Goal: Information Seeking & Learning: Learn about a topic

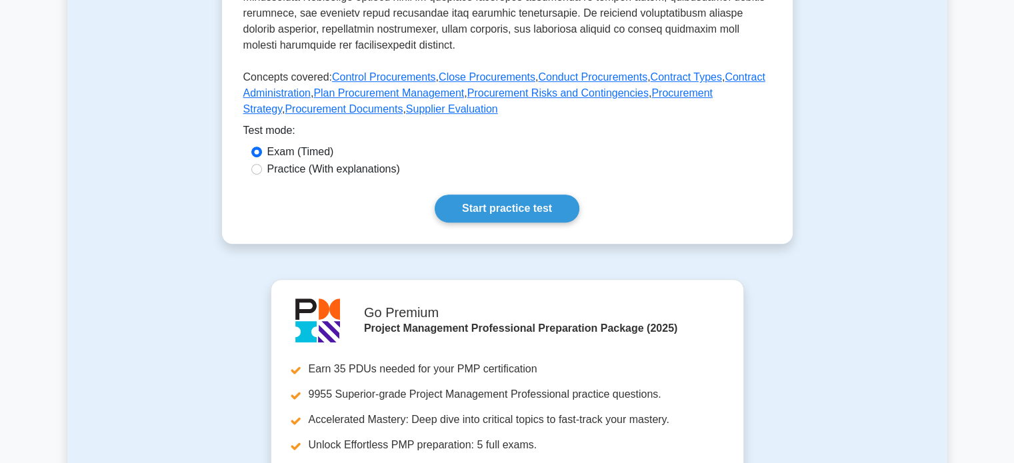
scroll to position [583, 0]
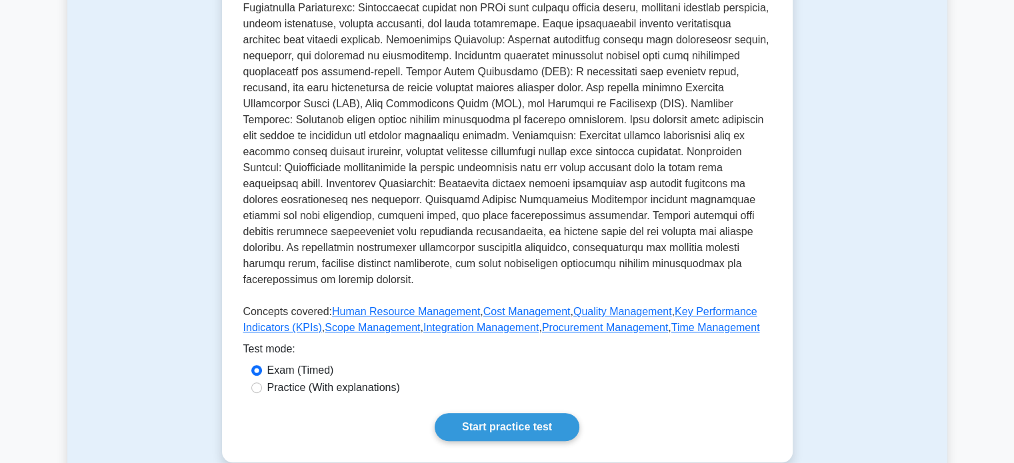
scroll to position [392, 0]
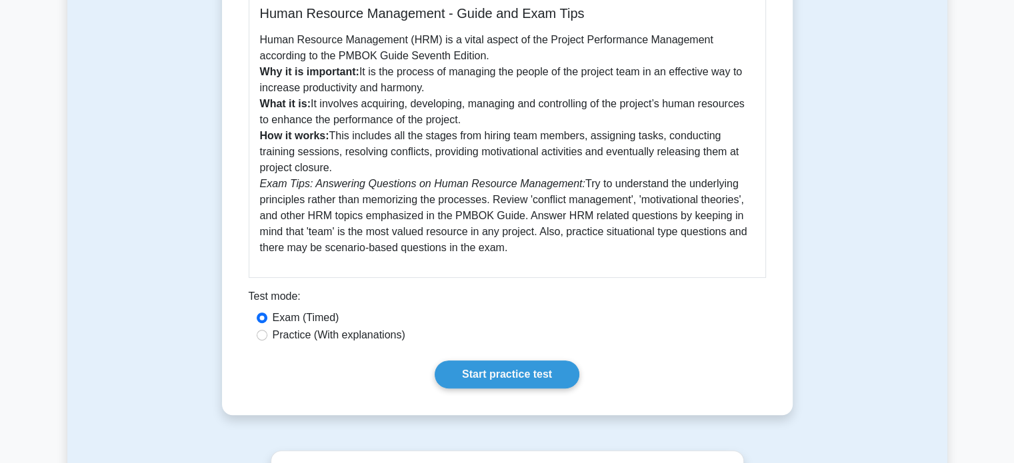
scroll to position [386, 0]
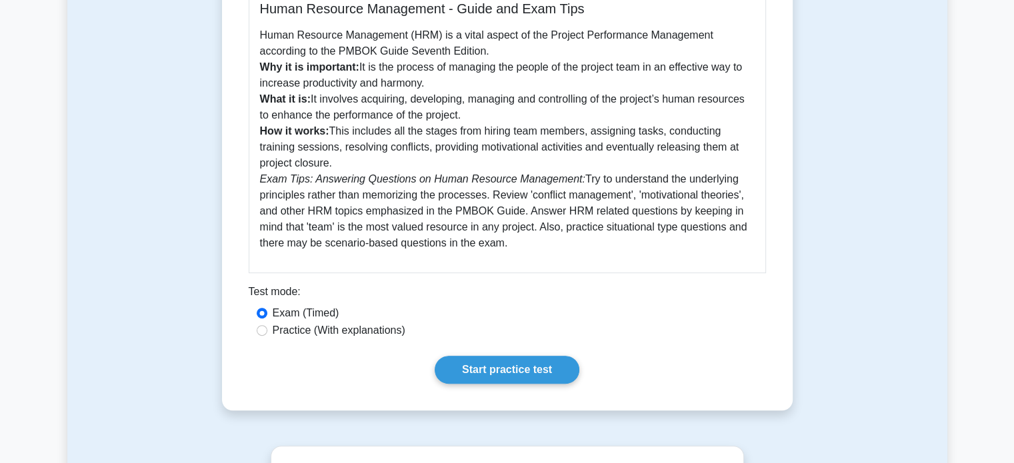
drag, startPoint x: 333, startPoint y: 133, endPoint x: 352, endPoint y: 162, distance: 34.8
click at [352, 162] on p "Human Resource Management (HRM) is a vital aspect of the Project Performance Ma…" at bounding box center [507, 139] width 495 height 224
copy p "This includes all the stages from hiring team members, assigning tasks, conduct…"
drag, startPoint x: 572, startPoint y: 181, endPoint x: 591, endPoint y: 243, distance: 64.7
click at [591, 243] on p "Human Resource Management (HRM) is a vital aspect of the Project Performance Ma…" at bounding box center [507, 139] width 495 height 224
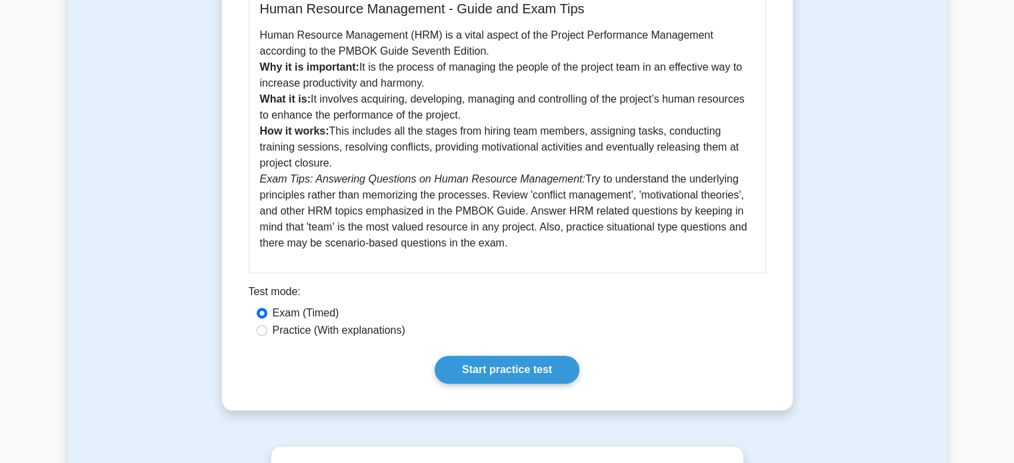
copy p "Try to understand the underlying principles rather than memorizing the processe…"
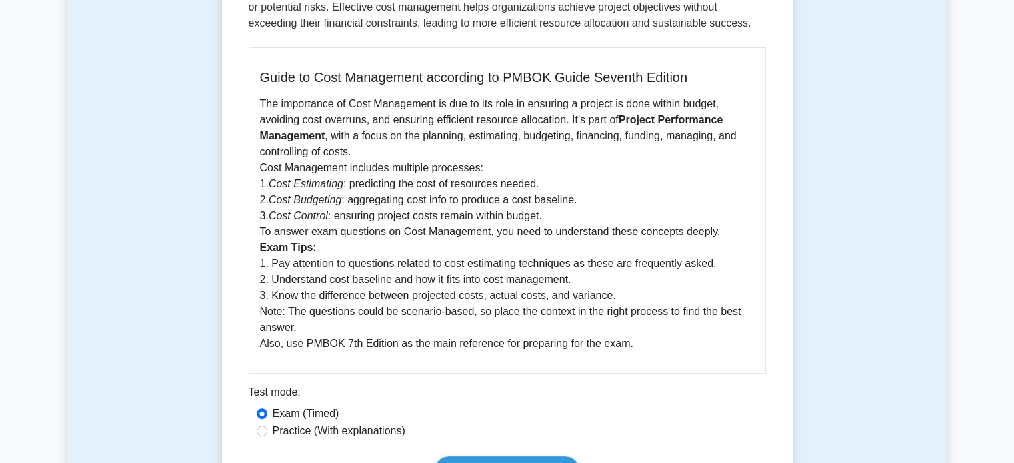
scroll to position [372, 0]
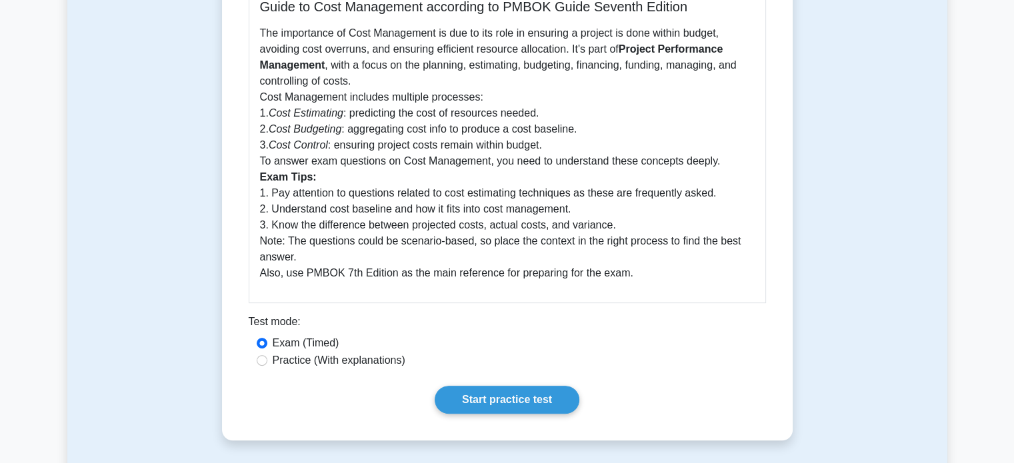
drag, startPoint x: 259, startPoint y: 128, endPoint x: 728, endPoint y: 184, distance: 471.9
click at [728, 184] on p "The importance of Cost Management is due to its role in ensuring a project is d…" at bounding box center [507, 153] width 495 height 256
copy p "1. Cost Estimating : predicting the cost of resources needed. 2. Cost Budgeting…"
drag, startPoint x: 257, startPoint y: 209, endPoint x: 667, endPoint y: 293, distance: 418.5
click at [667, 293] on div "Guide to Cost Management according to PMBOK Guide Seventh Edition The importanc…" at bounding box center [507, 140] width 517 height 327
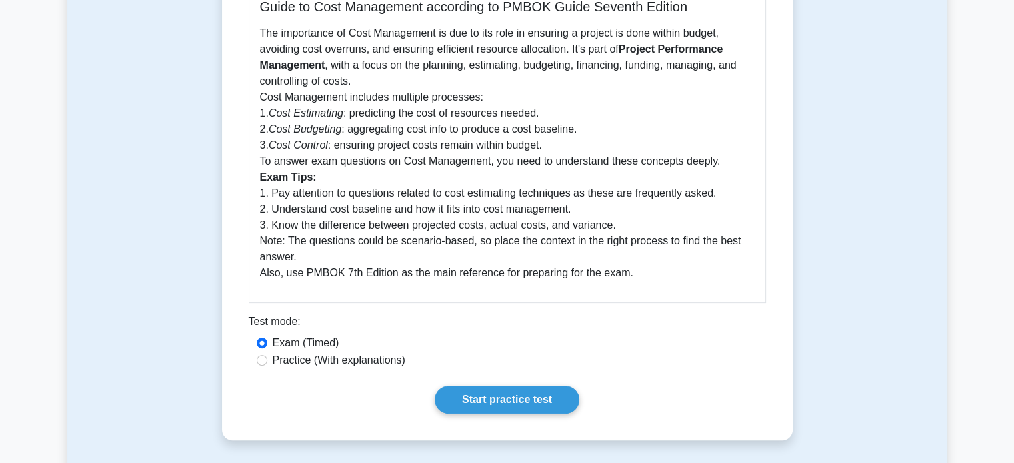
copy p "1. Pay attention to questions related to cost estimating techniques as these ar…"
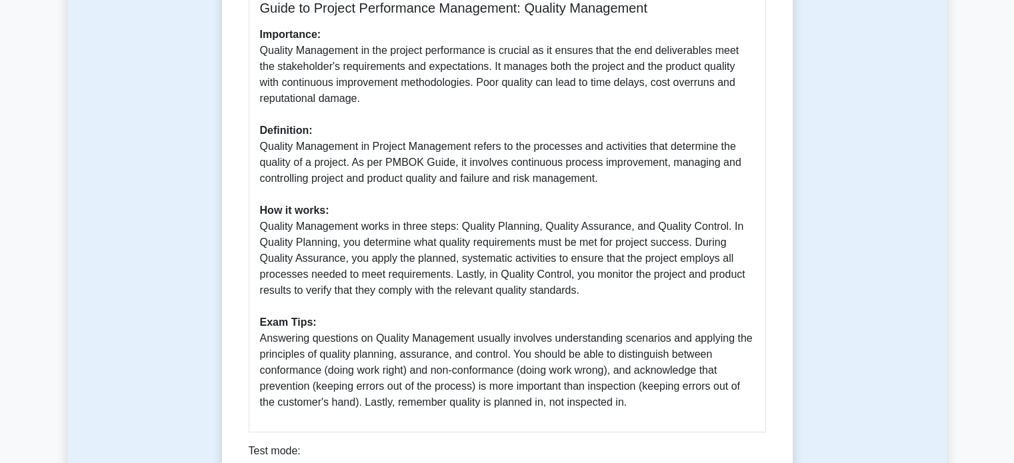
scroll to position [372, 0]
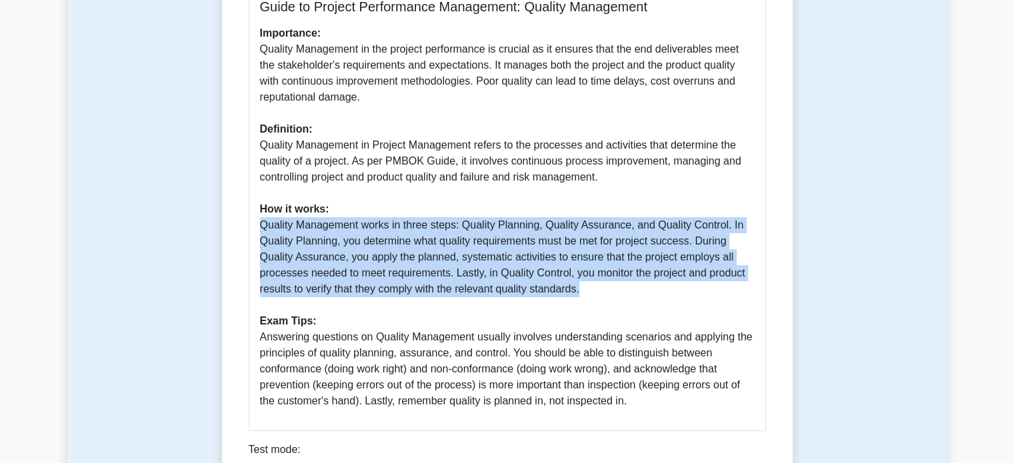
drag, startPoint x: 259, startPoint y: 227, endPoint x: 679, endPoint y: 289, distance: 425.1
click at [679, 289] on div "Guide to Project Performance Management: Quality Management Importance: Quality…" at bounding box center [507, 204] width 517 height 455
copy p "Quality Management works in three steps: Quality Planning, Quality Assurance, a…"
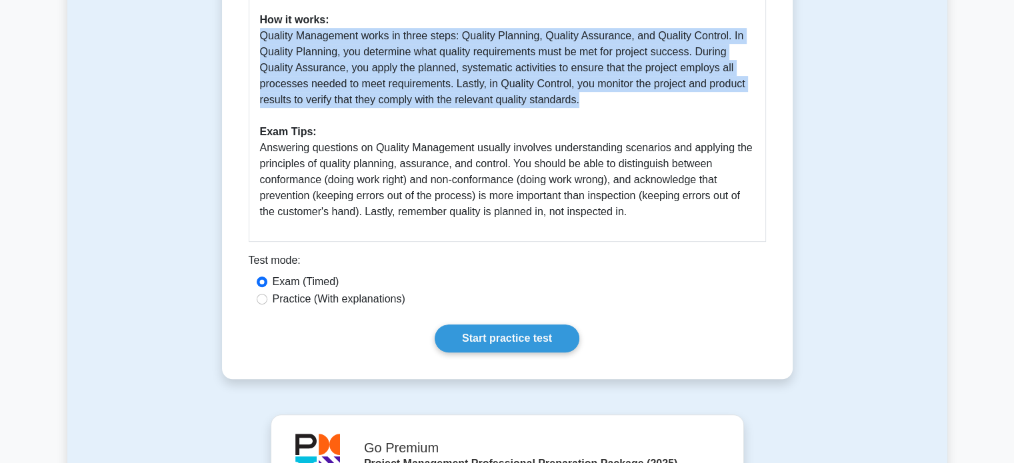
scroll to position [562, 0]
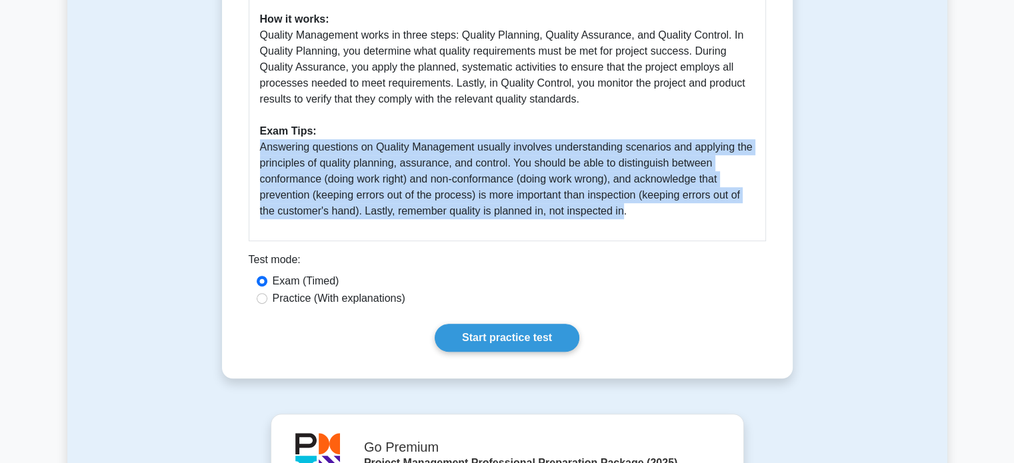
drag, startPoint x: 259, startPoint y: 149, endPoint x: 623, endPoint y: 213, distance: 369.5
click at [623, 213] on div "Guide to Project Performance Management: Quality Management Importance: Quality…" at bounding box center [507, 14] width 517 height 455
copy p "Answering questions on Quality Management usually involves understanding scenar…"
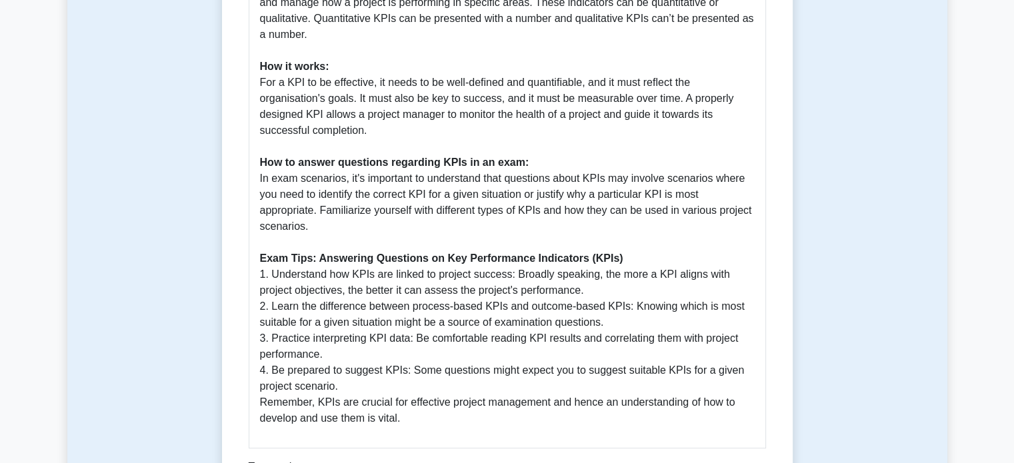
scroll to position [627, 0]
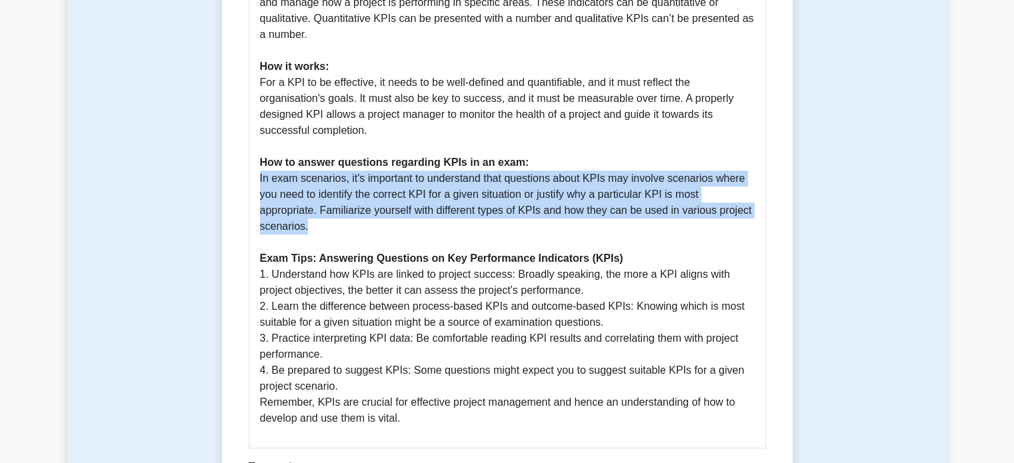
drag, startPoint x: 257, startPoint y: 162, endPoint x: 345, endPoint y: 207, distance: 99.6
click at [345, 207] on div "A Study Guide on Key Performance Indicators (KPIs) Key Performance Indicators, …" at bounding box center [507, 101] width 517 height 695
copy p "In exam scenarios, it's important to understand that questions about KPIs may i…"
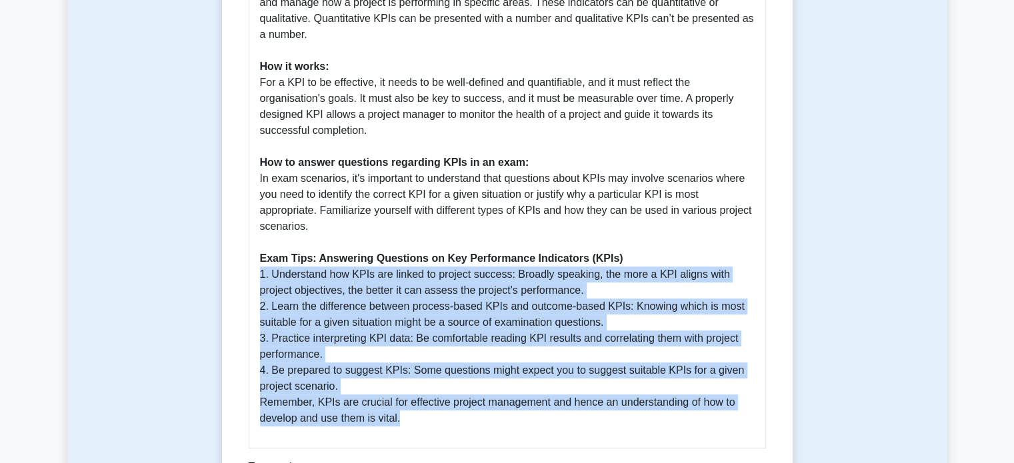
drag, startPoint x: 259, startPoint y: 261, endPoint x: 429, endPoint y: 403, distance: 221.5
click at [429, 403] on p "Key Performance Indicators, or commonly referred to as KPIs, are a measurable v…" at bounding box center [507, 115] width 495 height 624
copy p "1. Understand how KPIs are linked to project success: Broadly speaking, the mor…"
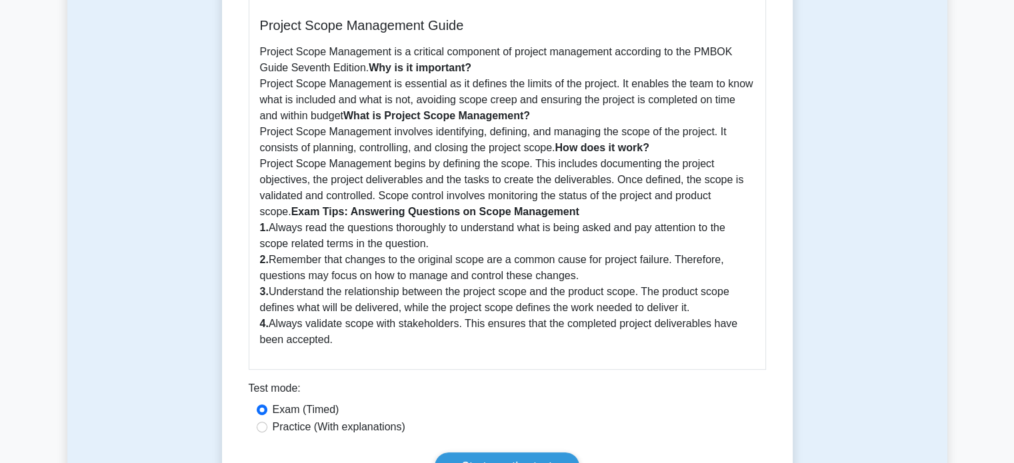
scroll to position [386, 0]
drag, startPoint x: 259, startPoint y: 229, endPoint x: 374, endPoint y: 333, distance: 155.3
click at [374, 333] on div "Project Scope Management Guide Project Scope Management is a critical component…" at bounding box center [507, 182] width 517 height 375
copy p "1. Always read the questions thoroughly to understand what is being asked and p…"
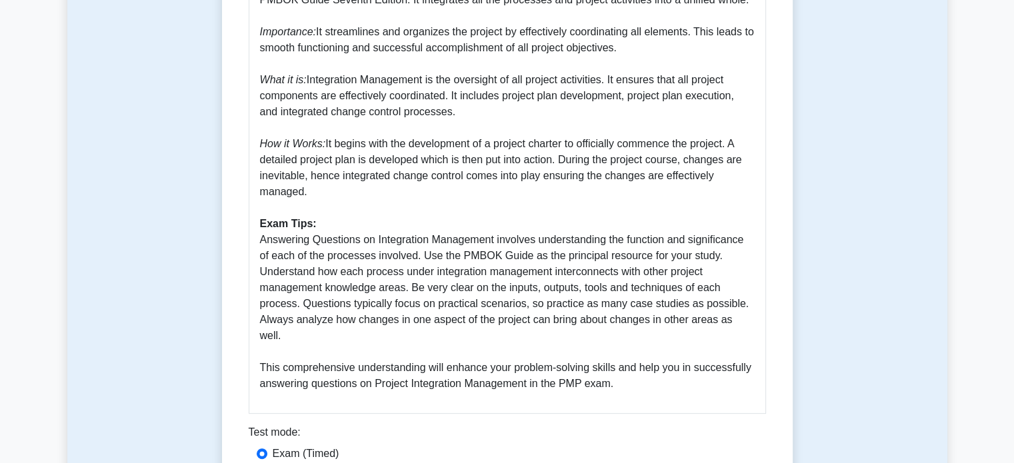
scroll to position [408, 0]
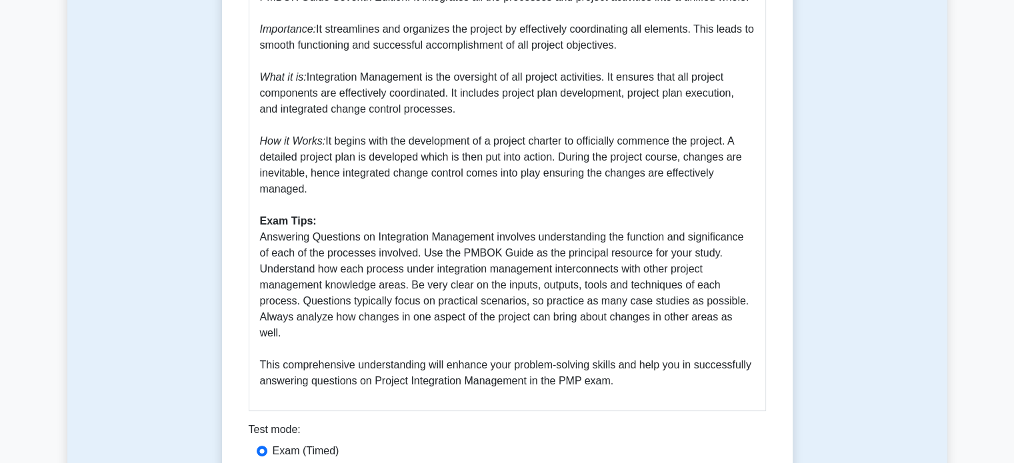
drag, startPoint x: 256, startPoint y: 237, endPoint x: 650, endPoint y: 375, distance: 417.4
click at [650, 375] on div "Integration Management: A Comprehensive Guide Project Integration Management is…" at bounding box center [507, 168] width 517 height 487
copy p "Answering Questions on Integration Management involves understanding the functi…"
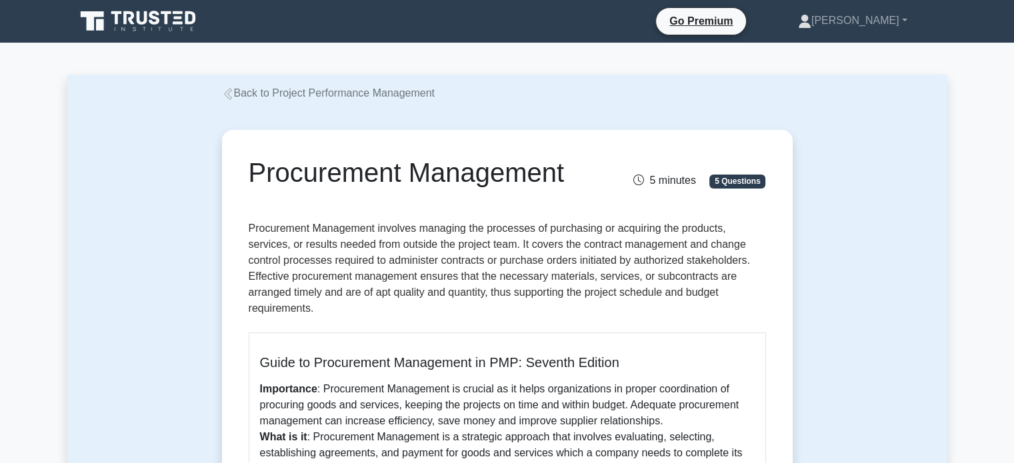
scroll to position [293, 0]
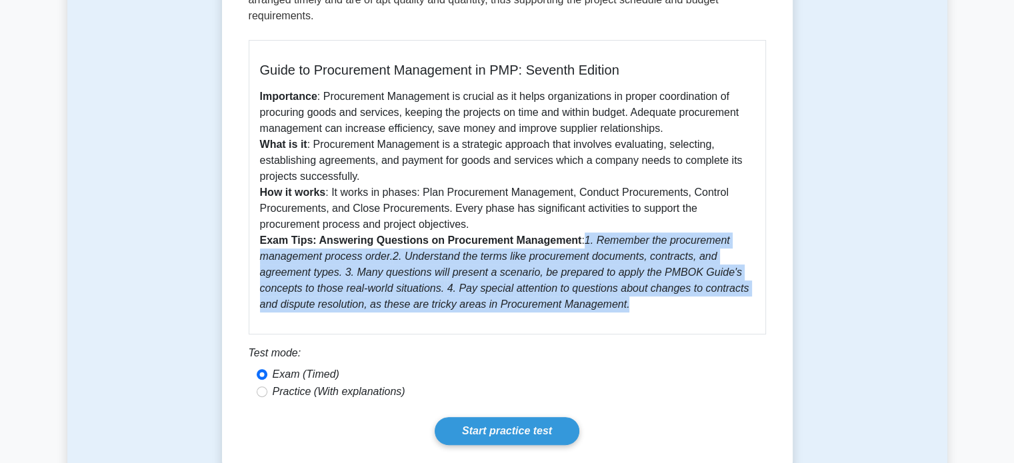
drag, startPoint x: 583, startPoint y: 243, endPoint x: 611, endPoint y: 309, distance: 71.1
click at [611, 309] on p "Importance : Procurement Management is crucial as it helps organizations in pro…" at bounding box center [507, 201] width 495 height 224
copy icon "1. Remember the procurement management process order . 2. Understand the terms …"
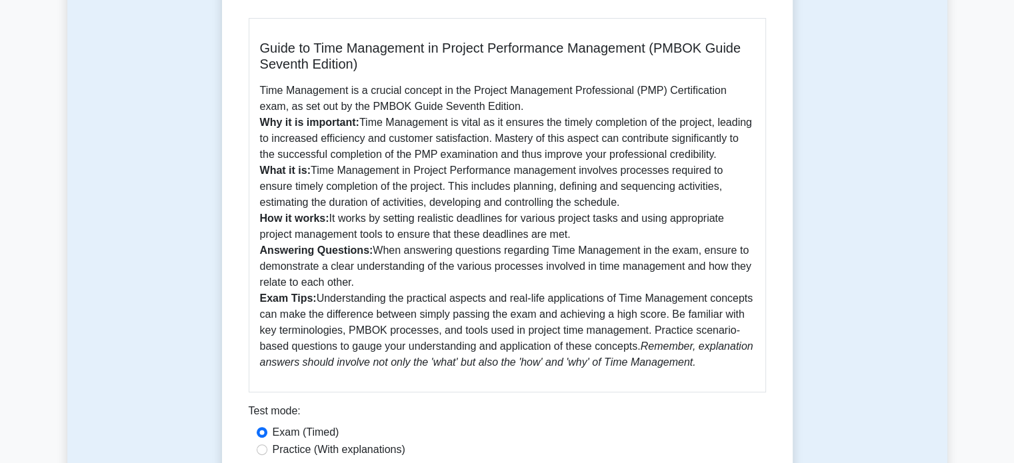
scroll to position [349, 0]
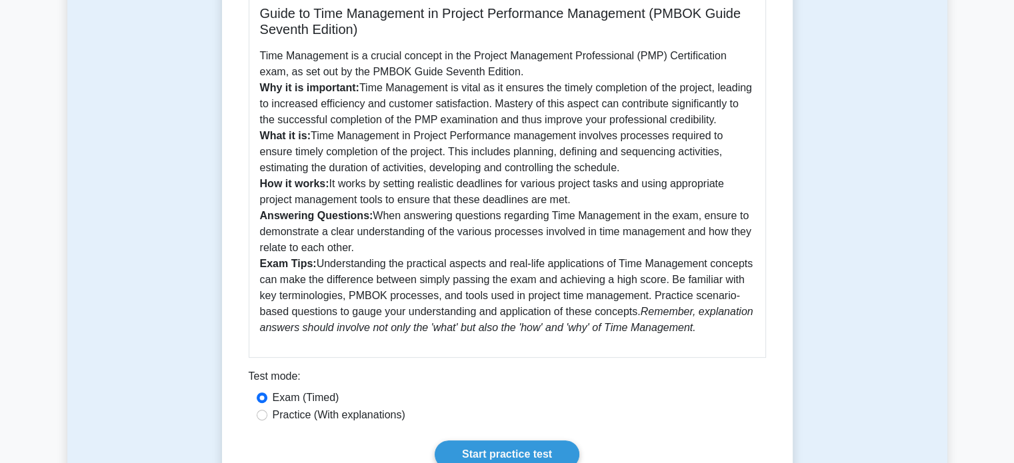
drag, startPoint x: 372, startPoint y: 231, endPoint x: 391, endPoint y: 266, distance: 39.7
click at [391, 266] on p "Time Management is a crucial concept in the Project Management Professional (PM…" at bounding box center [507, 192] width 495 height 288
copy p "When answering questions regarding Time Management in the exam, ensure to demon…"
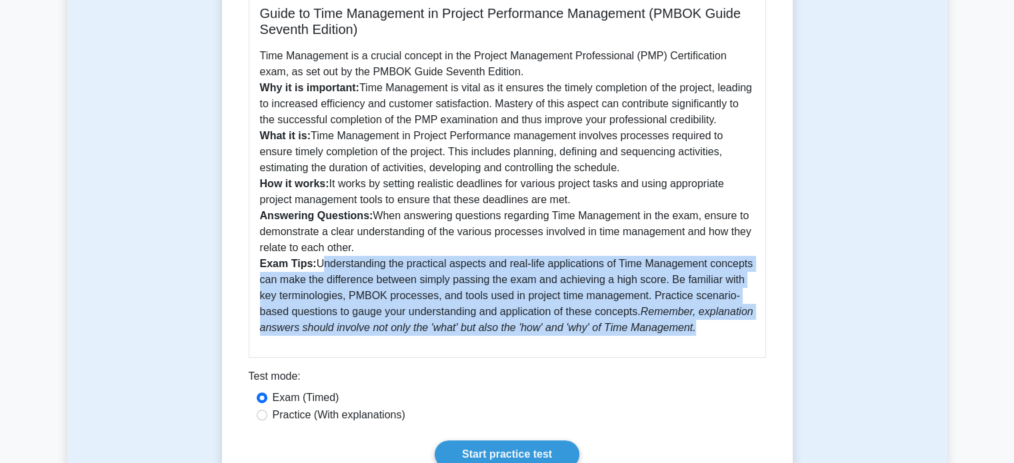
drag, startPoint x: 317, startPoint y: 279, endPoint x: 718, endPoint y: 343, distance: 405.7
click at [718, 336] on p "Time Management is a crucial concept in the Project Management Professional (PM…" at bounding box center [507, 192] width 495 height 288
copy p "Understanding the practical aspects and real-life applications of Time Manageme…"
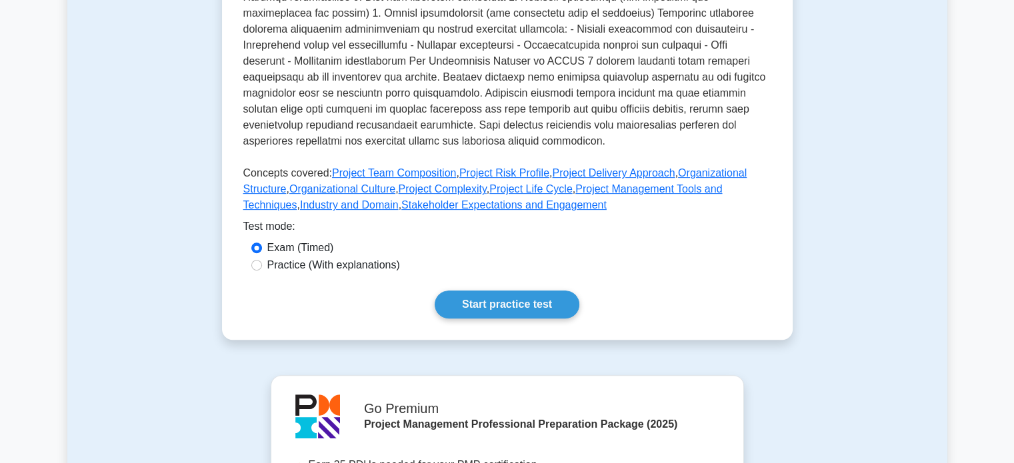
scroll to position [483, 0]
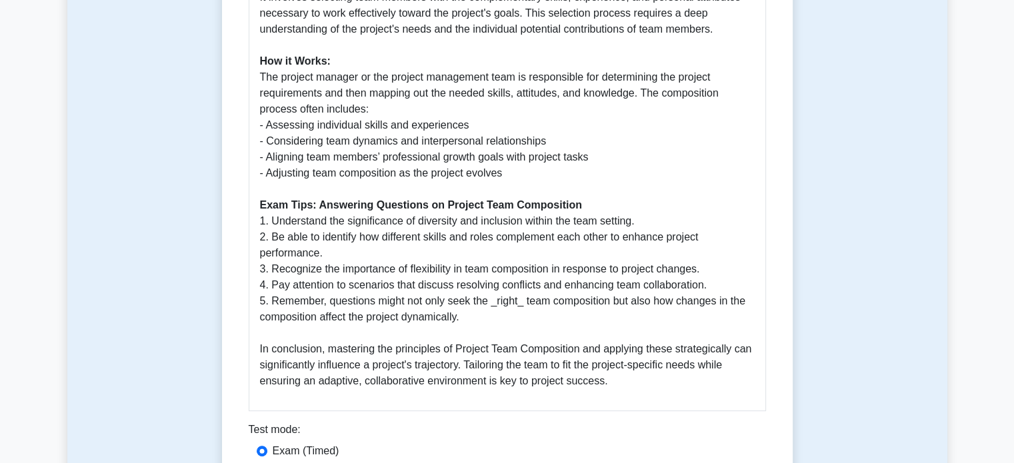
scroll to position [601, 0]
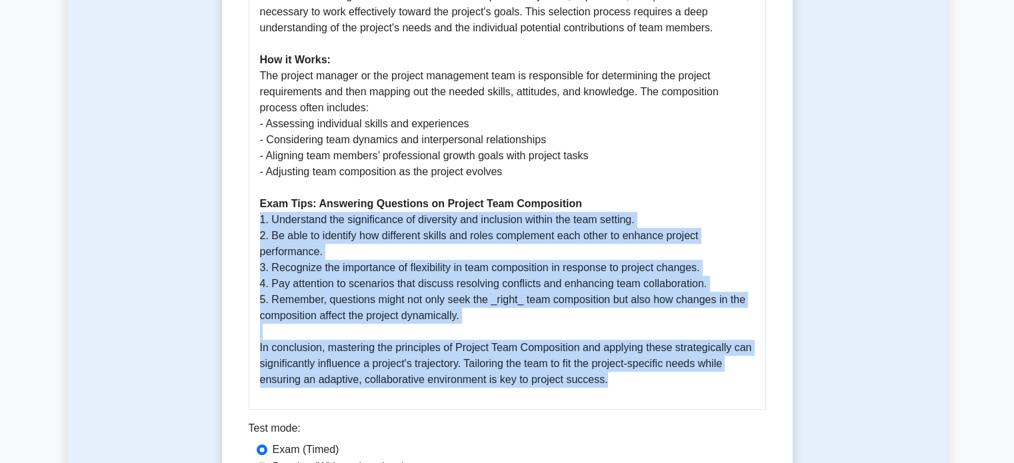
drag, startPoint x: 257, startPoint y: 217, endPoint x: 655, endPoint y: 379, distance: 429.6
click at [655, 379] on div "Guide to Project Team Composition According to PMBOK Guide Seventh Edition Proj…" at bounding box center [507, 86] width 517 height 647
copy p "1. Understand the significance of diversity and inclusion within the team setti…"
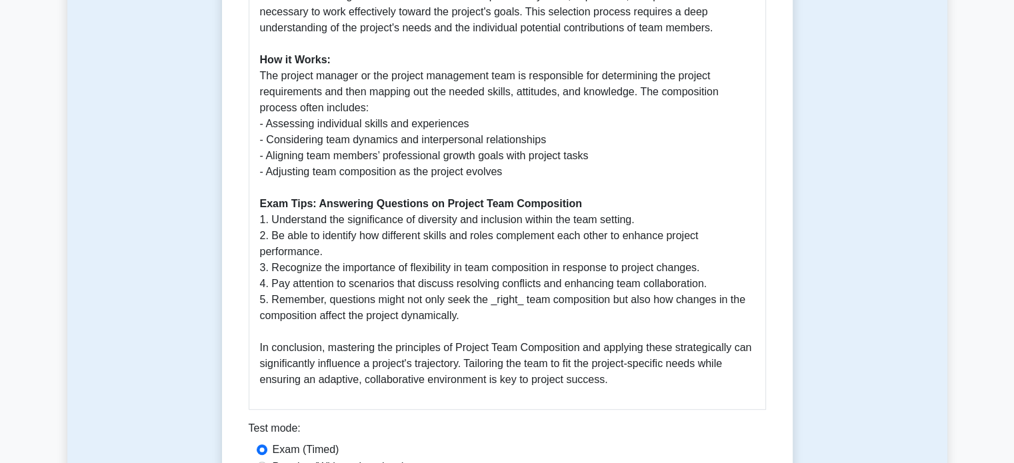
click at [423, 87] on p "Project Team Composition is a fundamental aspect of project management, emphasi…" at bounding box center [507, 100] width 495 height 576
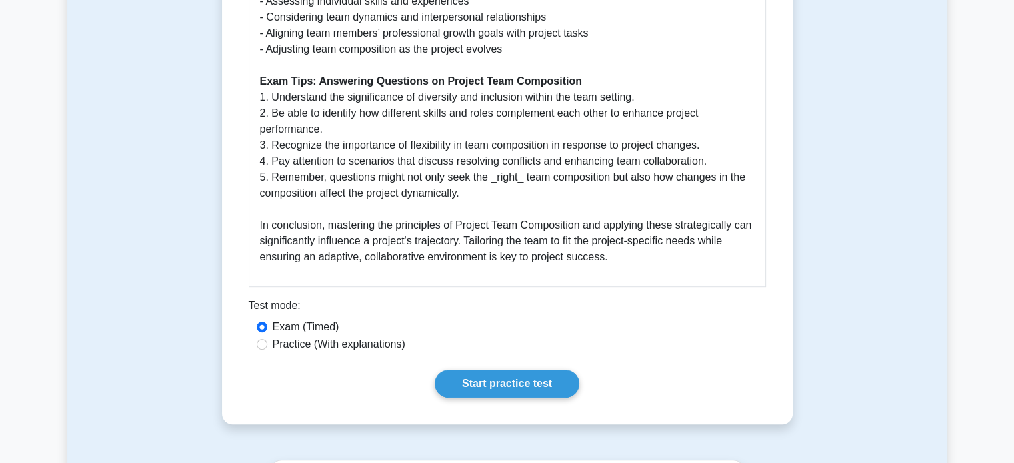
scroll to position [708, 0]
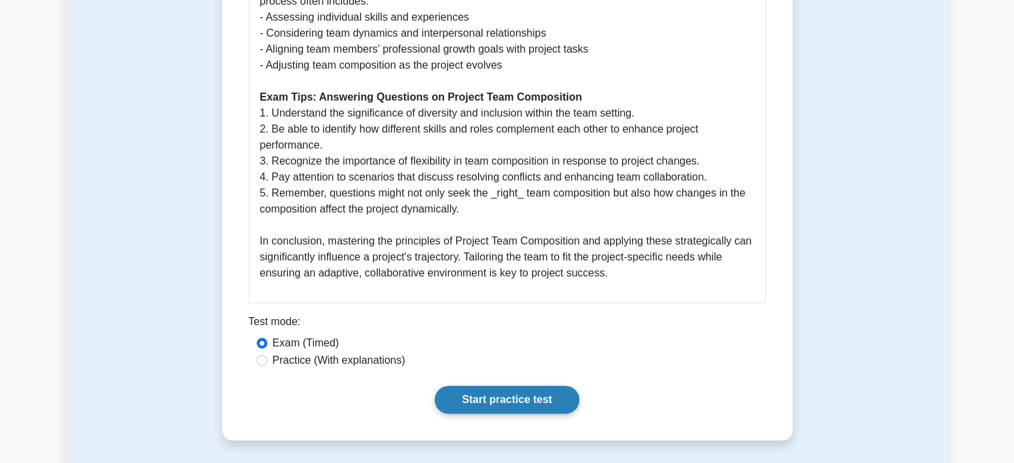
click at [507, 412] on link "Start practice test" at bounding box center [507, 400] width 145 height 28
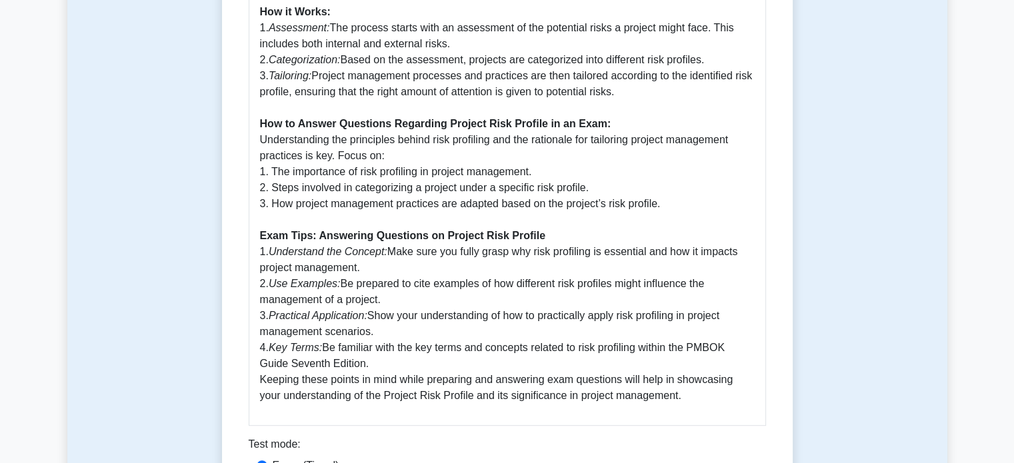
scroll to position [747, 0]
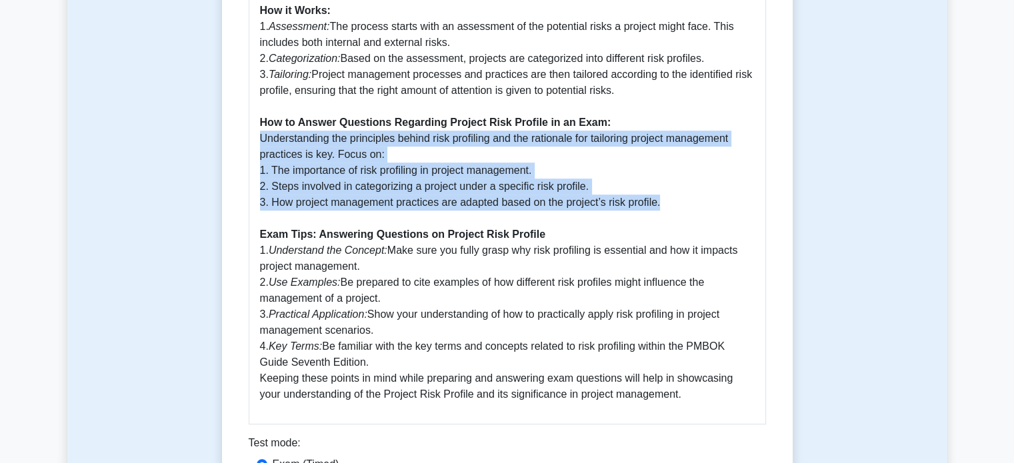
drag, startPoint x: 257, startPoint y: 140, endPoint x: 711, endPoint y: 202, distance: 458.1
click at [711, 202] on div "Guide on Project Risk Profile - PMBOK 7th Edition Understanding the 'Project Ri…" at bounding box center [507, 61] width 517 height 727
copy p "Understanding the principles behind risk profiling and the rationale for tailor…"
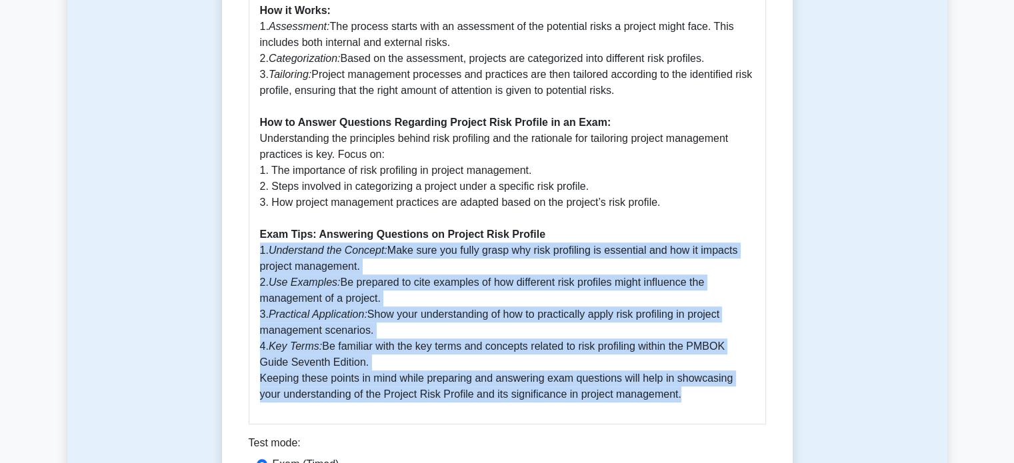
drag, startPoint x: 257, startPoint y: 253, endPoint x: 701, endPoint y: 406, distance: 469.7
click at [701, 406] on div "Guide on Project Risk Profile - PMBOK 7th Edition Understanding the 'Project Ri…" at bounding box center [507, 61] width 517 height 727
copy p "1. Understand the Concept: Make sure you fully grasp why risk profiling is esse…"
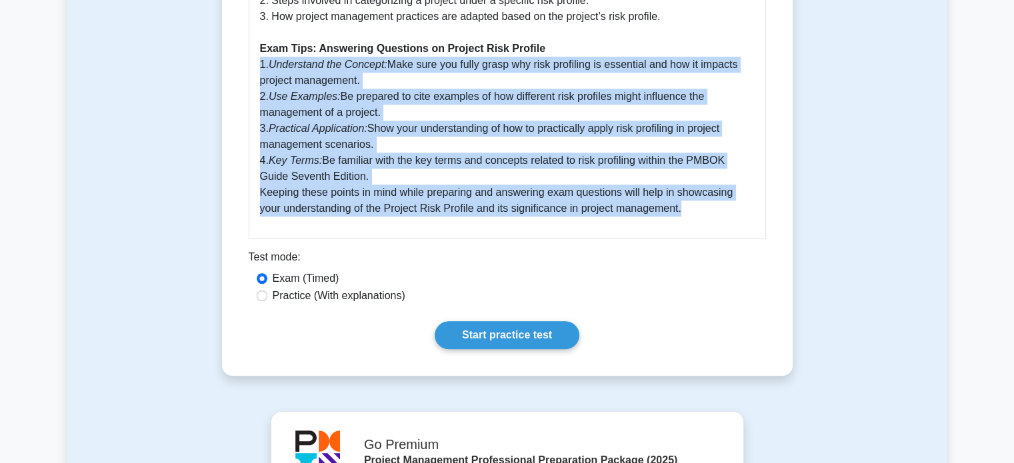
scroll to position [947, 0]
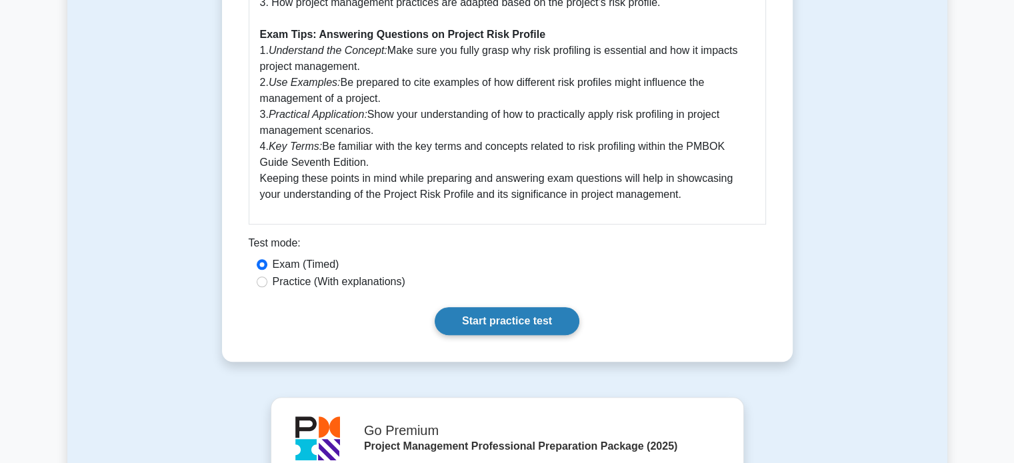
click at [498, 317] on link "Start practice test" at bounding box center [507, 321] width 145 height 28
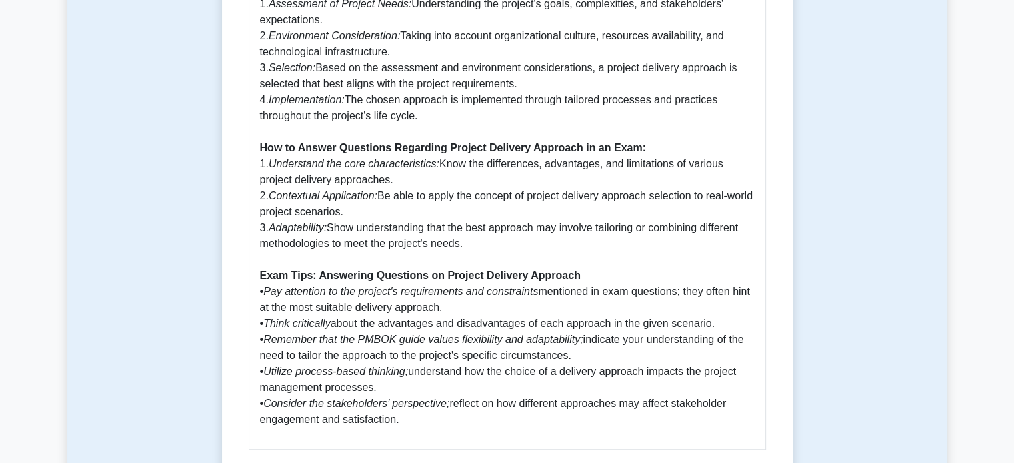
scroll to position [691, 0]
drag, startPoint x: 261, startPoint y: 163, endPoint x: 569, endPoint y: 248, distance: 318.7
click at [569, 248] on p "The Project Management Body of Knowledge (PMBOK) Guide Seventh Edition introduc…" at bounding box center [507, 75] width 495 height 704
copy p "1. Understand the core characteristics: Know the differences, advantages, and l…"
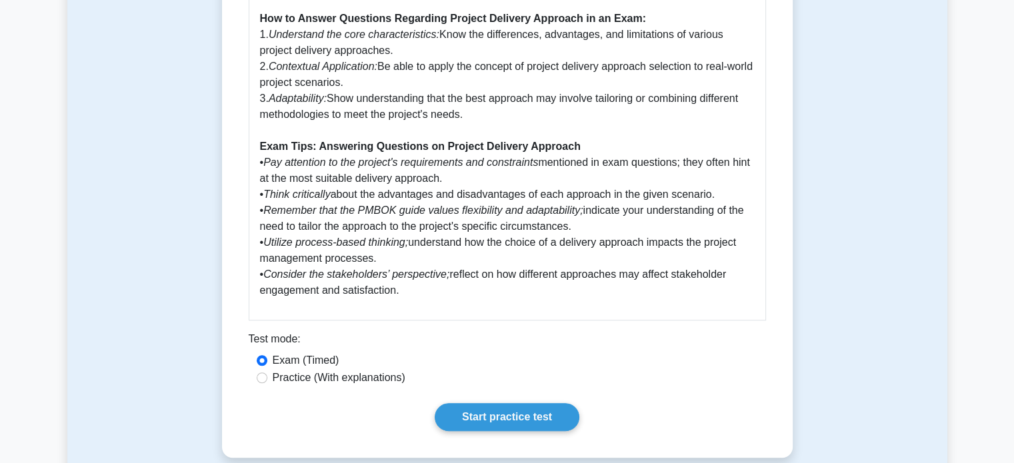
scroll to position [819, 0]
drag, startPoint x: 259, startPoint y: 162, endPoint x: 438, endPoint y: 289, distance: 219.9
copy p "• Pay attention to the project's requirements and constraints mentioned in exam…"
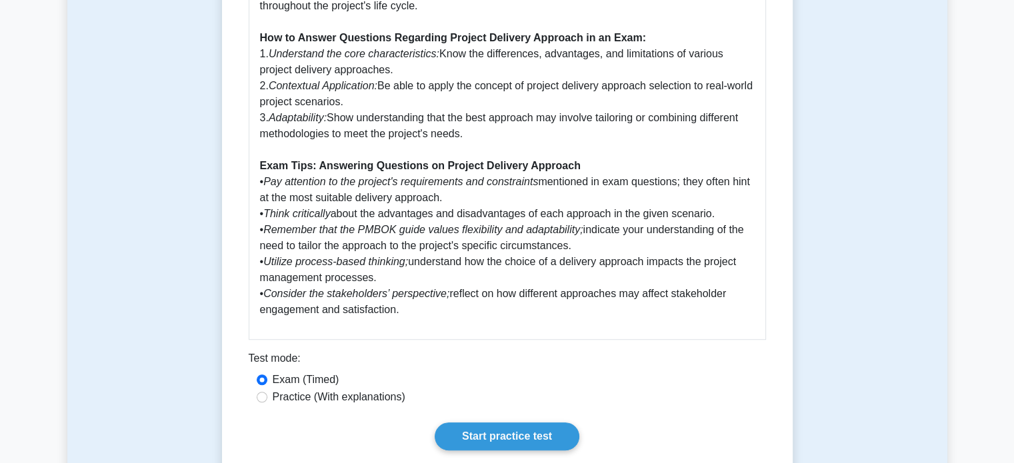
scroll to position [803, 0]
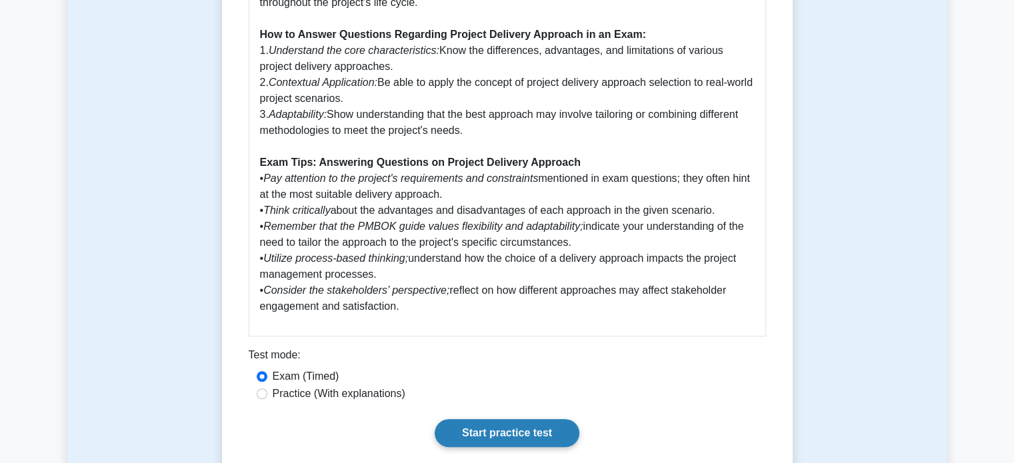
click at [520, 432] on link "Start practice test" at bounding box center [507, 433] width 145 height 28
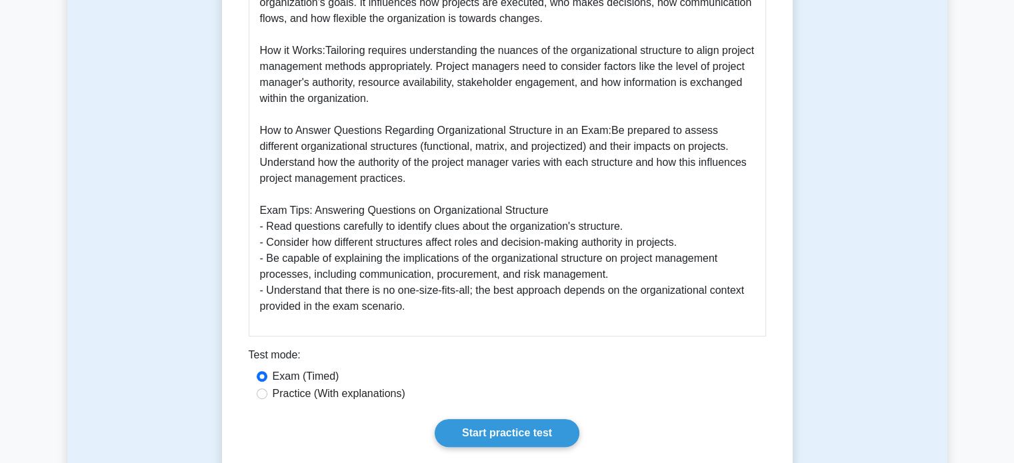
scroll to position [661, 0]
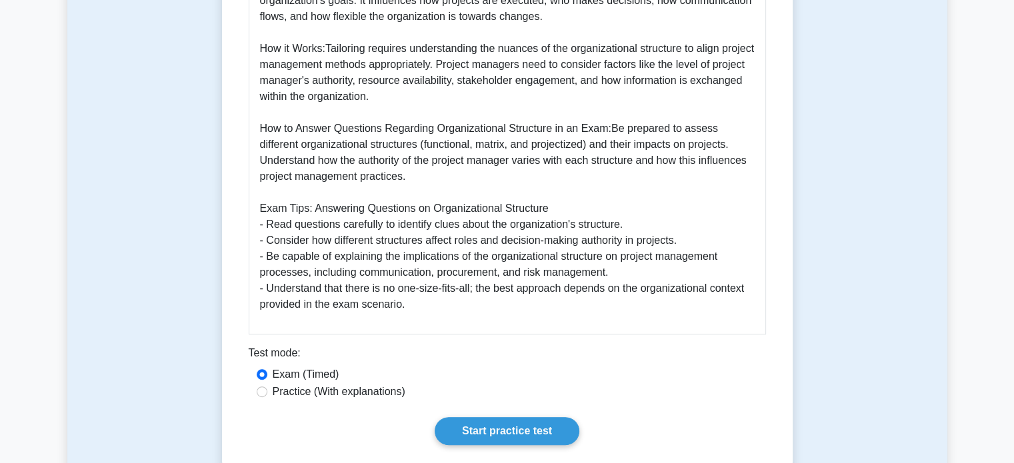
drag, startPoint x: 609, startPoint y: 127, endPoint x: 632, endPoint y: 175, distance: 53.4
click at [632, 175] on p "Understanding the concept of tailoring within the PMBOK 7th Edition, especially…" at bounding box center [507, 65] width 495 height 496
copy p "Be prepared to assess different organizational structures (functional, matrix, …"
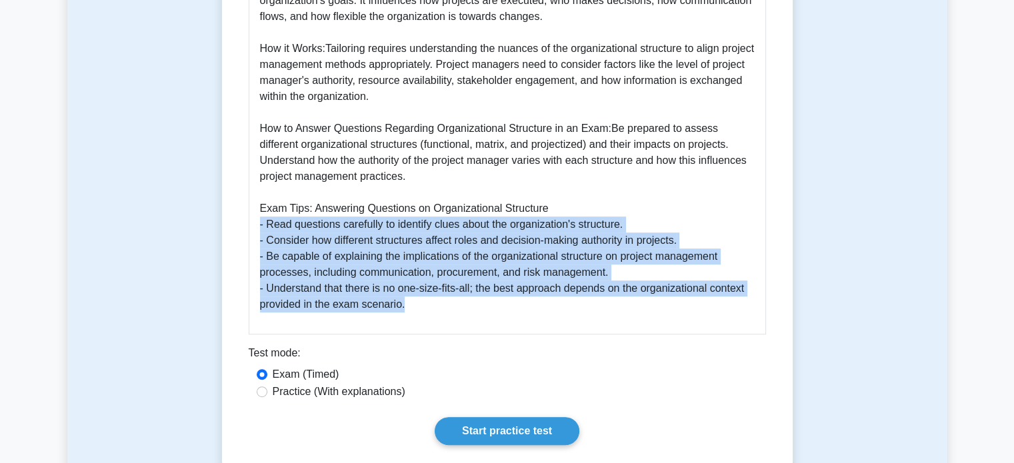
drag, startPoint x: 259, startPoint y: 226, endPoint x: 411, endPoint y: 301, distance: 169.9
click at [411, 301] on div "Tailoring PMBOK 7th Edition to Organizational Structure Understanding the conce…" at bounding box center [507, 51] width 517 height 567
copy p "- Read questions carefully to identify clues about the organization's structure…"
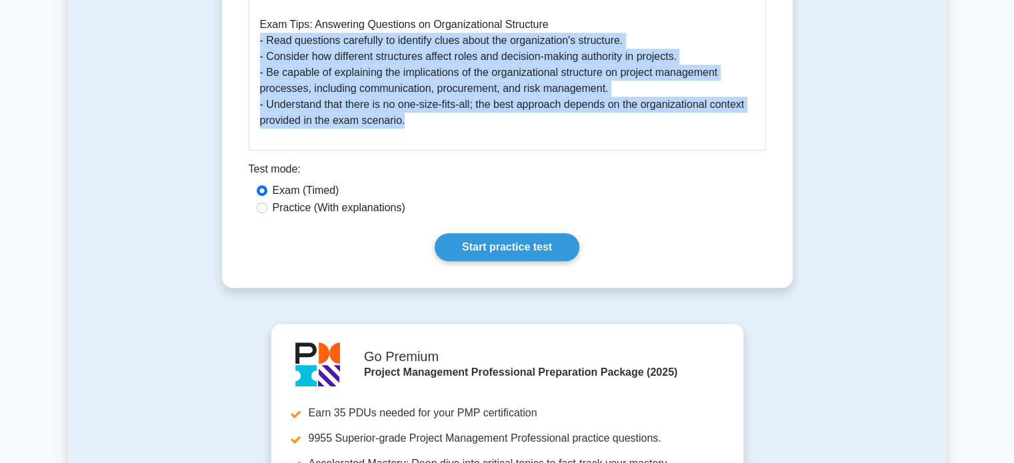
scroll to position [845, 0]
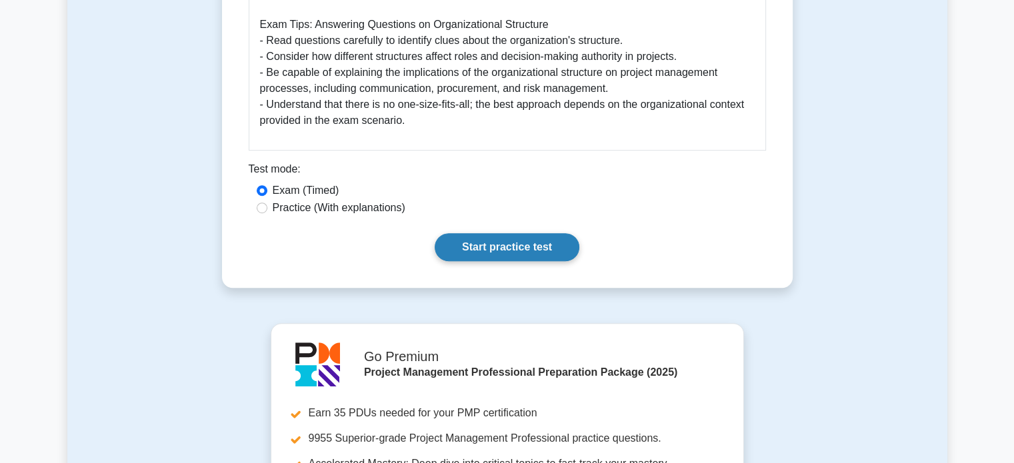
click at [499, 246] on link "Start practice test" at bounding box center [507, 247] width 145 height 28
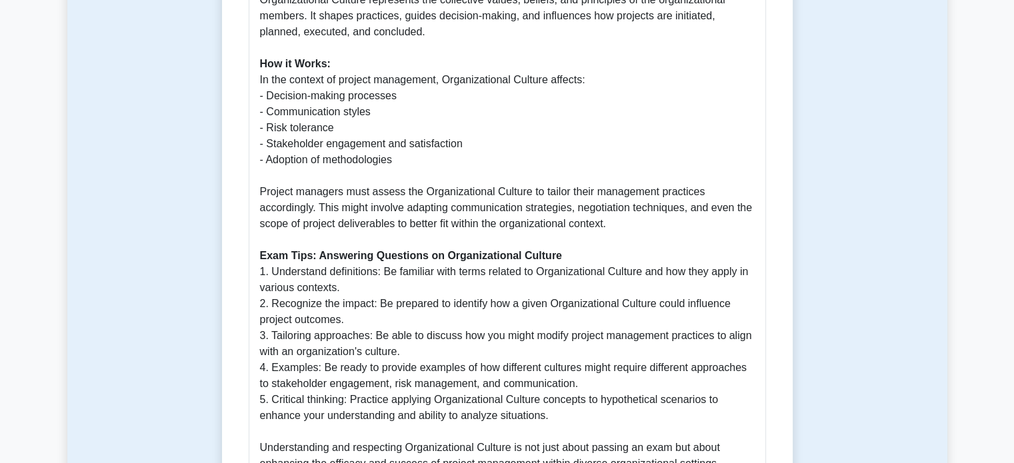
scroll to position [611, 0]
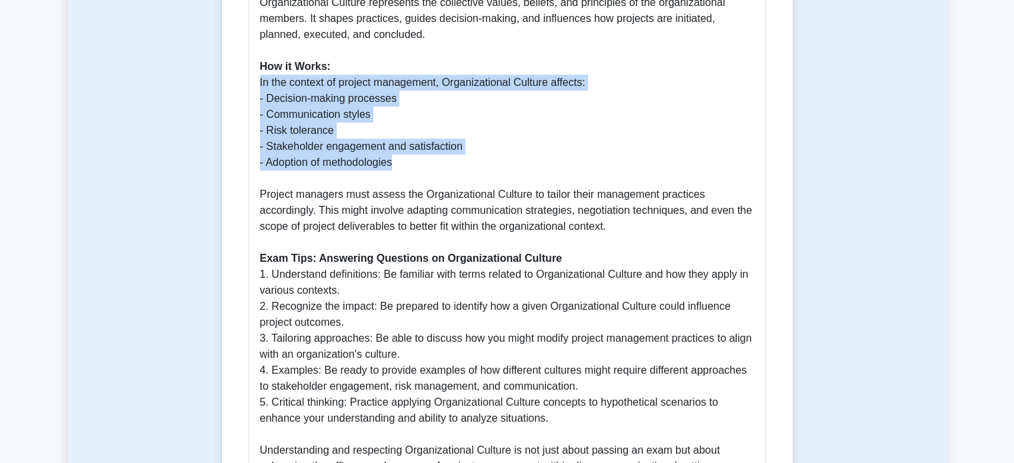
drag, startPoint x: 259, startPoint y: 83, endPoint x: 450, endPoint y: 163, distance: 207.6
click at [450, 163] on p "The PMBOK Guide Seventh Edition introduces several new concepts and shifts in p…" at bounding box center [507, 147] width 495 height 656
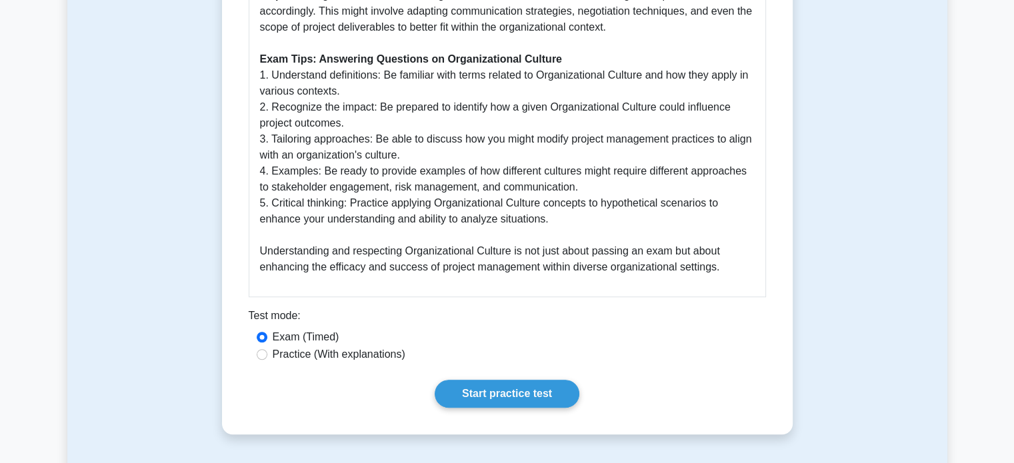
scroll to position [811, 0]
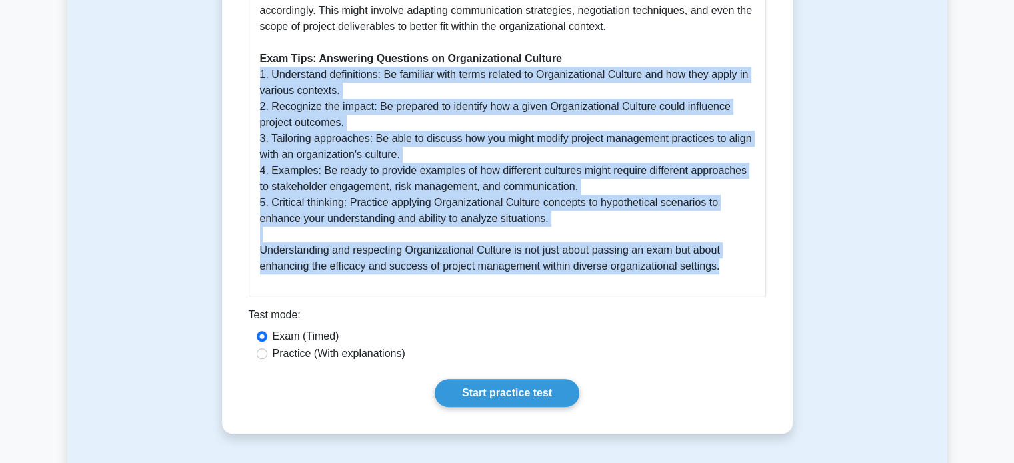
drag, startPoint x: 259, startPoint y: 77, endPoint x: 720, endPoint y: 266, distance: 498.6
copy p "1. Understand definitions: Be familiar with terms related to Organizational Cul…"
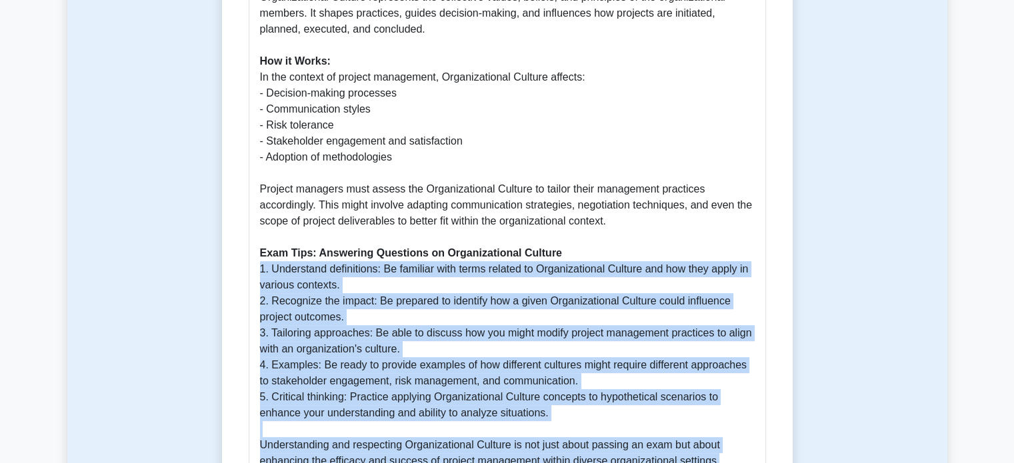
scroll to position [621, 0]
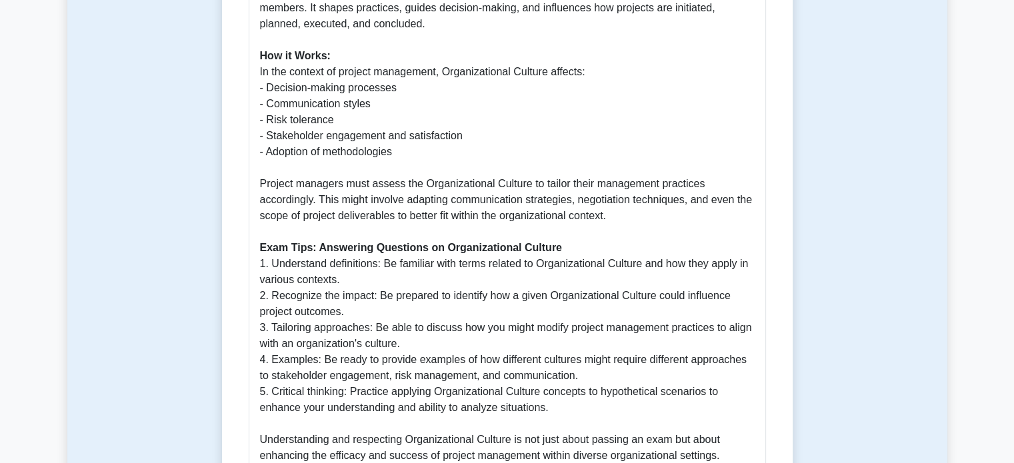
click at [615, 143] on p "The PMBOK Guide Seventh Edition introduces several new concepts and shifts in p…" at bounding box center [507, 136] width 495 height 656
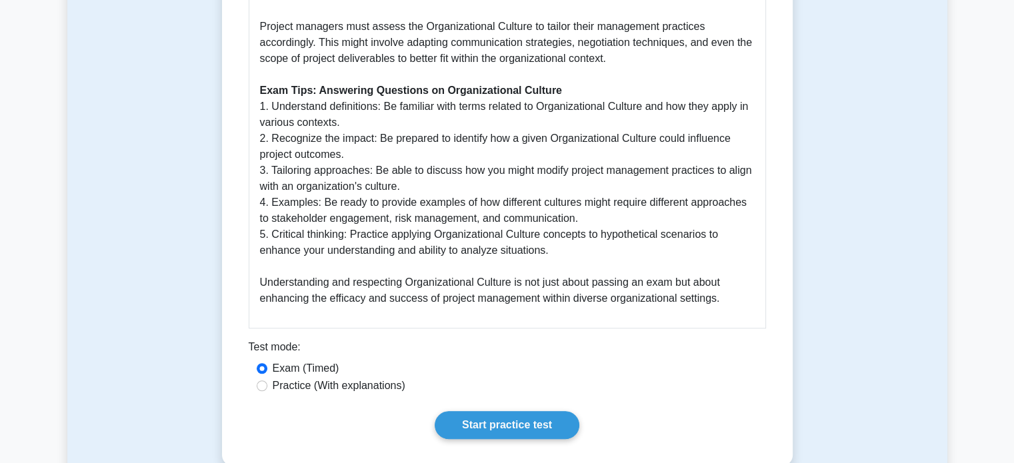
scroll to position [780, 0]
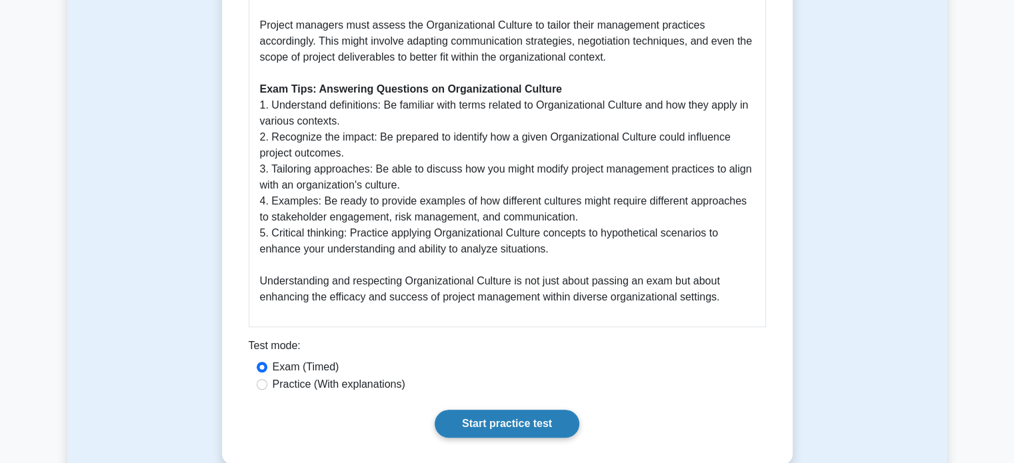
click at [515, 419] on link "Start practice test" at bounding box center [507, 424] width 145 height 28
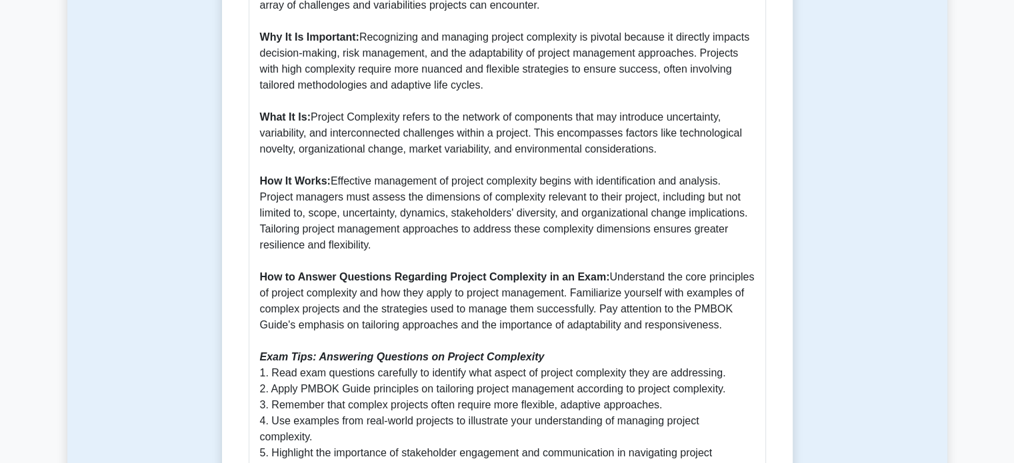
scroll to position [615, 0]
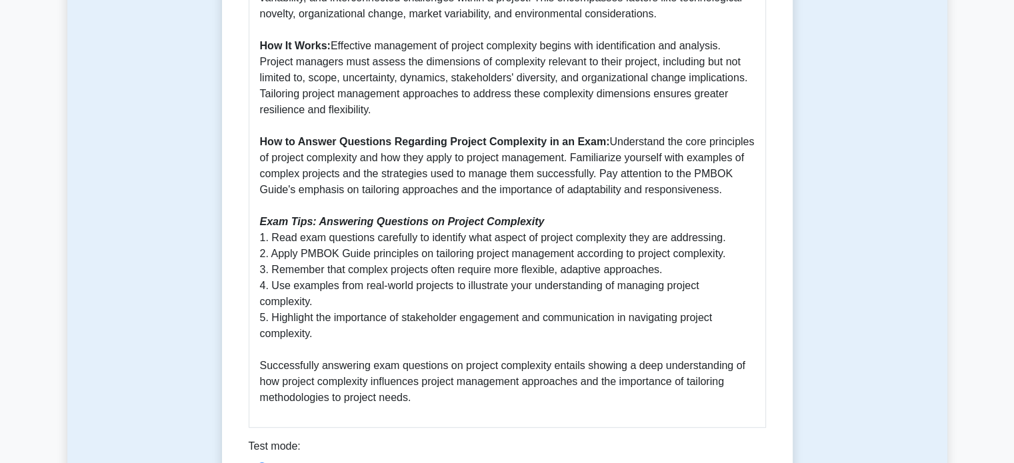
drag, startPoint x: 608, startPoint y: 126, endPoint x: 737, endPoint y: 177, distance: 138.5
click at [737, 177] on p "Project Complexity is a critical concept within the PMBOK Guide Seventh Edition…" at bounding box center [507, 126] width 495 height 560
copy p "Understand the core principles of project complexity and how they apply to proj…"
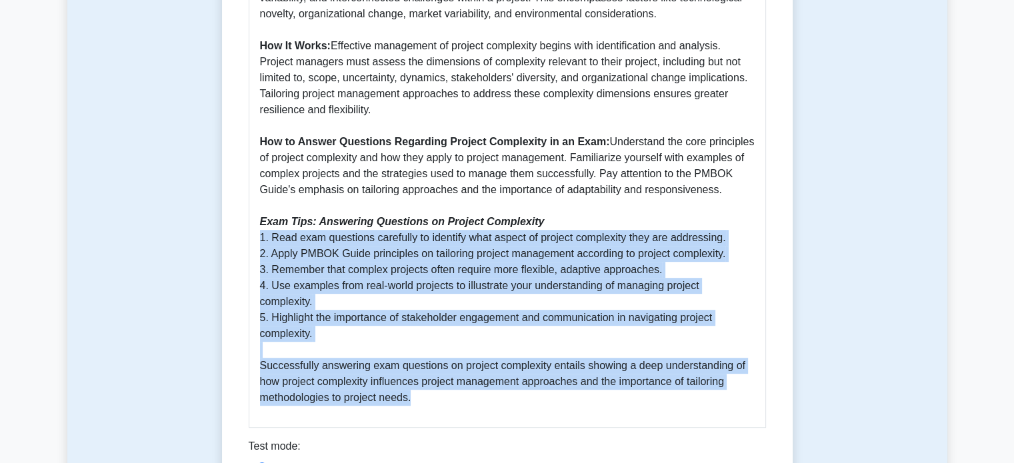
drag, startPoint x: 258, startPoint y: 225, endPoint x: 443, endPoint y: 381, distance: 241.3
click at [443, 381] on div "Understanding Project Complexity in the Context of PMBOK Guide 7th Edition Proj…" at bounding box center [507, 112] width 517 height 631
copy p "1. Read exam questions carefully to identify what aspect of project complexity …"
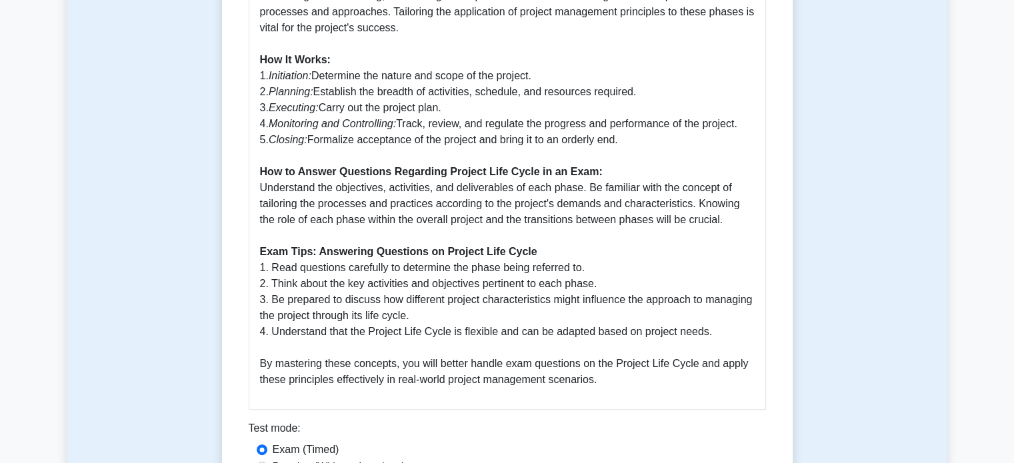
scroll to position [682, 0]
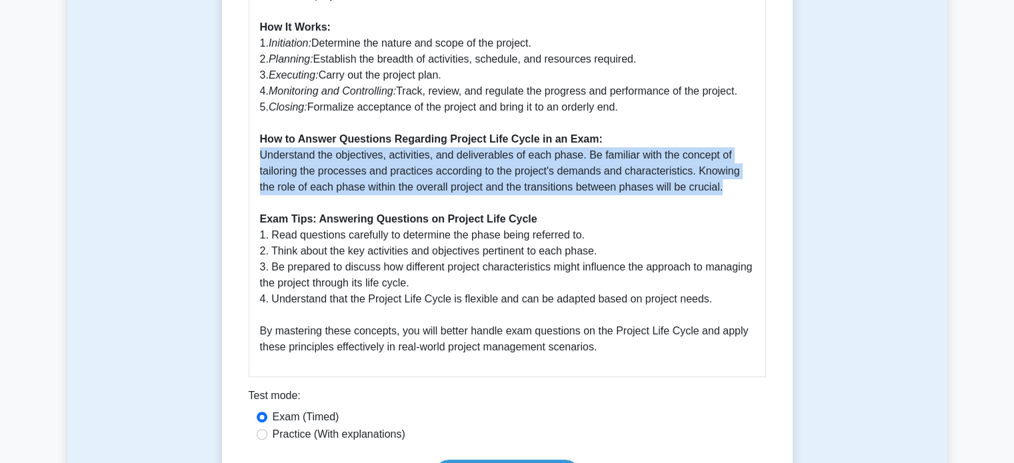
drag, startPoint x: 257, startPoint y: 155, endPoint x: 716, endPoint y: 181, distance: 460.0
click at [716, 181] on div "Guide to Project Life Cycle: PMBOK 7th Edition The Project Life Cycle is a crit…" at bounding box center [507, 38] width 517 height 679
copy p "Understand the objectives, activities, and deliverables of each phase. Be famil…"
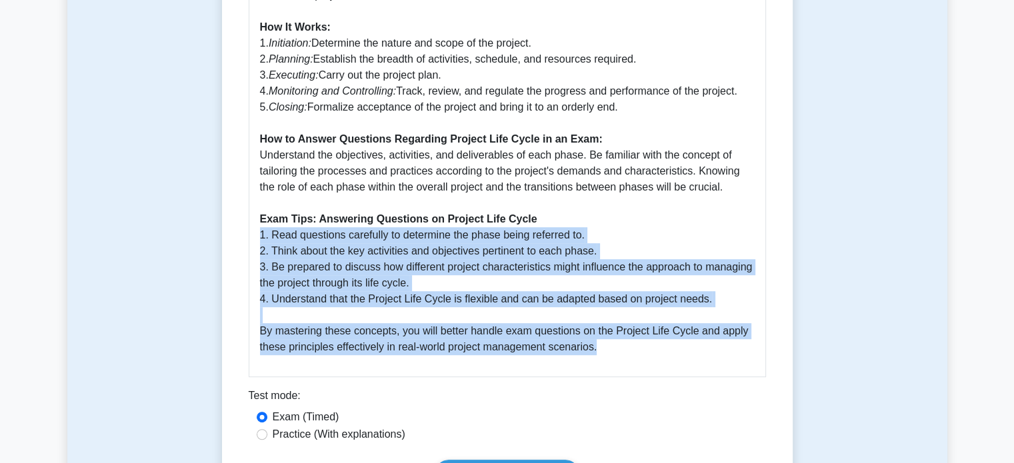
drag, startPoint x: 261, startPoint y: 234, endPoint x: 663, endPoint y: 341, distance: 416.7
click at [663, 341] on p "The Project Life Cycle is a critical concept within the PMBOK Guide Seventh Edi…" at bounding box center [507, 51] width 495 height 608
copy p "1. Read questions carefully to determine the phase being referred to. 2. Think …"
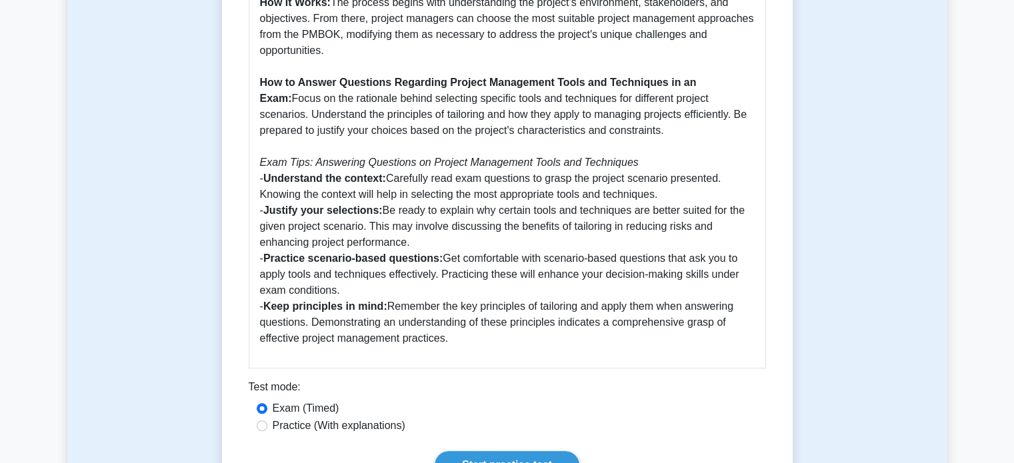
scroll to position [660, 0]
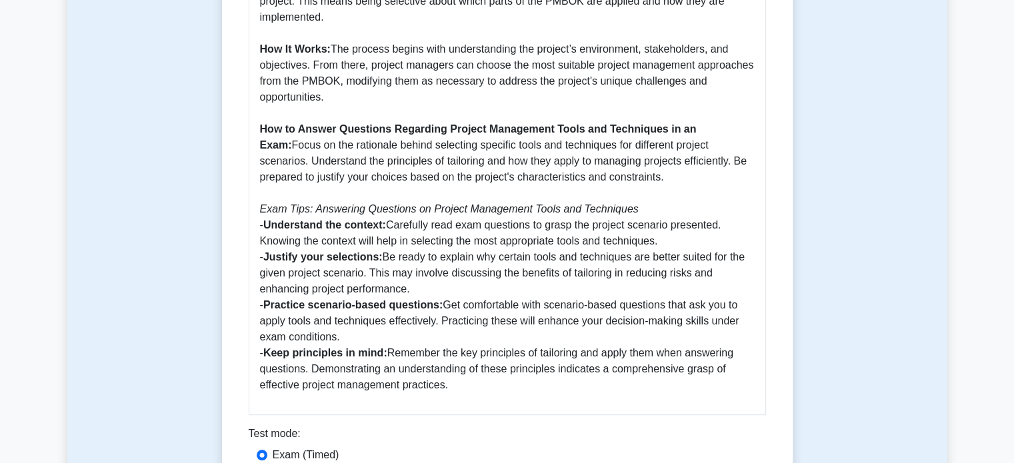
drag, startPoint x: 725, startPoint y: 131, endPoint x: 733, endPoint y: 179, distance: 49.2
click at [733, 179] on p "Tailoring the Project Management Body of Knowledge (PMBOK) 7th Edition to suit …" at bounding box center [507, 121] width 495 height 544
copy p "Focus on the rationale behind selecting specific tools and techniques for diffe…"
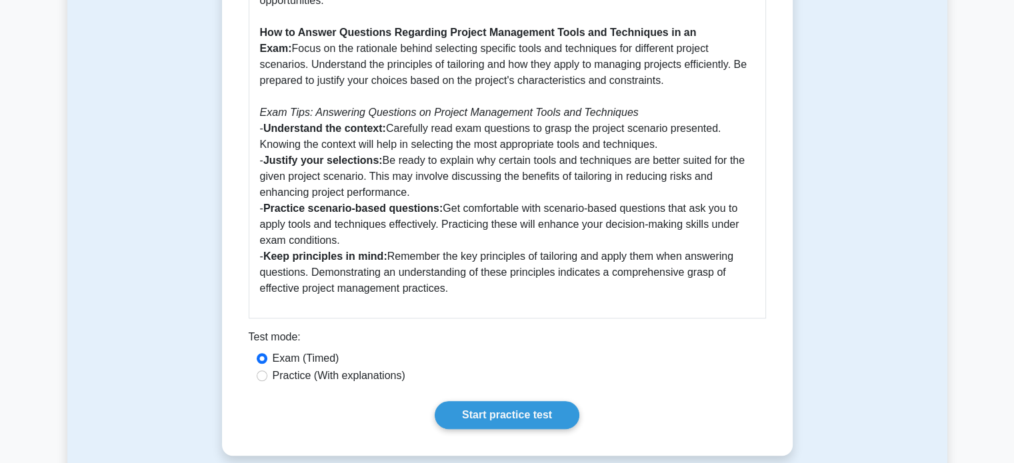
scroll to position [756, 0]
drag, startPoint x: 255, startPoint y: 129, endPoint x: 483, endPoint y: 295, distance: 281.8
click at [483, 295] on div "Guide to Tailoring PMBOK 7th Edition: Project Management Tools and Techniques T…" at bounding box center [507, 12] width 517 height 615
copy p "- Understand the context: Carefully read exam questions to grasp the project sc…"
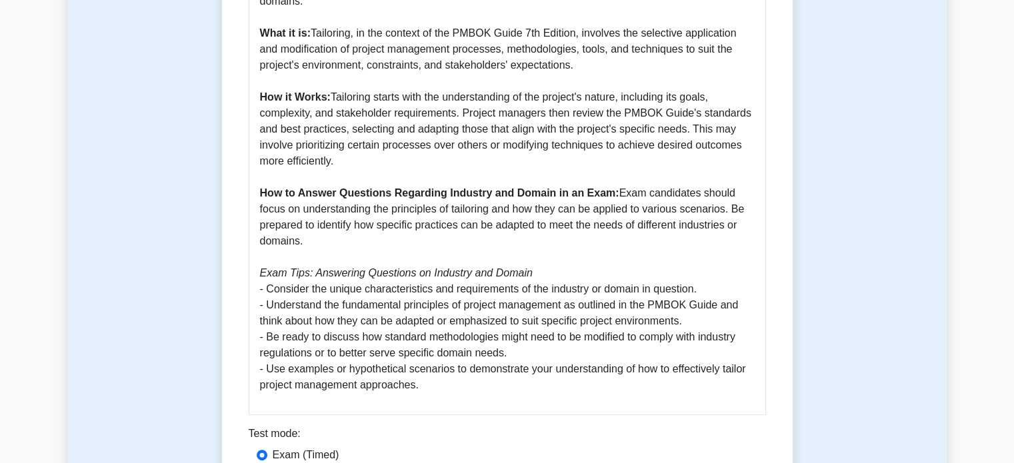
scroll to position [629, 0]
drag, startPoint x: 617, startPoint y: 177, endPoint x: 639, endPoint y: 231, distance: 58.3
click at [639, 231] on p "The PMBOK Guide 7th Edition emphasizes the importance of tailoring its approach…" at bounding box center [507, 129] width 495 height 528
copy p "Exam candidates should focus on understanding the principles of tailoring and h…"
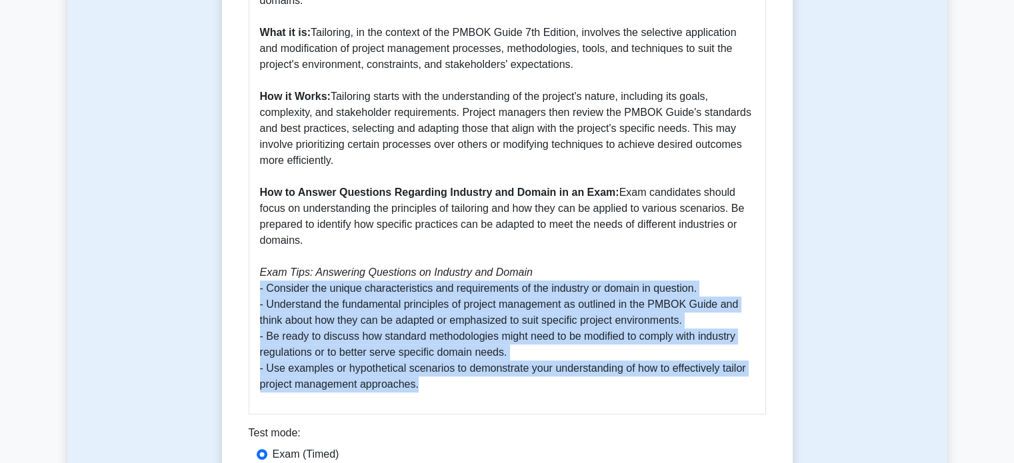
drag, startPoint x: 256, startPoint y: 271, endPoint x: 435, endPoint y: 378, distance: 208.4
click at [435, 378] on div "Tailoring the PMBOK Guide 7th Edition to Industry and Domain The PMBOK Guide 7t…" at bounding box center [507, 115] width 517 height 599
copy p "- Consider the unique characteristics and requirements of the industry or domai…"
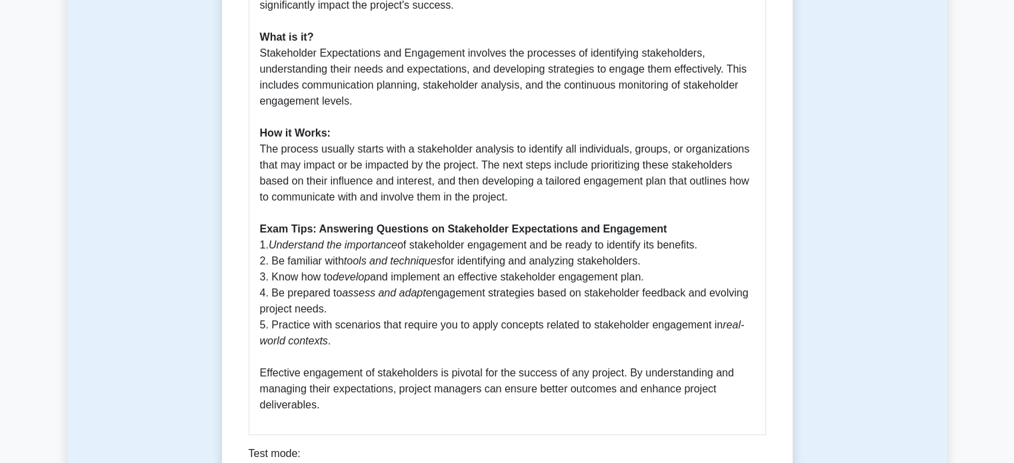
scroll to position [689, 0]
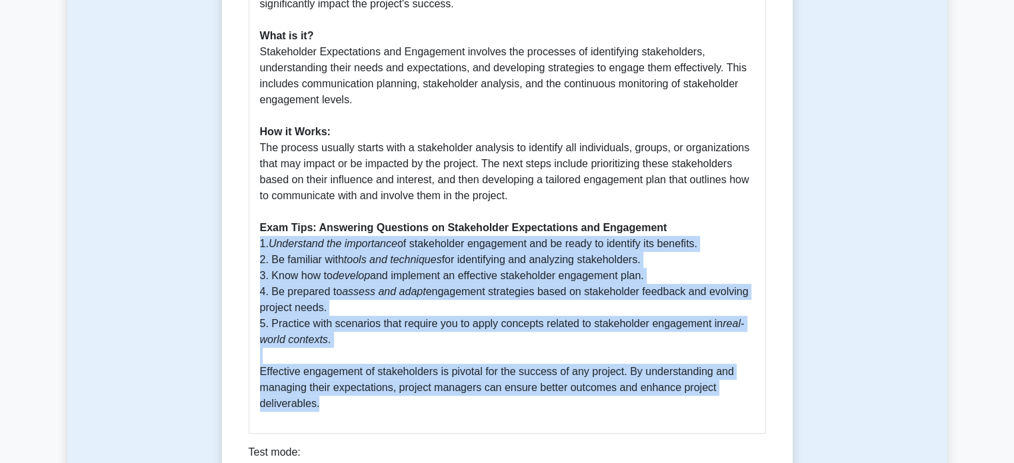
drag, startPoint x: 259, startPoint y: 242, endPoint x: 424, endPoint y: 404, distance: 231.0
click at [424, 404] on p "Introduction to Stakeholder Expectations and Engagement: Stakeholder Expectatio…" at bounding box center [507, 124] width 495 height 576
copy p "1. Understand the importance of stakeholder engagement and be ready to identify…"
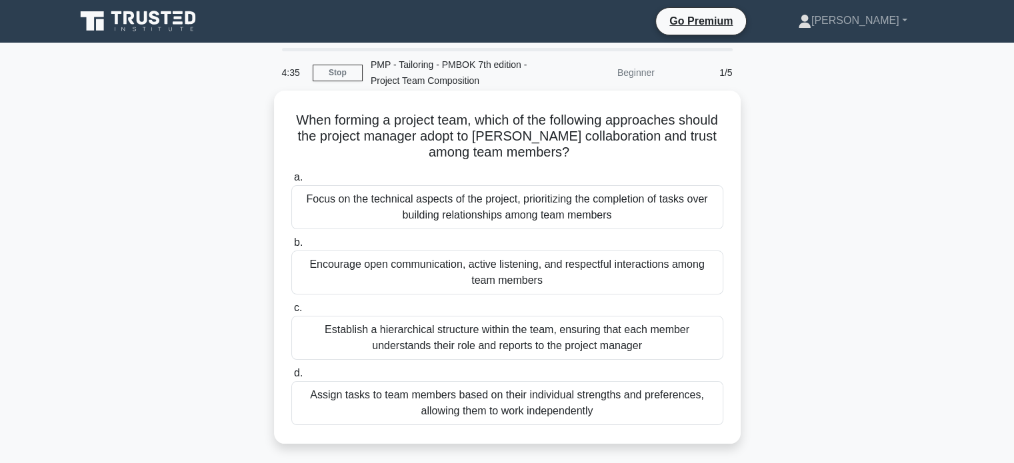
click at [617, 261] on div "Encourage open communication, active listening, and respectful interactions amo…" at bounding box center [507, 273] width 432 height 44
click at [291, 247] on input "b. Encourage open communication, active listening, and respectful interactions …" at bounding box center [291, 243] width 0 height 9
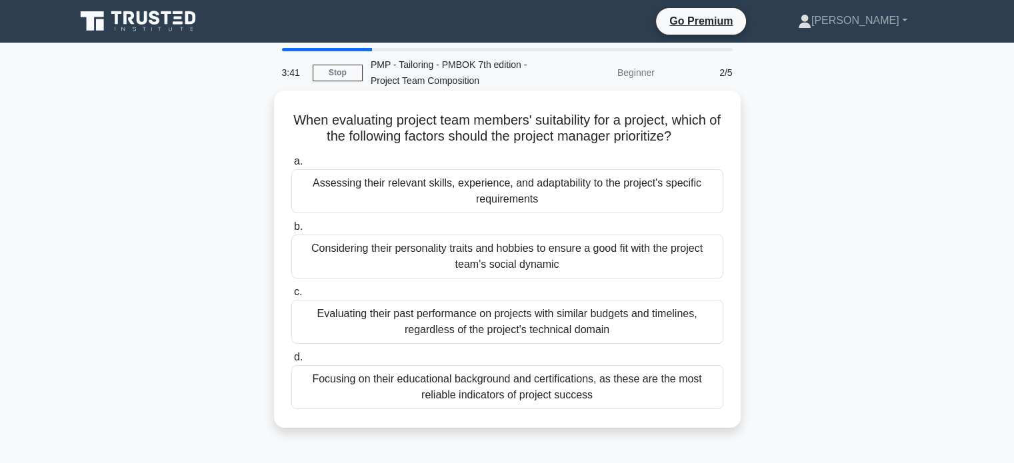
click at [603, 197] on div "Assessing their relevant skills, experience, and adaptability to the project's …" at bounding box center [507, 191] width 432 height 44
click at [291, 166] on input "a. Assessing their relevant skills, experience, and adaptability to the project…" at bounding box center [291, 161] width 0 height 9
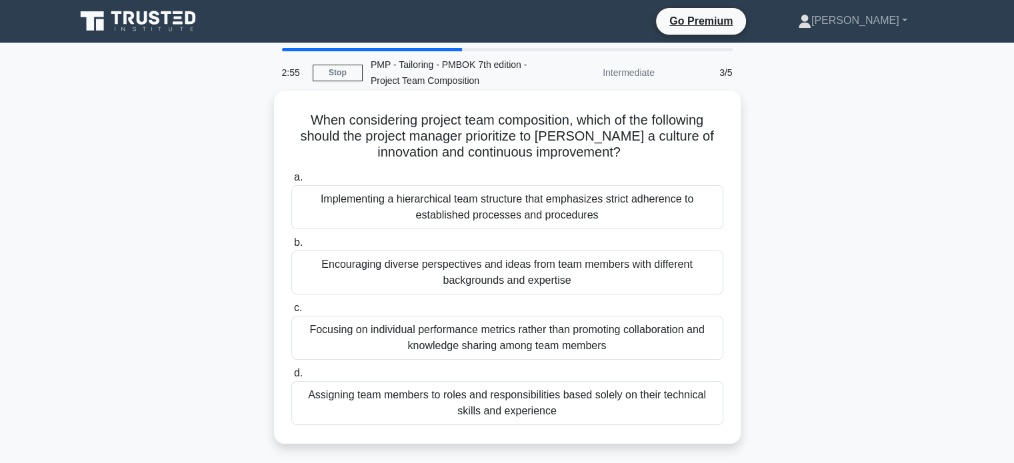
click at [637, 266] on div "Encouraging diverse perspectives and ideas from team members with different bac…" at bounding box center [507, 273] width 432 height 44
click at [291, 247] on input "b. Encouraging diverse perspectives and ideas from team members with different …" at bounding box center [291, 243] width 0 height 9
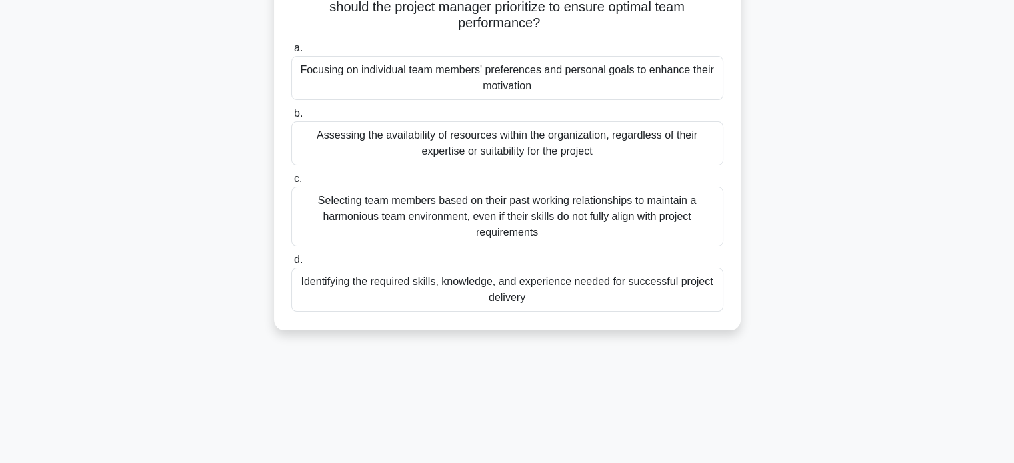
scroll to position [135, 0]
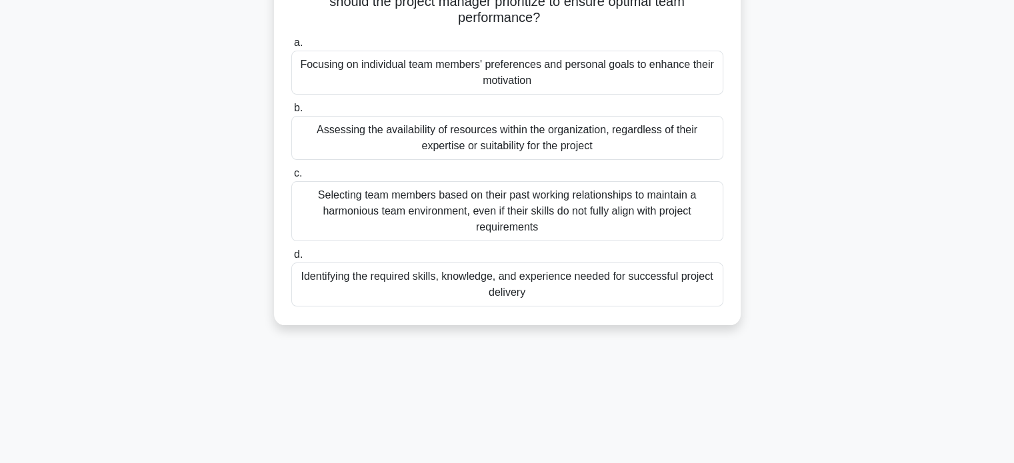
click at [582, 287] on div "Identifying the required skills, knowledge, and experience needed for successfu…" at bounding box center [507, 285] width 432 height 44
click at [291, 259] on input "d. Identifying the required skills, knowledge, and experience needed for succes…" at bounding box center [291, 255] width 0 height 9
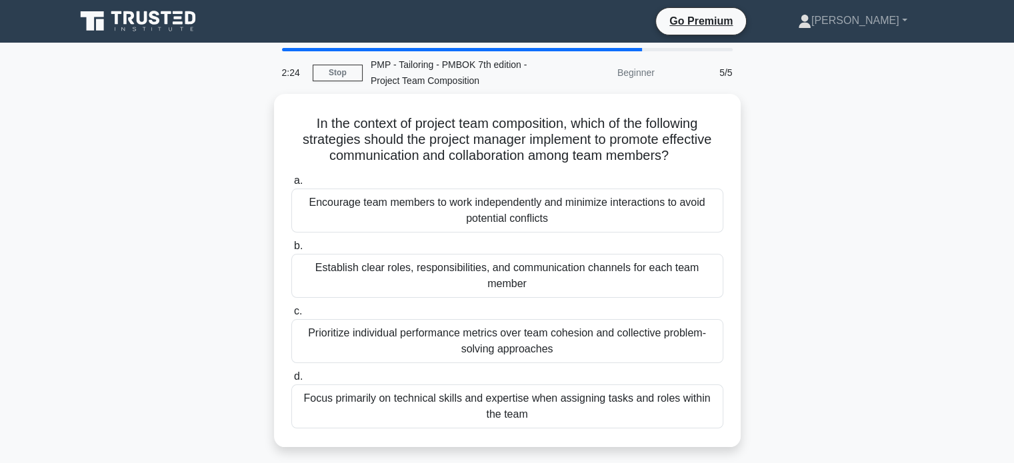
scroll to position [0, 0]
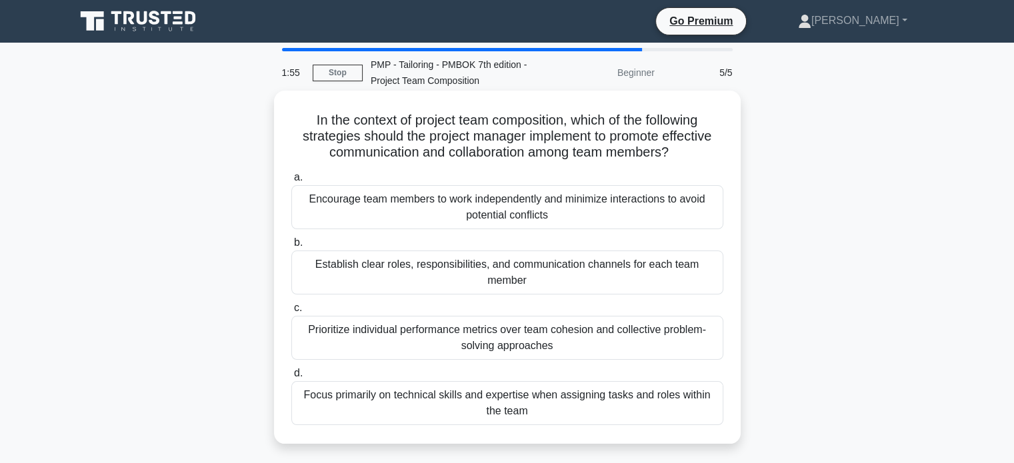
click at [635, 266] on div "Establish clear roles, responsibilities, and communication channels for each te…" at bounding box center [507, 273] width 432 height 44
click at [291, 247] on input "b. Establish clear roles, responsibilities, and communication channels for each…" at bounding box center [291, 243] width 0 height 9
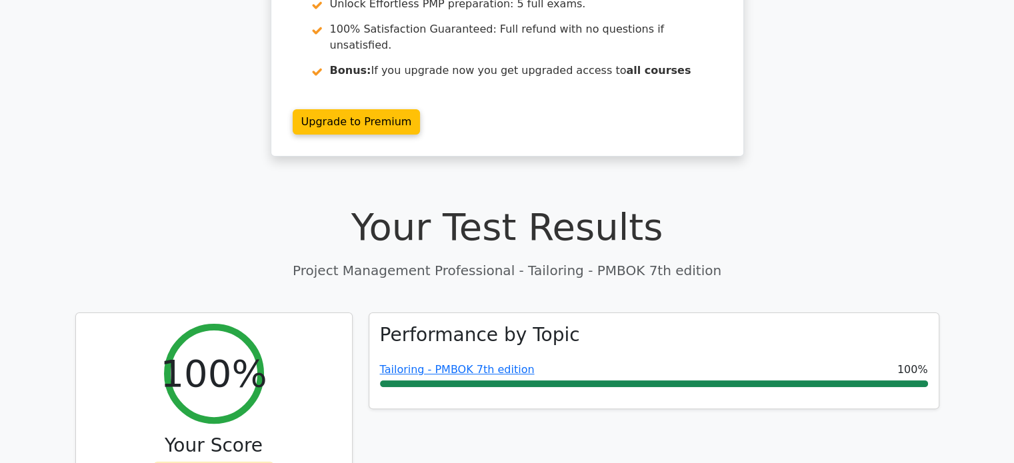
scroll to position [277, 0]
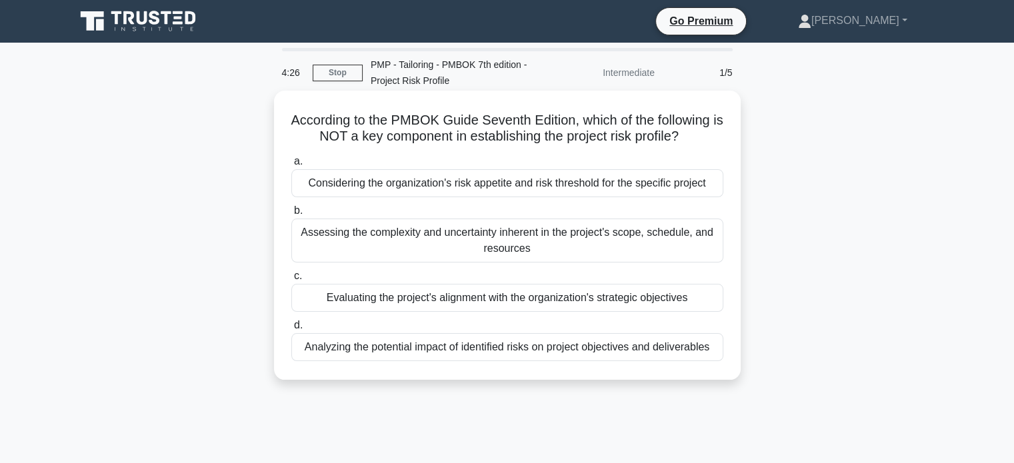
click at [523, 300] on div "Evaluating the project's alignment with the organization's strategic objectives" at bounding box center [507, 298] width 432 height 28
click at [291, 281] on input "c. Evaluating the project's alignment with the organization's strategic objecti…" at bounding box center [291, 276] width 0 height 9
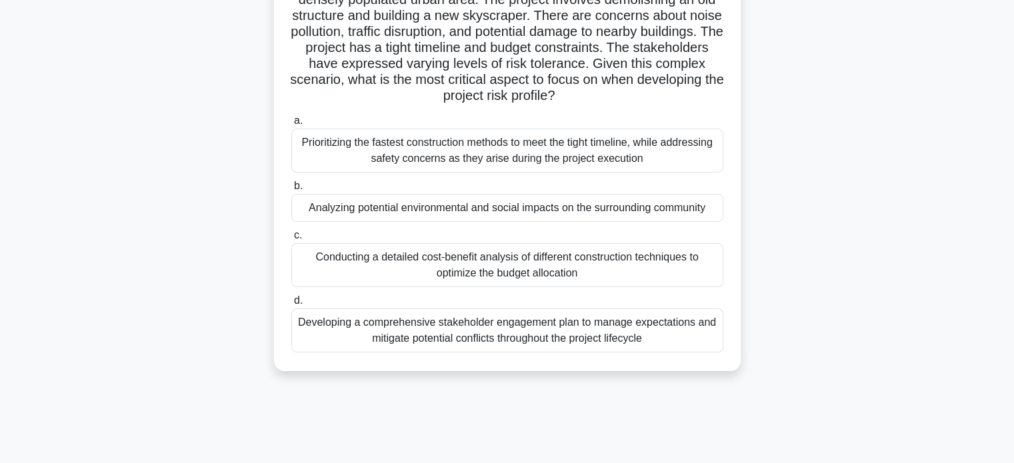
scroll to position [141, 0]
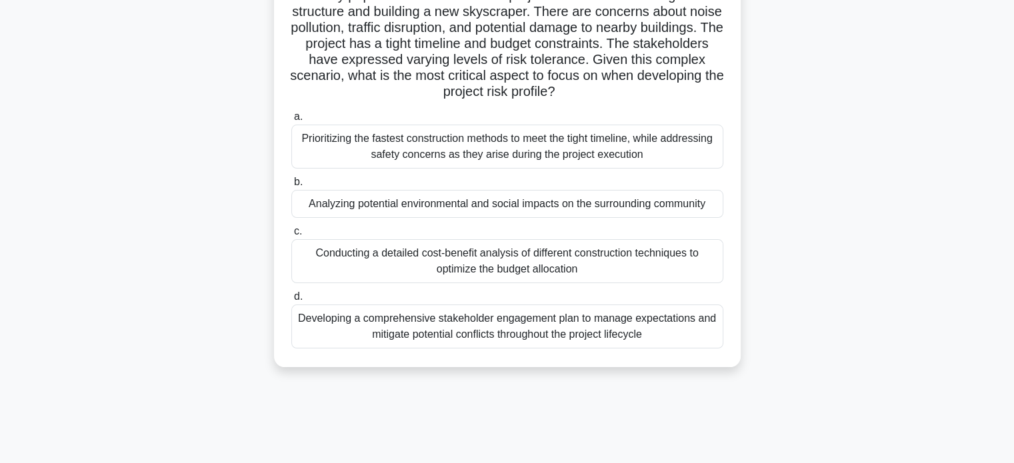
click at [542, 210] on div "Analyzing potential environmental and social impacts on the surrounding communi…" at bounding box center [507, 204] width 432 height 28
click at [291, 187] on input "b. Analyzing potential environmental and social impacts on the surrounding comm…" at bounding box center [291, 182] width 0 height 9
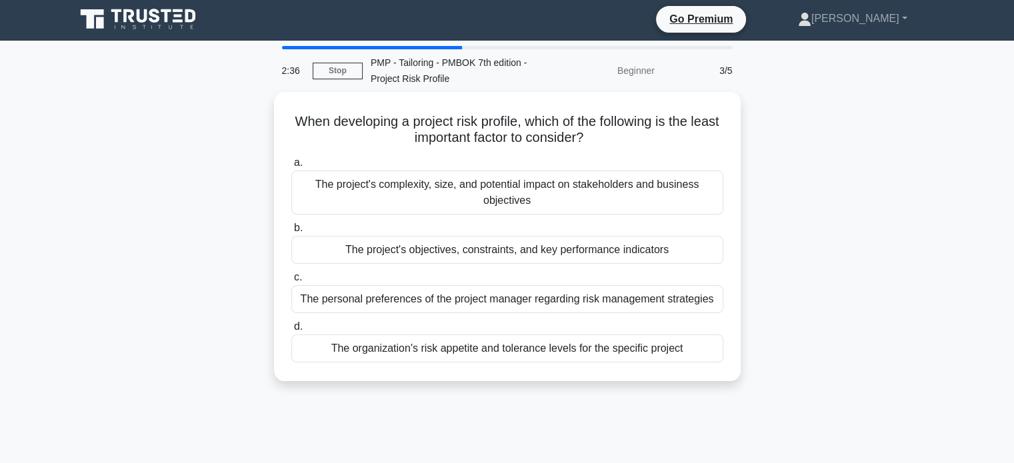
scroll to position [0, 0]
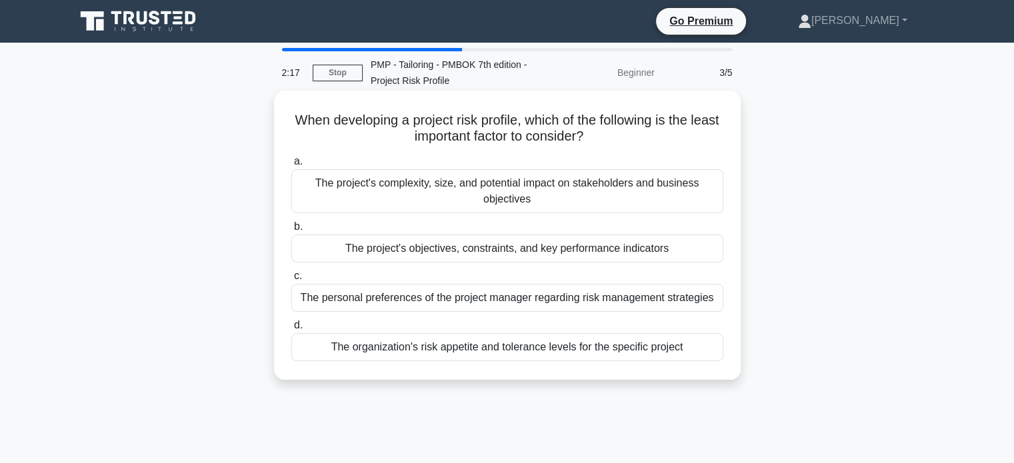
click at [565, 303] on div "The personal preferences of the project manager regarding risk management strat…" at bounding box center [507, 298] width 432 height 28
click at [291, 281] on input "c. The personal preferences of the project manager regarding risk management st…" at bounding box center [291, 276] width 0 height 9
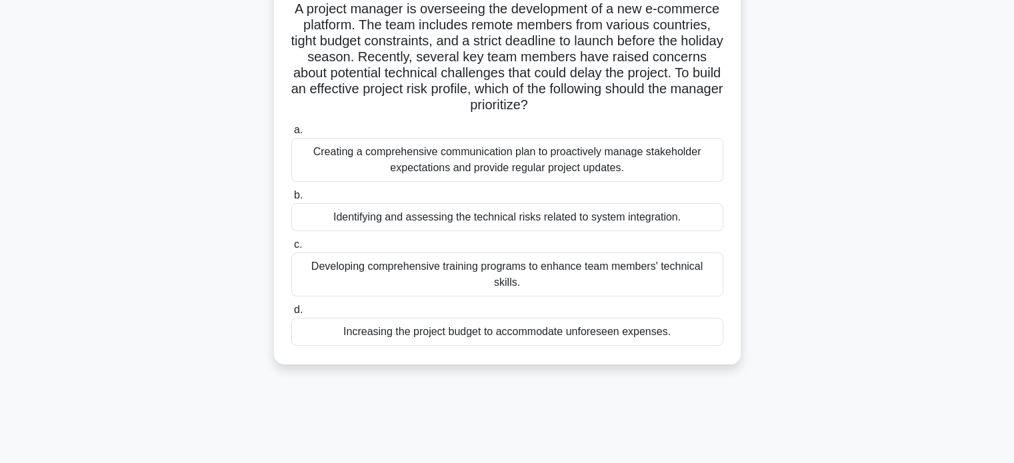
scroll to position [112, 0]
click at [595, 151] on div "Creating a comprehensive communication plan to proactively manage stakeholder e…" at bounding box center [507, 159] width 432 height 44
click at [291, 134] on input "a. Creating a comprehensive communication plan to proactively manage stakeholde…" at bounding box center [291, 129] width 0 height 9
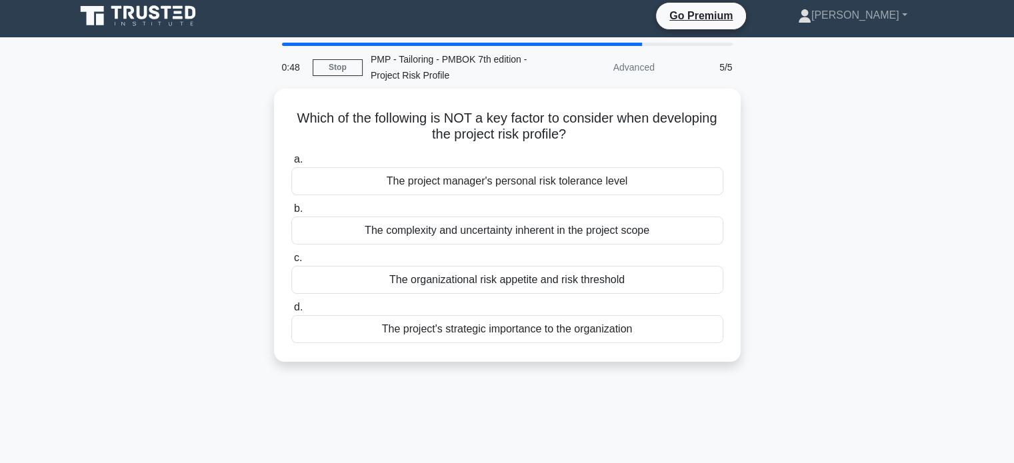
scroll to position [0, 0]
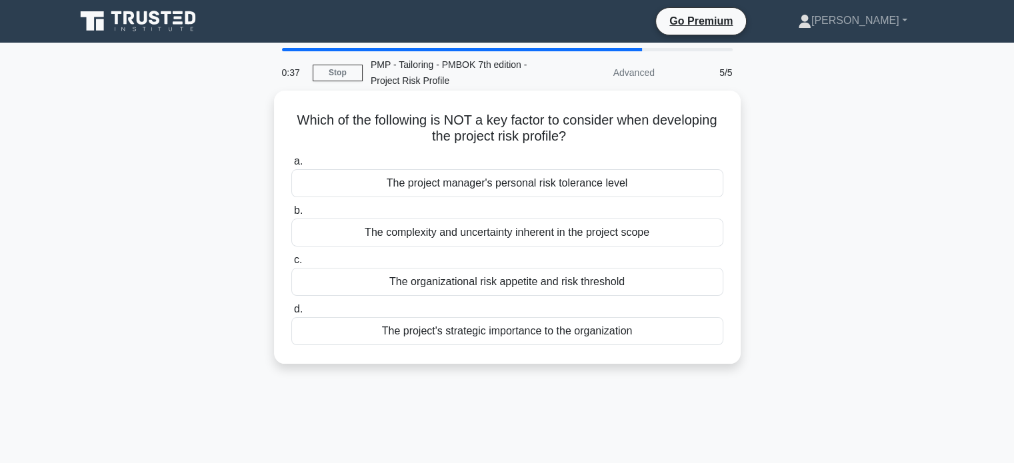
click at [587, 186] on div "The project manager's personal risk tolerance level" at bounding box center [507, 183] width 432 height 28
click at [291, 166] on input "a. The project manager's personal risk tolerance level" at bounding box center [291, 161] width 0 height 9
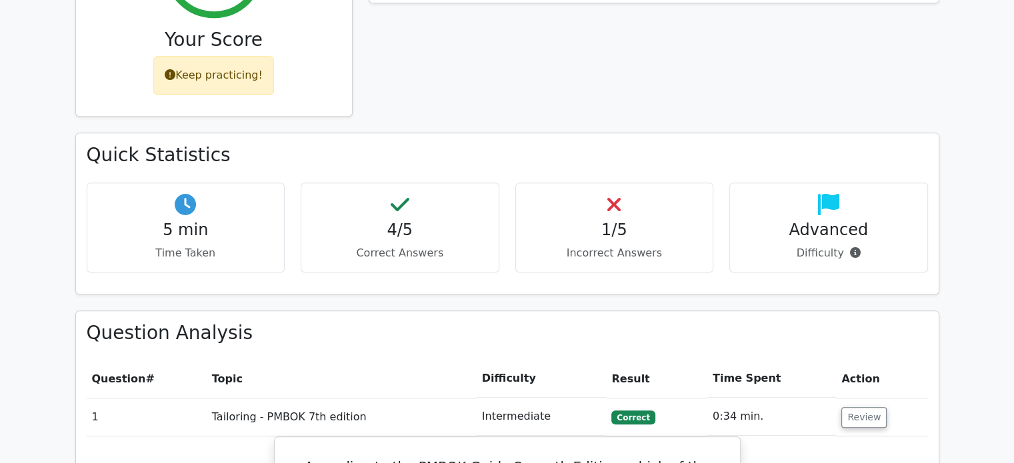
scroll to position [655, 0]
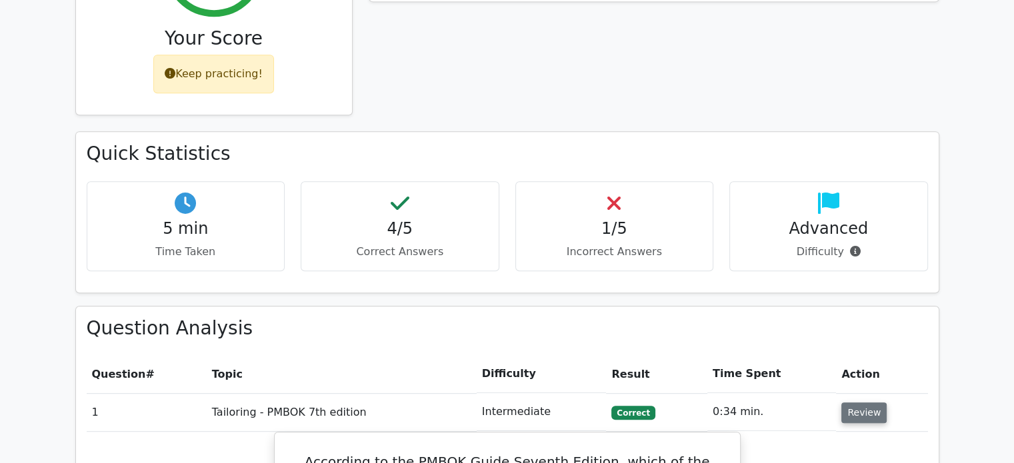
click at [858, 403] on button "Review" at bounding box center [863, 413] width 45 height 21
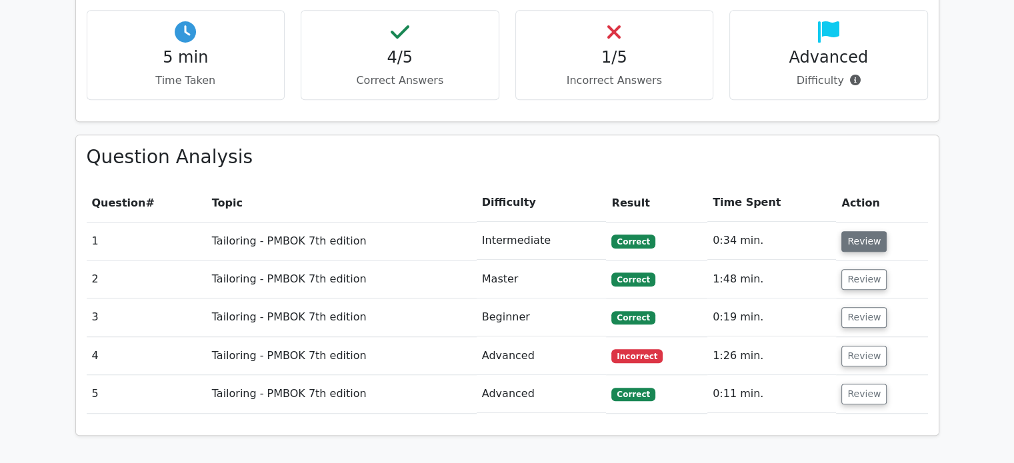
scroll to position [884, 0]
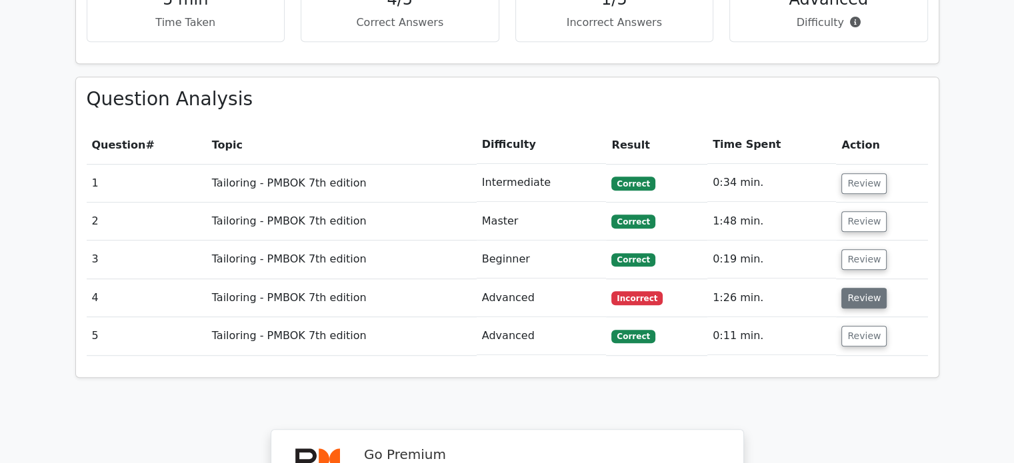
click at [848, 288] on button "Review" at bounding box center [863, 298] width 45 height 21
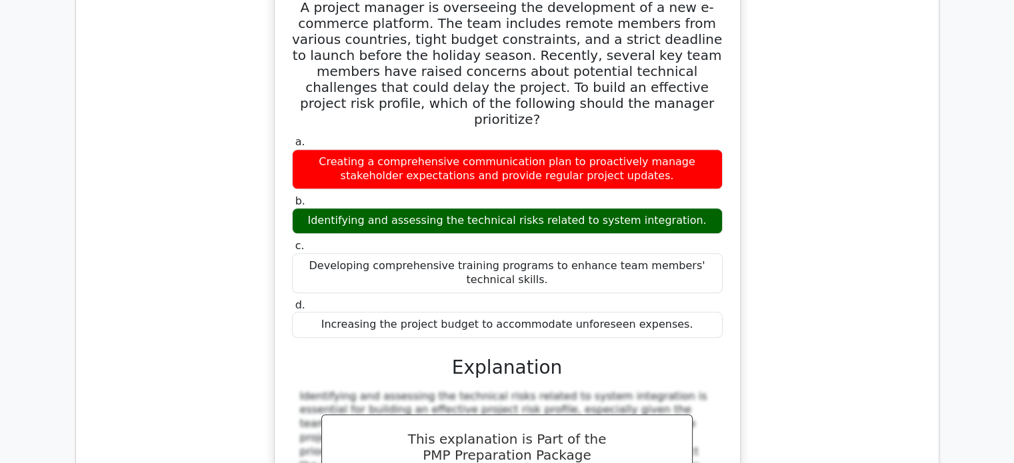
scroll to position [1226, 0]
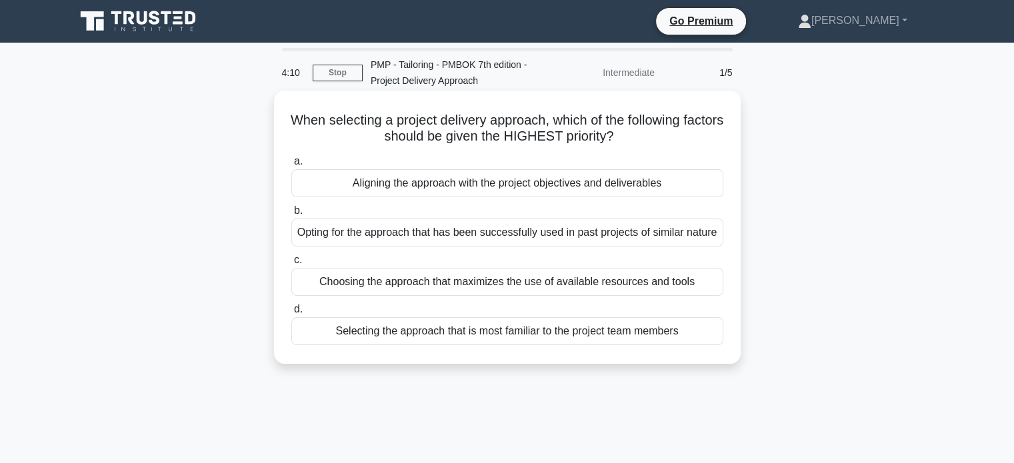
click at [707, 232] on div "Opting for the approach that has been successfully used in past projects of sim…" at bounding box center [507, 233] width 432 height 28
click at [291, 215] on input "b. Opting for the approach that has been successfully used in past projects of …" at bounding box center [291, 211] width 0 height 9
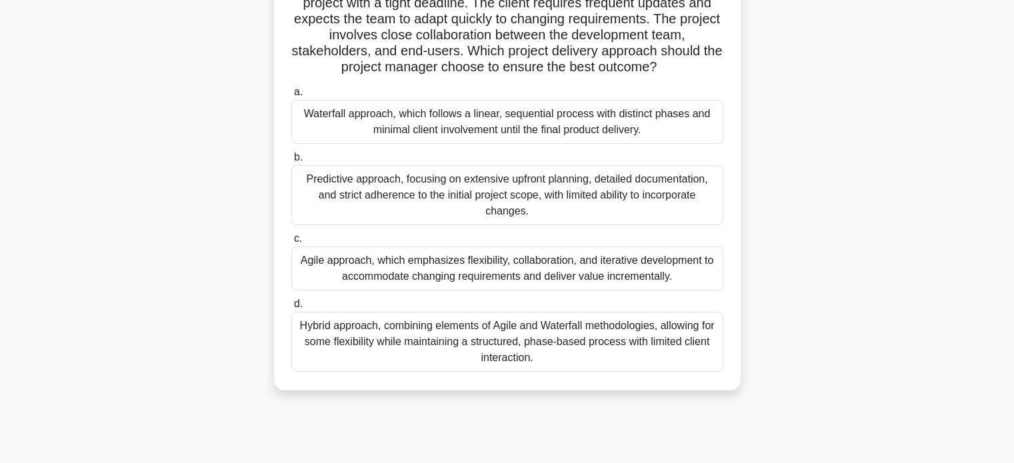
scroll to position [133, 0]
click at [626, 271] on div "Agile approach, which emphasizes flexibility, collaboration, and iterative deve…" at bounding box center [507, 269] width 432 height 44
click at [291, 244] on input "c. Agile approach, which emphasizes flexibility, collaboration, and iterative d…" at bounding box center [291, 239] width 0 height 9
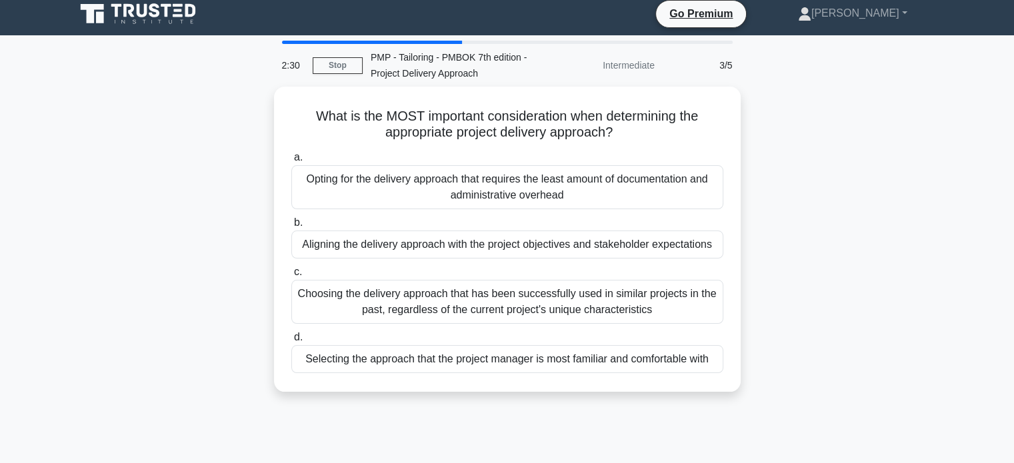
scroll to position [0, 0]
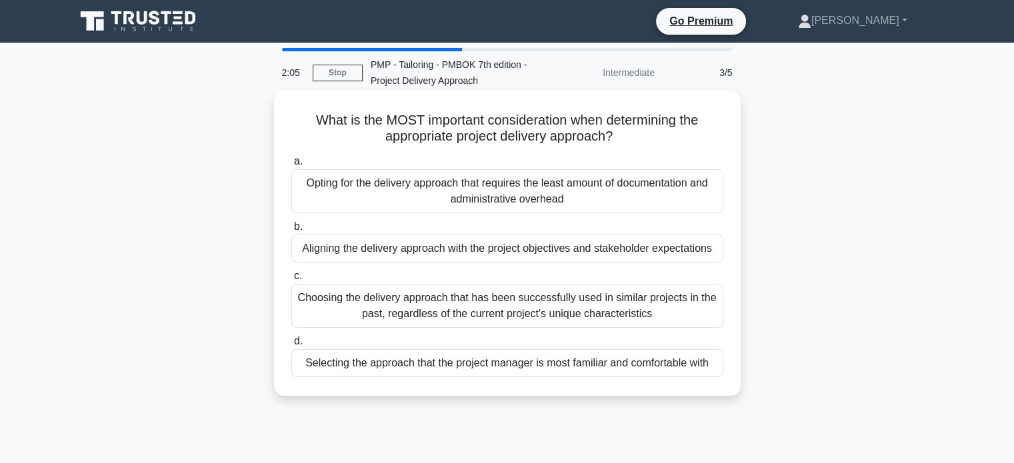
click at [629, 251] on div "Aligning the delivery approach with the project objectives and stakeholder expe…" at bounding box center [507, 249] width 432 height 28
click at [291, 231] on input "b. Aligning the delivery approach with the project objectives and stakeholder e…" at bounding box center [291, 227] width 0 height 9
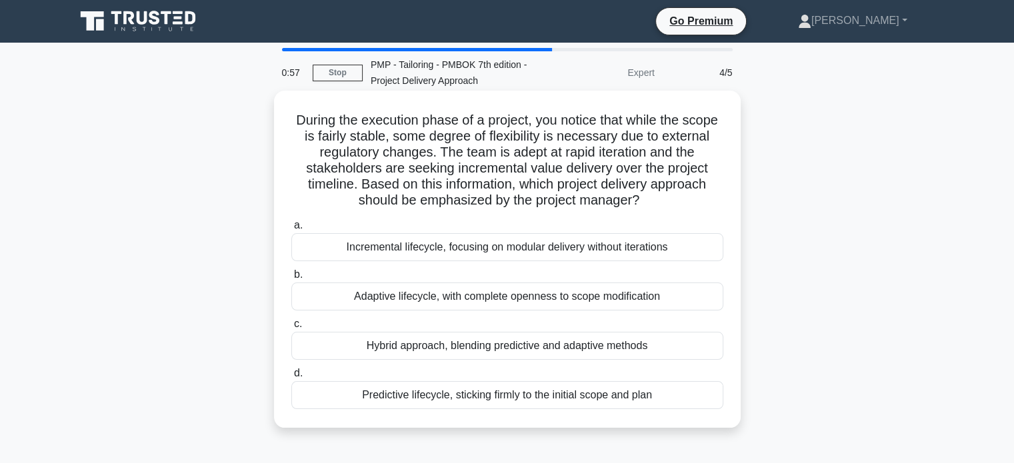
click at [591, 297] on div "Adaptive lifecycle, with complete openness to scope modification" at bounding box center [507, 297] width 432 height 28
click at [291, 279] on input "b. Adaptive lifecycle, with complete openness to scope modification" at bounding box center [291, 275] width 0 height 9
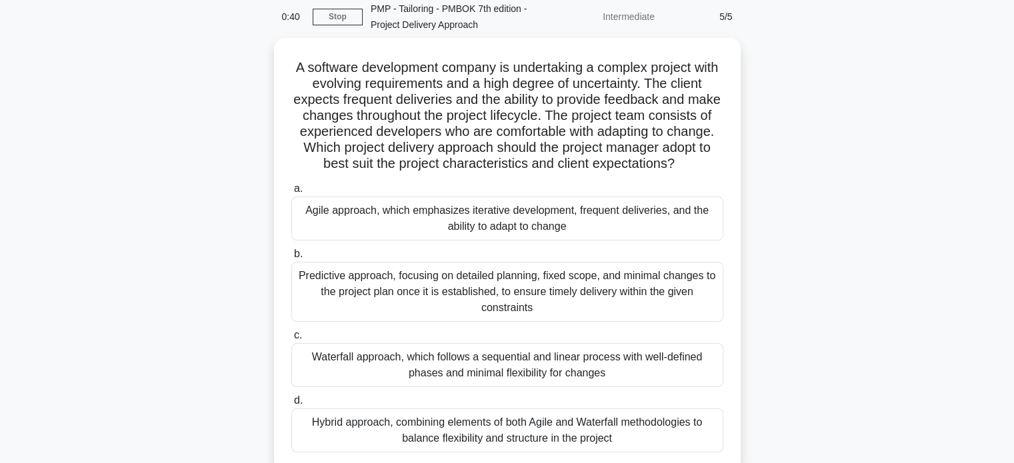
scroll to position [64, 0]
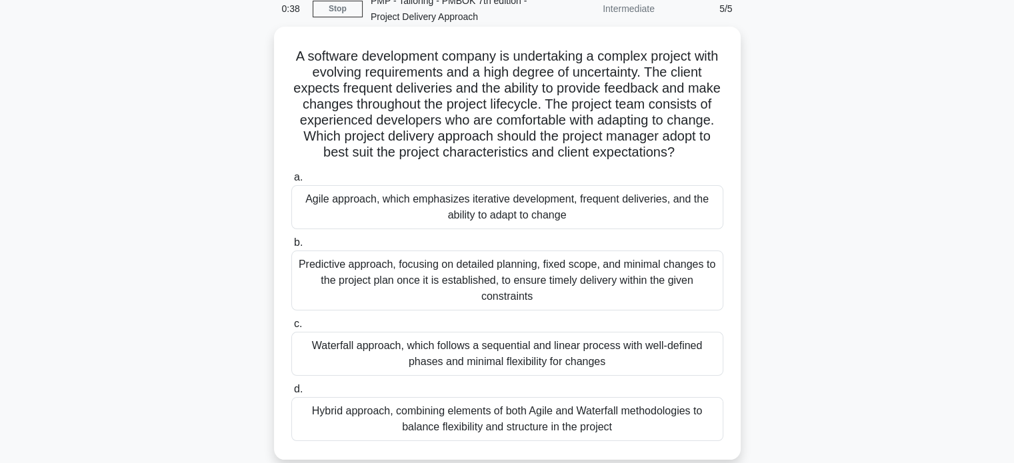
click at [559, 197] on div "Agile approach, which emphasizes iterative development, frequent deliveries, an…" at bounding box center [507, 207] width 432 height 44
click at [291, 182] on input "a. Agile approach, which emphasizes iterative development, frequent deliveries,…" at bounding box center [291, 177] width 0 height 9
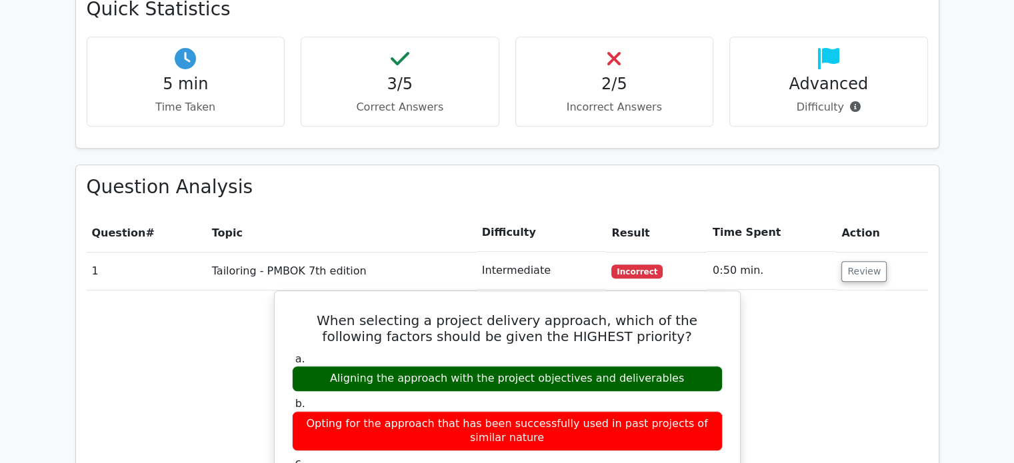
scroll to position [801, 0]
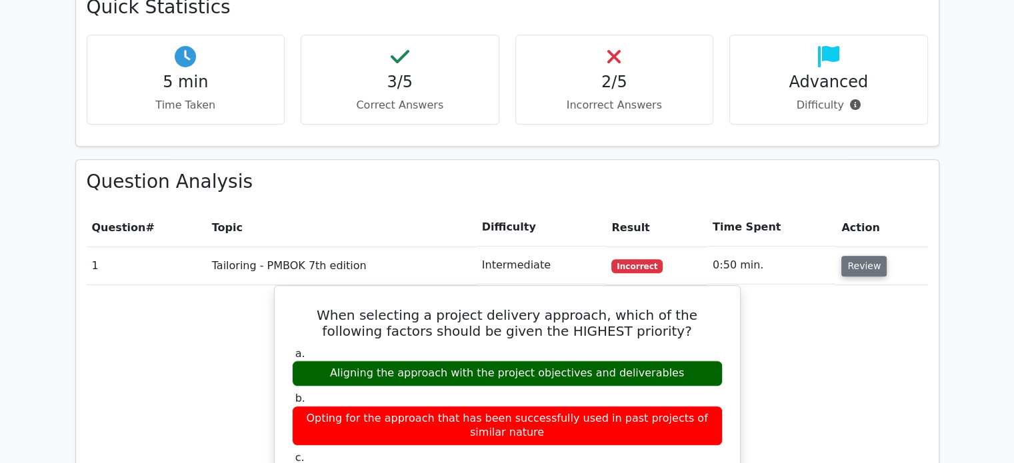
click at [861, 256] on button "Review" at bounding box center [863, 266] width 45 height 21
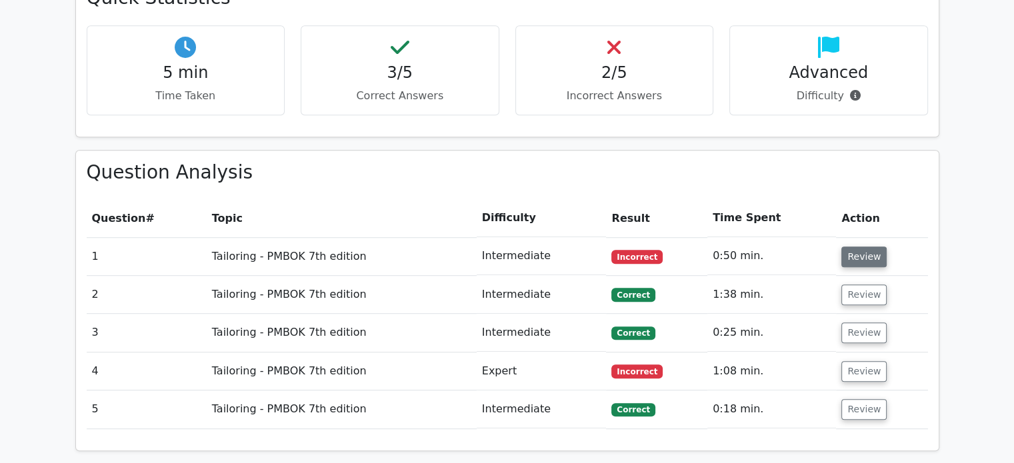
scroll to position [837, 0]
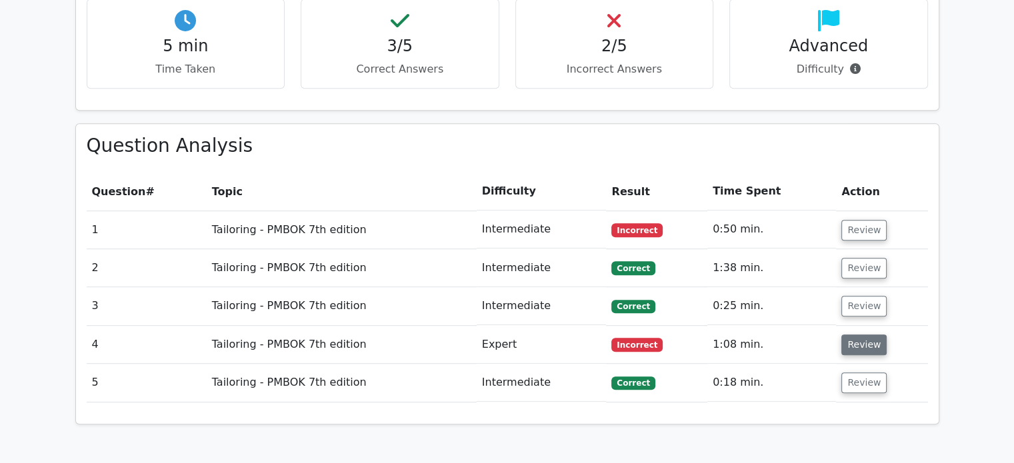
click at [858, 335] on button "Review" at bounding box center [863, 345] width 45 height 21
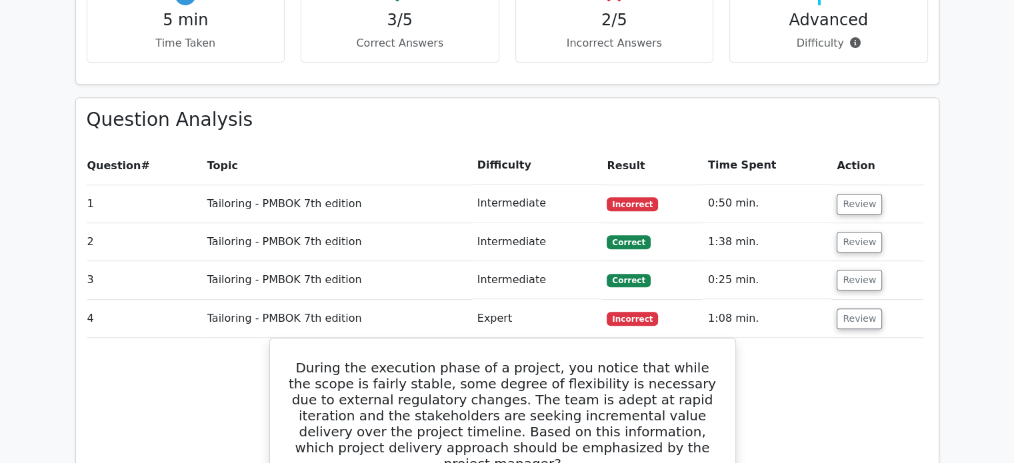
scroll to position [861, 0]
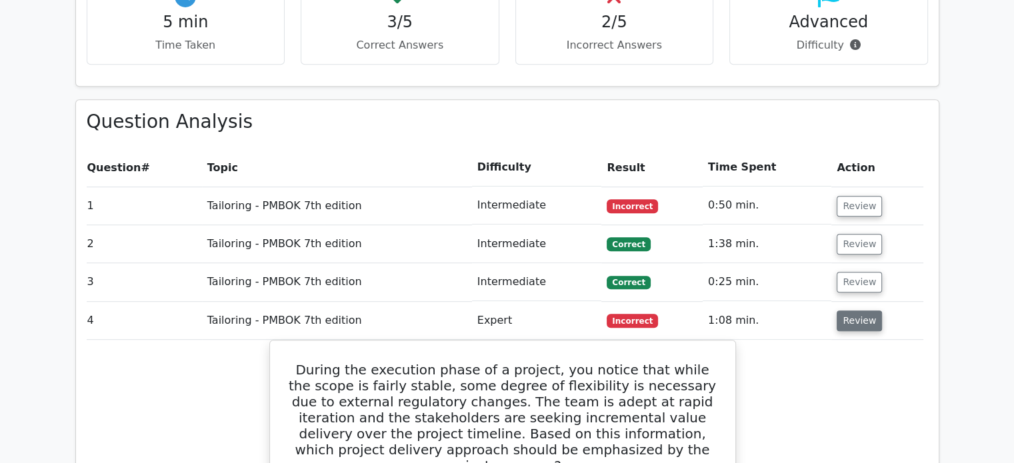
click at [861, 311] on button "Review" at bounding box center [859, 321] width 45 height 21
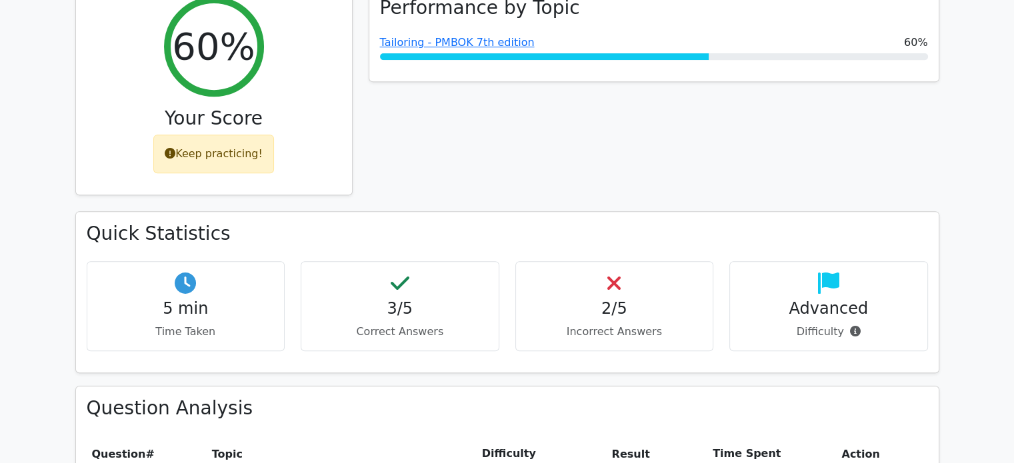
scroll to position [578, 0]
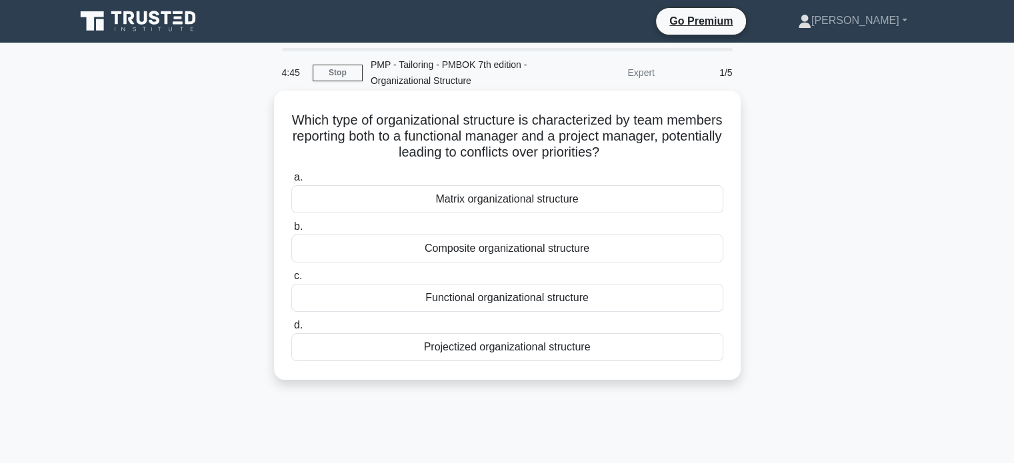
click at [488, 198] on div "Matrix organizational structure" at bounding box center [507, 199] width 432 height 28
click at [291, 182] on input "a. Matrix organizational structure" at bounding box center [291, 177] width 0 height 9
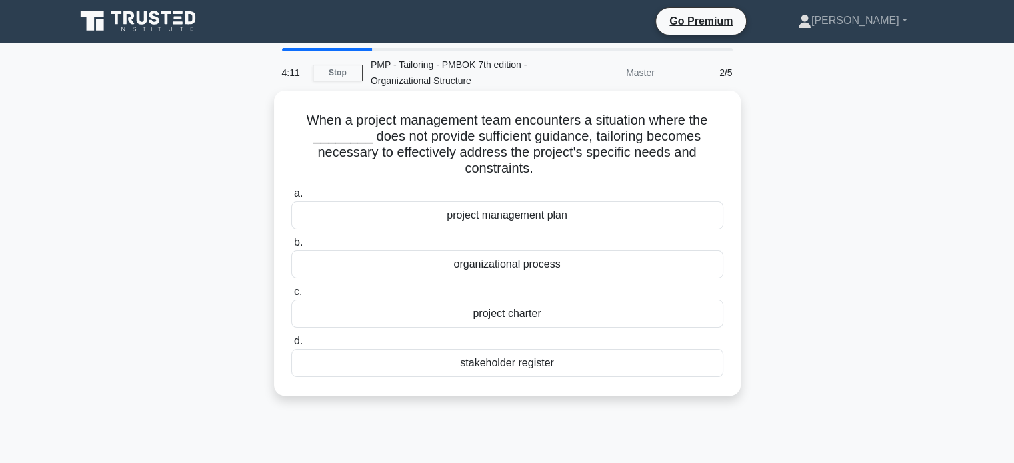
click at [485, 315] on div "project charter" at bounding box center [507, 314] width 432 height 28
click at [291, 297] on input "c. project charter" at bounding box center [291, 292] width 0 height 9
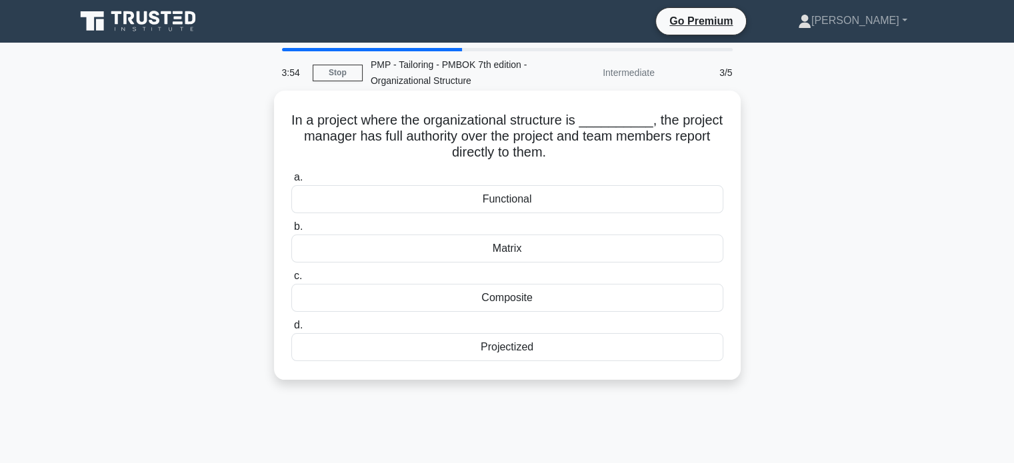
click at [507, 345] on div "Projectized" at bounding box center [507, 347] width 432 height 28
click at [291, 330] on input "d. Projectized" at bounding box center [291, 325] width 0 height 9
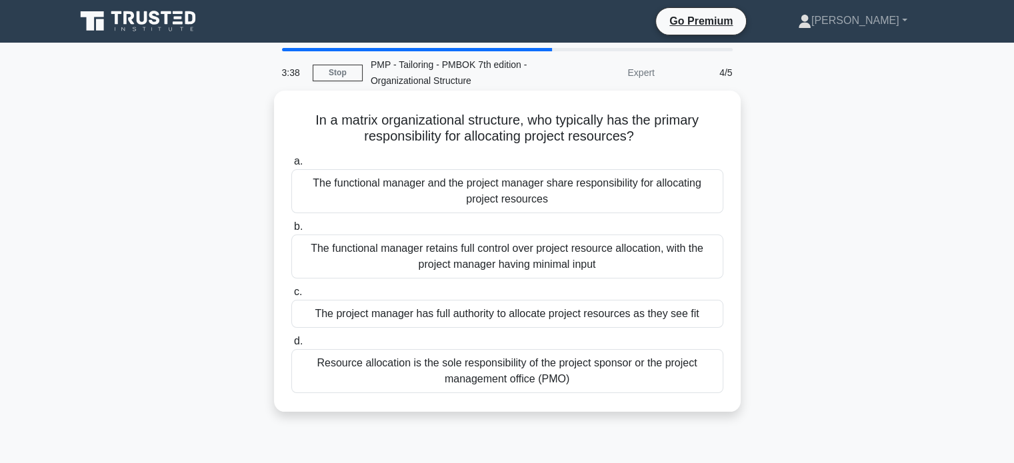
click at [503, 255] on div "The functional manager retains full control over project resource allocation, w…" at bounding box center [507, 257] width 432 height 44
click at [291, 231] on input "b. The functional manager retains full control over project resource allocation…" at bounding box center [291, 227] width 0 height 9
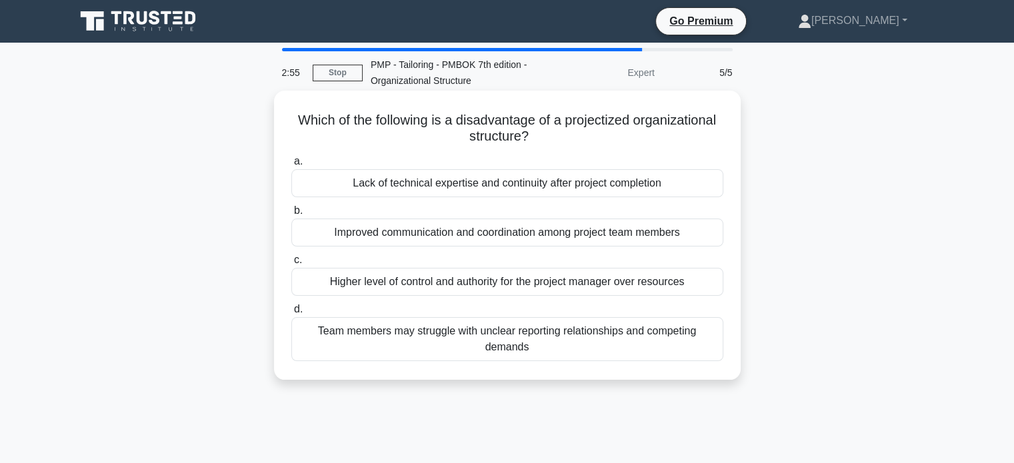
click at [553, 183] on div "Lack of technical expertise and continuity after project completion" at bounding box center [507, 183] width 432 height 28
click at [291, 166] on input "a. Lack of technical expertise and continuity after project completion" at bounding box center [291, 161] width 0 height 9
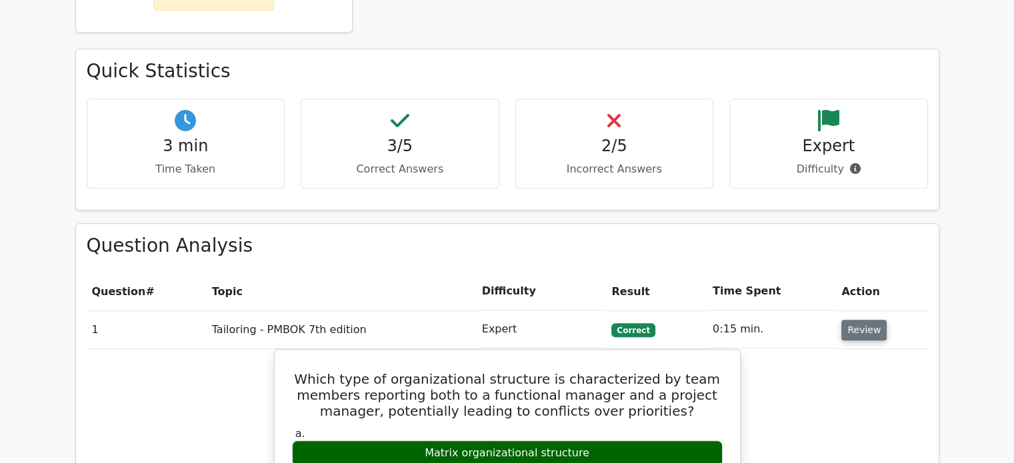
click at [860, 320] on button "Review" at bounding box center [863, 330] width 45 height 21
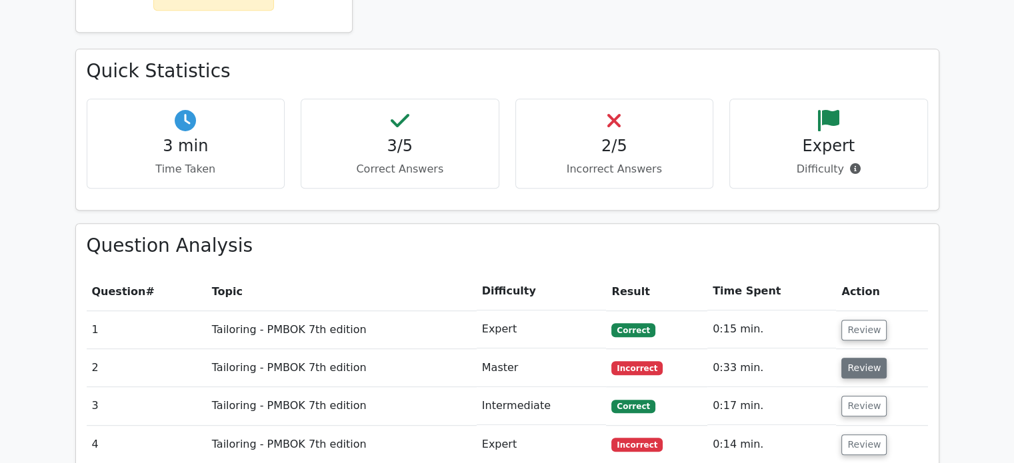
click at [851, 358] on button "Review" at bounding box center [863, 368] width 45 height 21
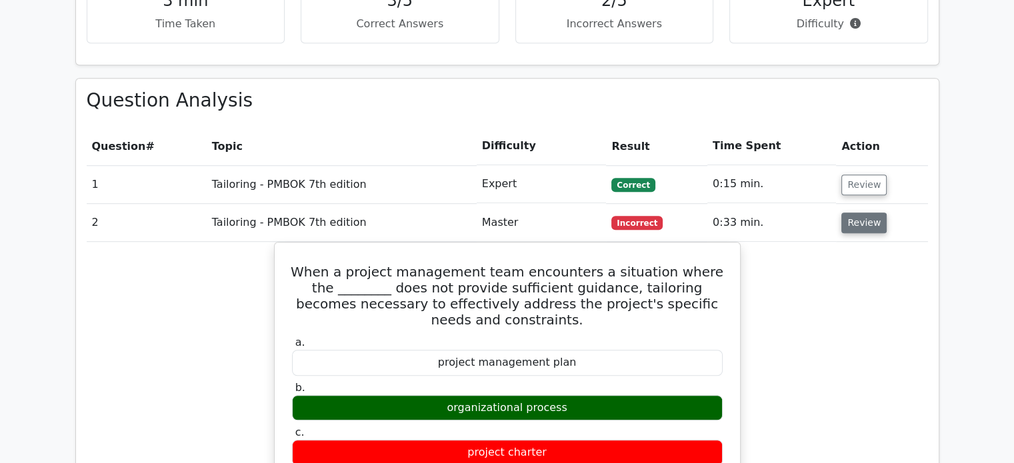
scroll to position [883, 0]
click at [875, 213] on button "Review" at bounding box center [863, 223] width 45 height 21
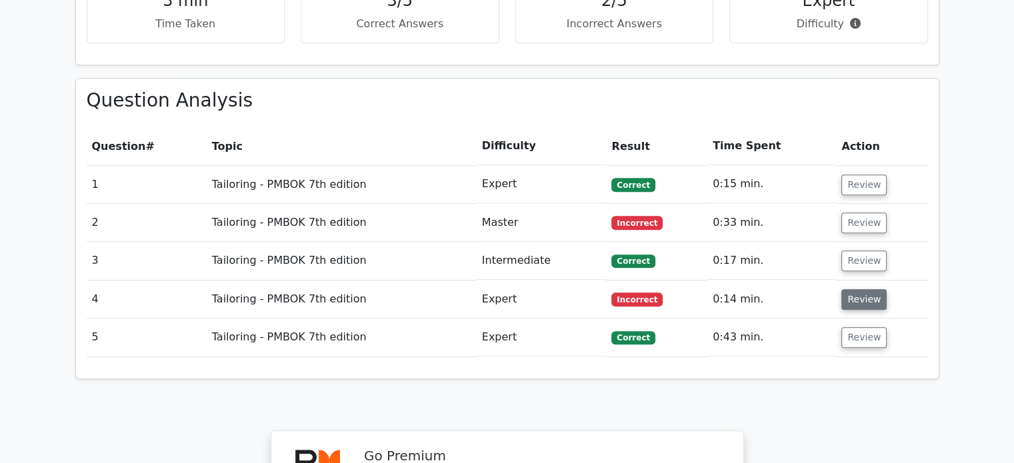
click at [861, 289] on button "Review" at bounding box center [863, 299] width 45 height 21
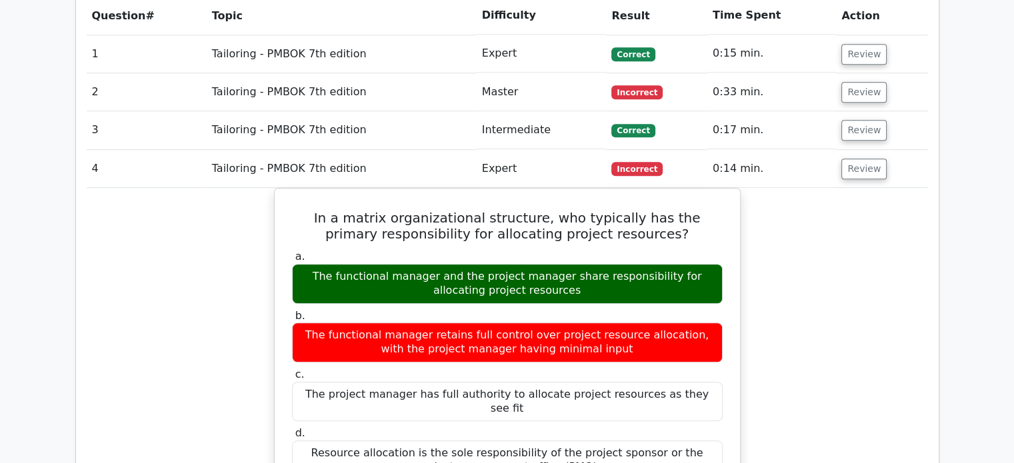
scroll to position [767, 0]
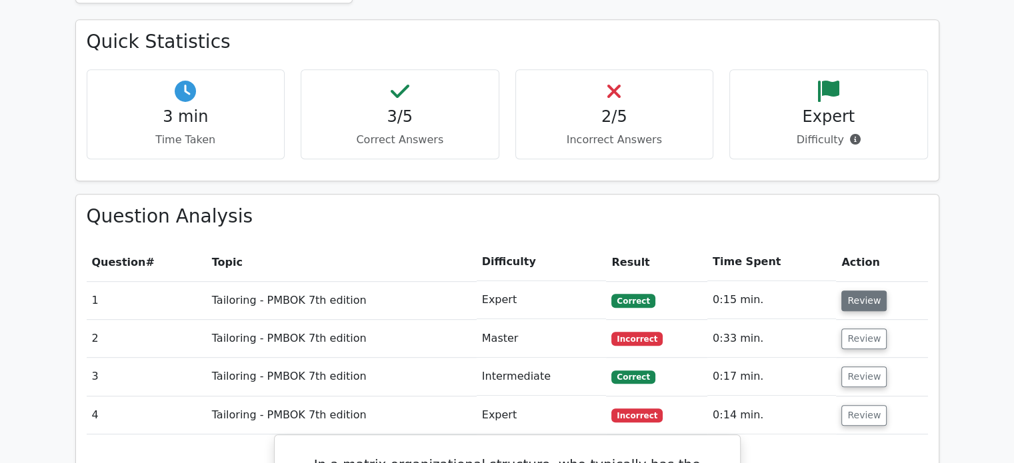
click at [867, 291] on button "Review" at bounding box center [863, 301] width 45 height 21
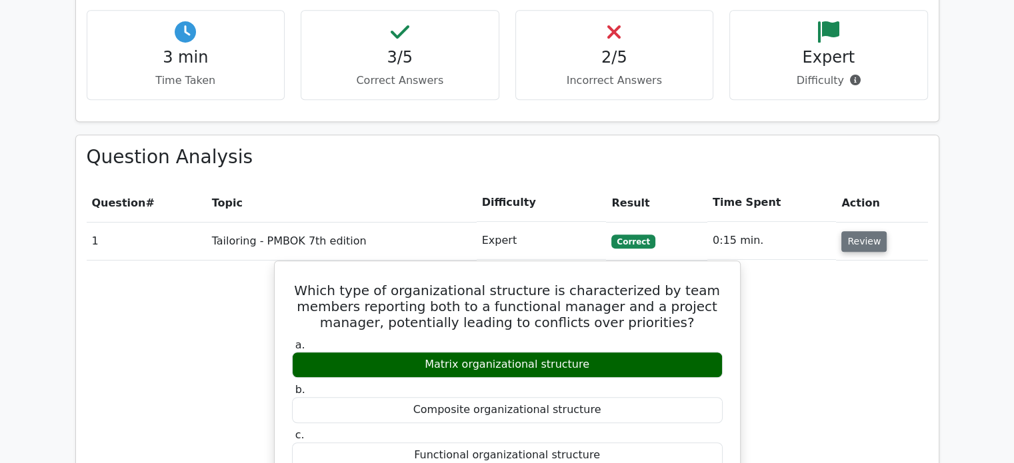
scroll to position [827, 0]
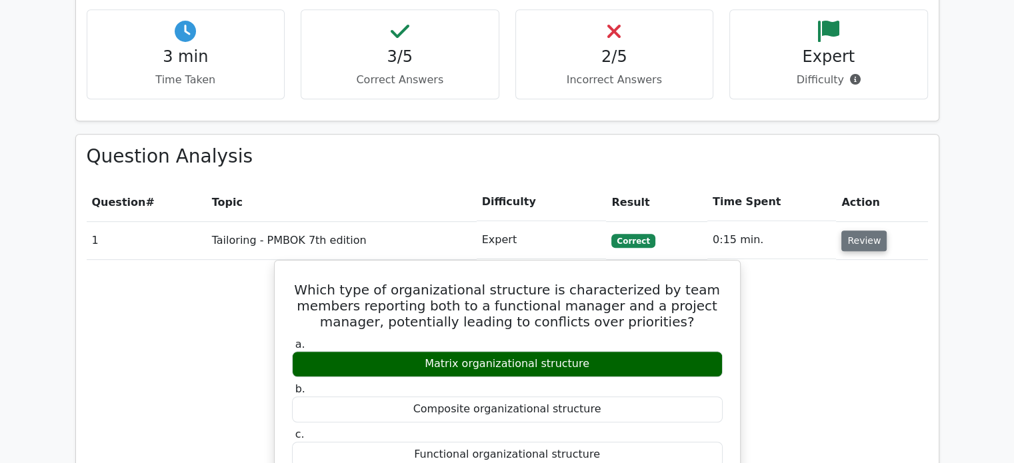
click at [865, 231] on button "Review" at bounding box center [863, 241] width 45 height 21
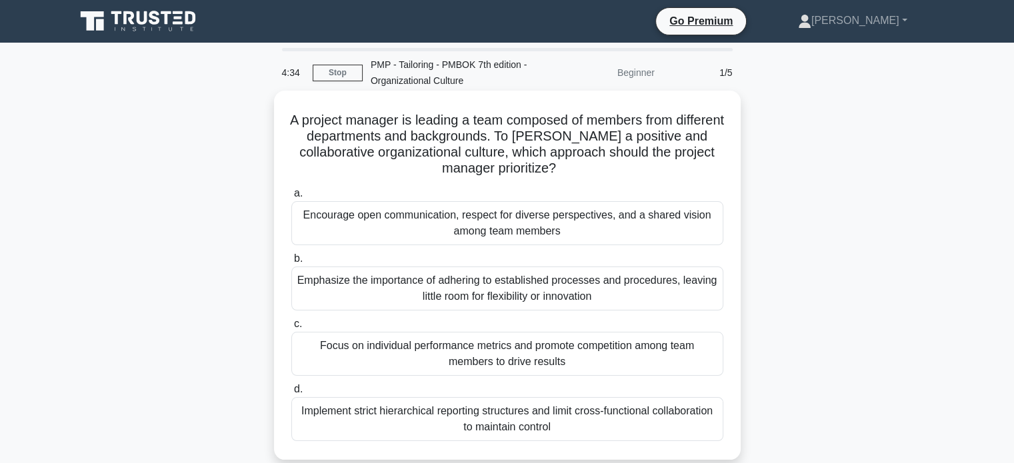
click at [596, 205] on div "Encourage open communication, respect for diverse perspectives, and a shared vi…" at bounding box center [507, 223] width 432 height 44
click at [291, 198] on input "a. Encourage open communication, respect for diverse perspectives, and a shared…" at bounding box center [291, 193] width 0 height 9
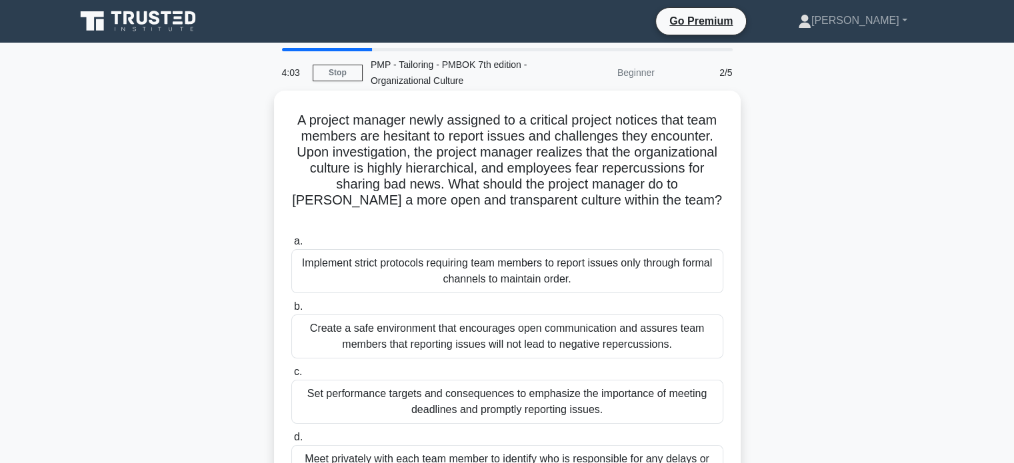
click at [523, 325] on div "Create a safe environment that encourages open communication and assures team m…" at bounding box center [507, 337] width 432 height 44
click at [291, 311] on input "b. Create a safe environment that encourages open communication and assures tea…" at bounding box center [291, 307] width 0 height 9
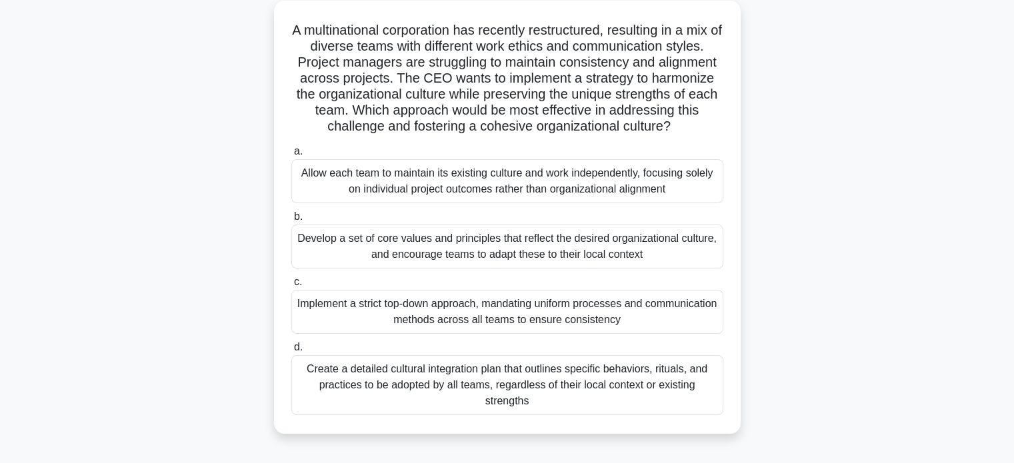
scroll to position [91, 0]
click at [640, 247] on div "Develop a set of core values and principles that reflect the desired organizati…" at bounding box center [507, 246] width 432 height 44
click at [291, 221] on input "b. Develop a set of core values and principles that reflect the desired organiz…" at bounding box center [291, 216] width 0 height 9
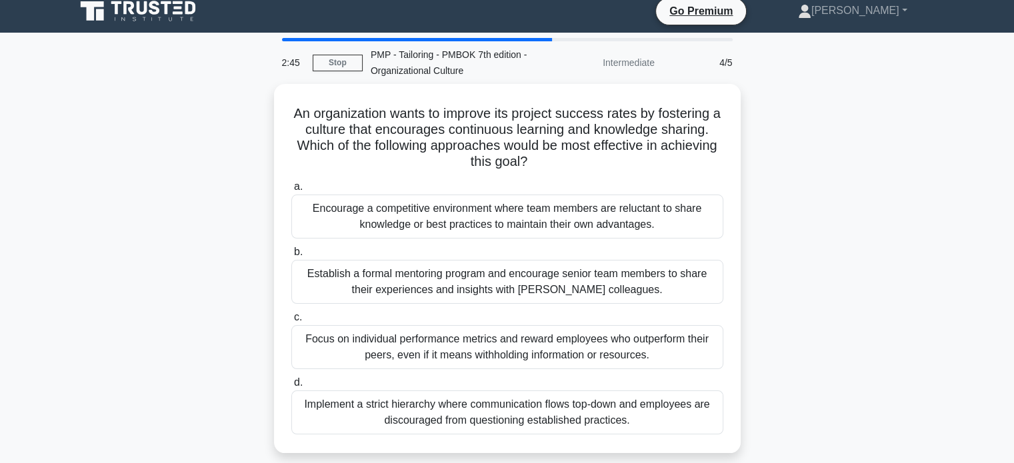
scroll to position [0, 0]
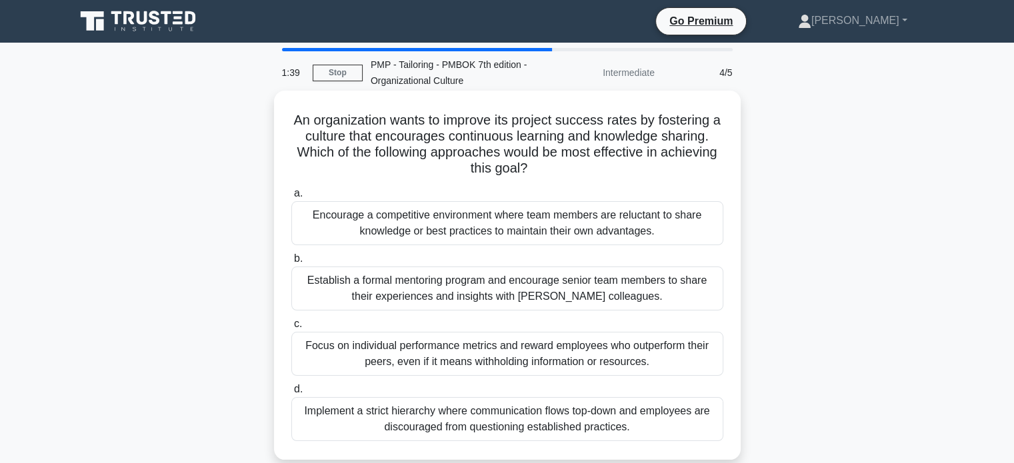
click at [664, 295] on div "Establish a formal mentoring program and encourage senior team members to share…" at bounding box center [507, 289] width 432 height 44
click at [291, 263] on input "b. Establish a formal mentoring program and encourage senior team members to sh…" at bounding box center [291, 259] width 0 height 9
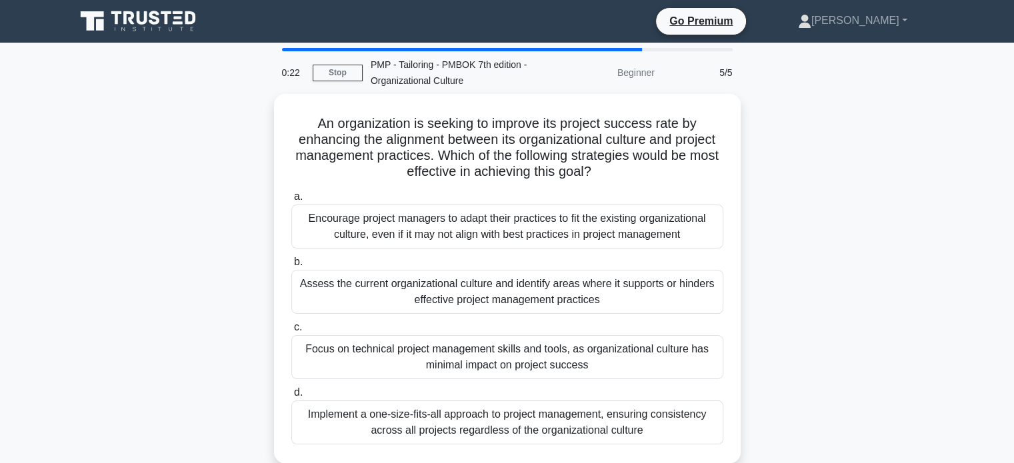
click at [664, 295] on div "Assess the current organizational culture and identify areas where it supports …" at bounding box center [507, 292] width 432 height 44
click at [291, 267] on input "b. Assess the current organizational culture and identify areas where it suppor…" at bounding box center [291, 262] width 0 height 9
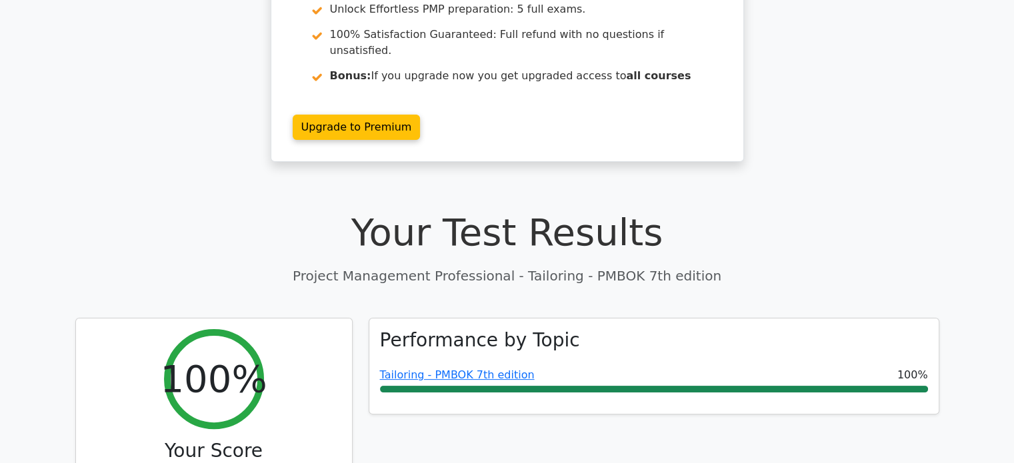
scroll to position [241, 0]
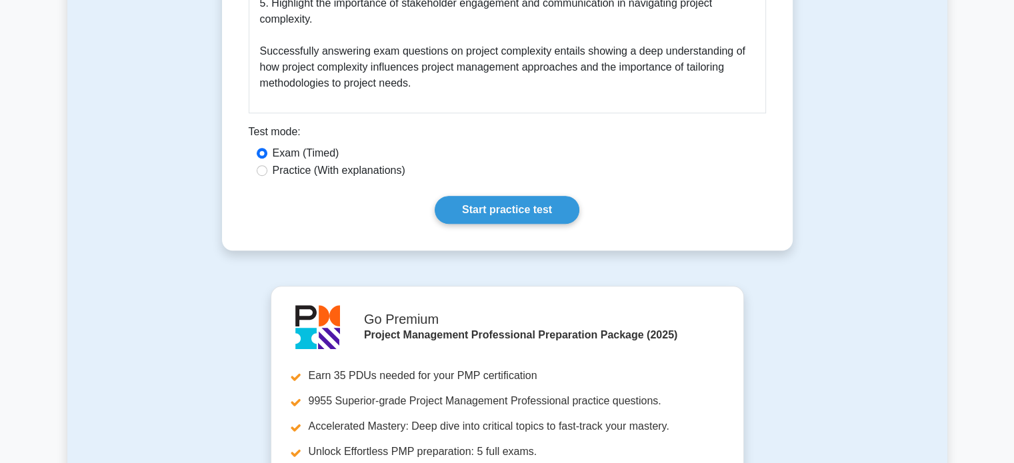
scroll to position [887, 0]
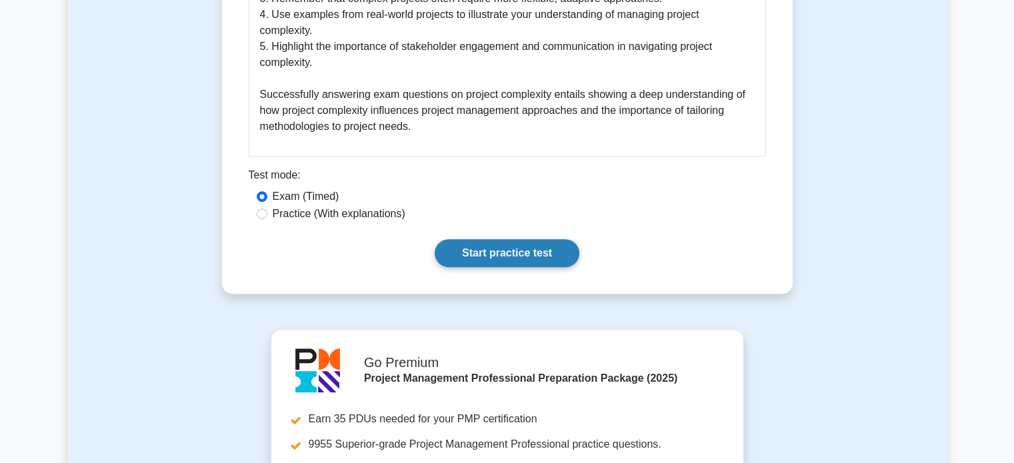
click at [508, 241] on link "Start practice test" at bounding box center [507, 253] width 145 height 28
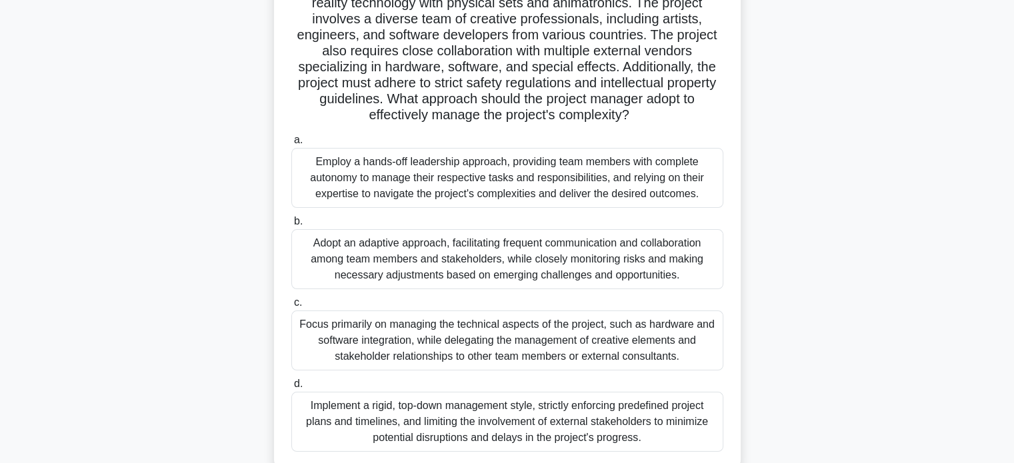
scroll to position [149, 0]
click at [517, 271] on div "Adopt an adaptive approach, facilitating frequent communication and collaborati…" at bounding box center [507, 259] width 432 height 60
click at [291, 226] on input "b. Adopt an adaptive approach, facilitating frequent communication and collabor…" at bounding box center [291, 221] width 0 height 9
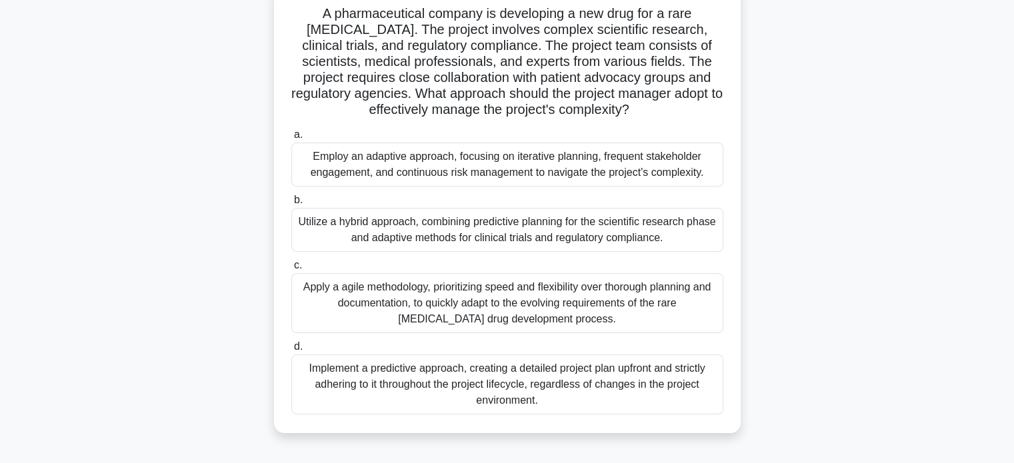
scroll to position [0, 0]
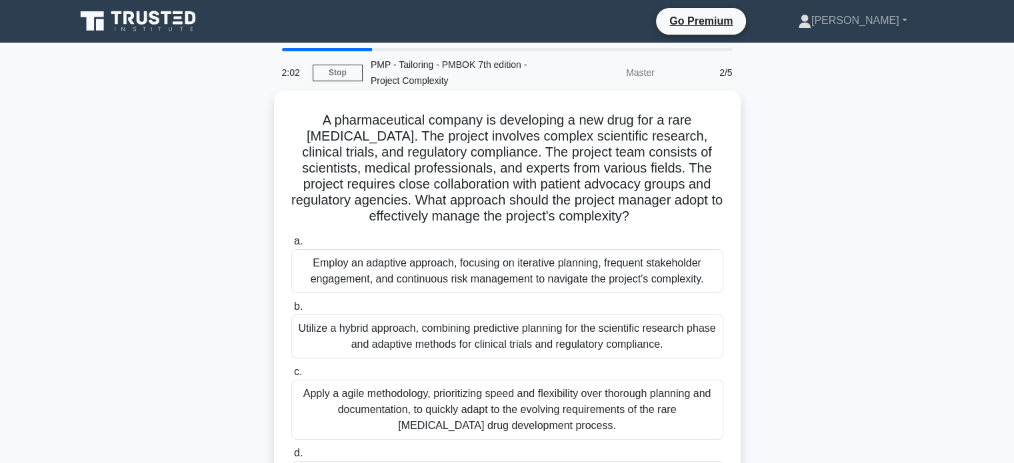
click at [553, 346] on div "Utilize a hybrid approach, combining predictive planning for the scientific res…" at bounding box center [507, 337] width 432 height 44
click at [291, 311] on input "b. Utilize a hybrid approach, combining predictive planning for the scientific …" at bounding box center [291, 307] width 0 height 9
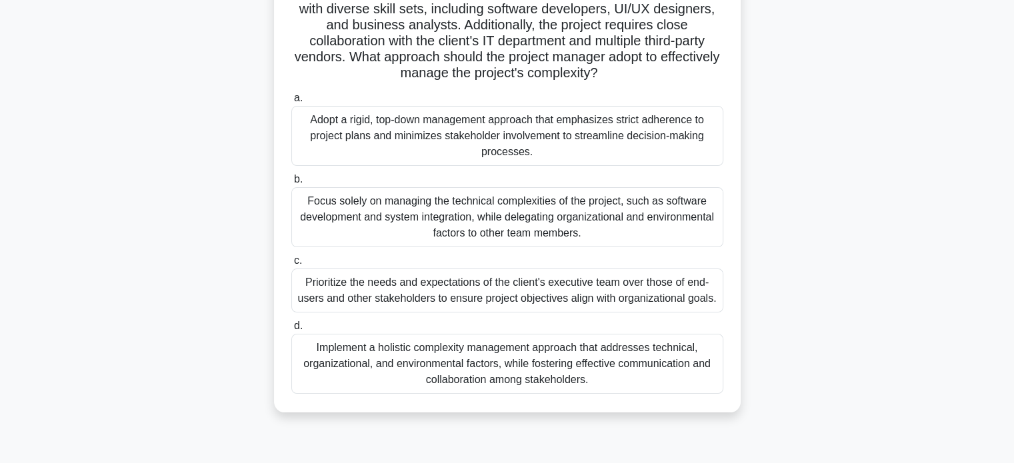
scroll to position [199, 0]
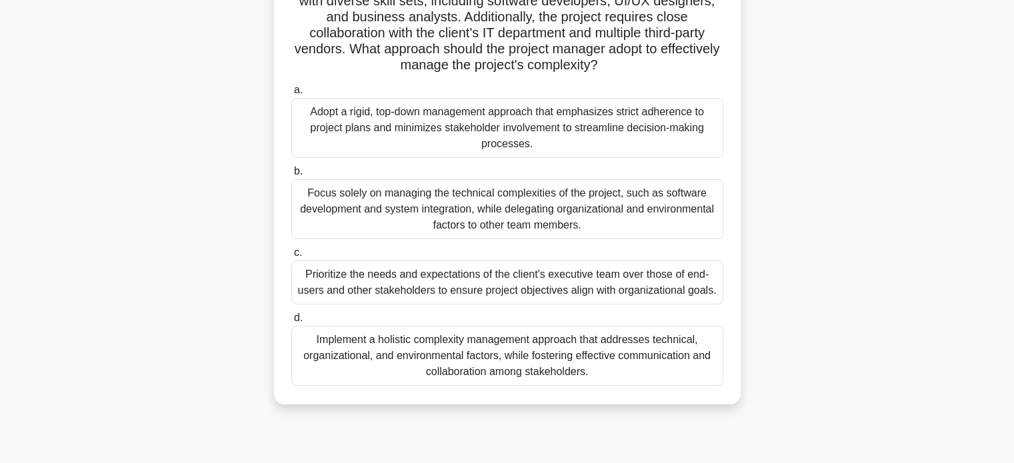
click at [478, 351] on div "Implement a holistic complexity management approach that addresses technical, o…" at bounding box center [507, 356] width 432 height 60
click at [291, 323] on input "d. Implement a holistic complexity management approach that addresses technical…" at bounding box center [291, 318] width 0 height 9
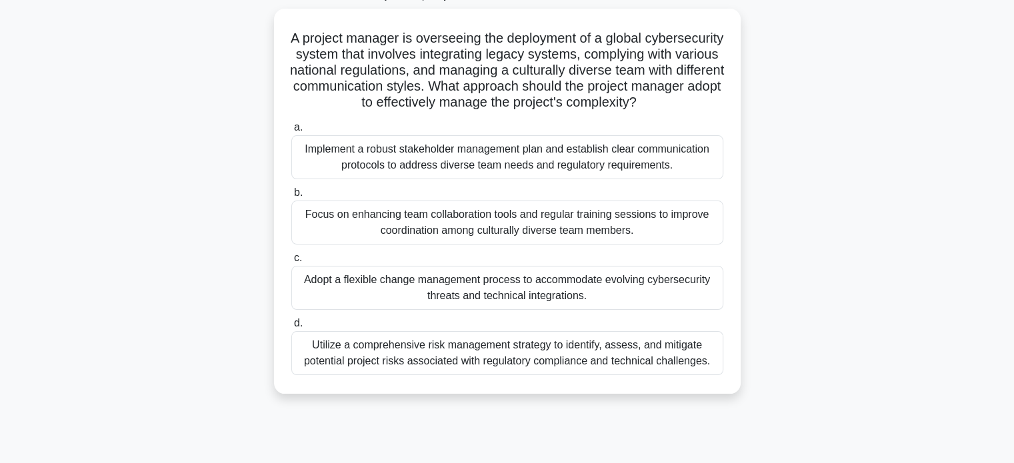
scroll to position [85, 0]
click at [478, 351] on div "Utilize a comprehensive risk management strategy to identify, assess, and mitig…" at bounding box center [507, 353] width 432 height 44
click at [291, 328] on input "d. Utilize a comprehensive risk management strategy to identify, assess, and mi…" at bounding box center [291, 323] width 0 height 9
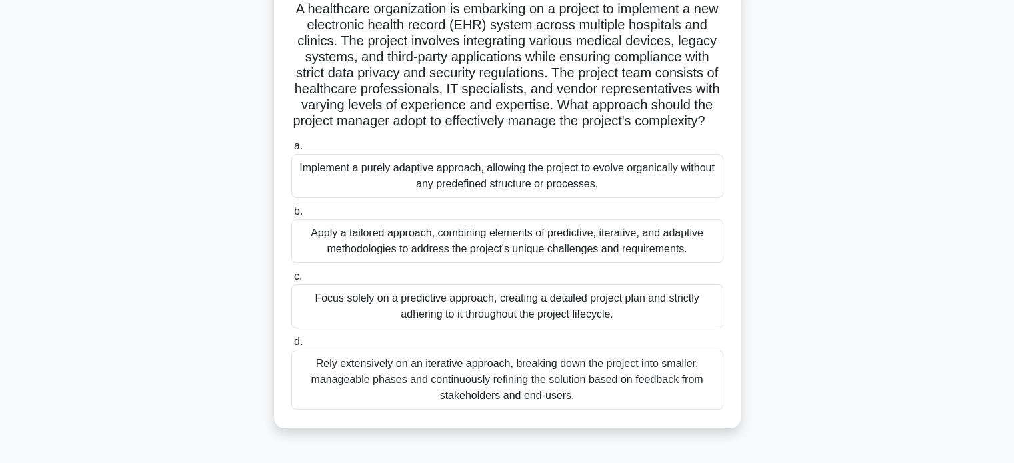
scroll to position [119, 0]
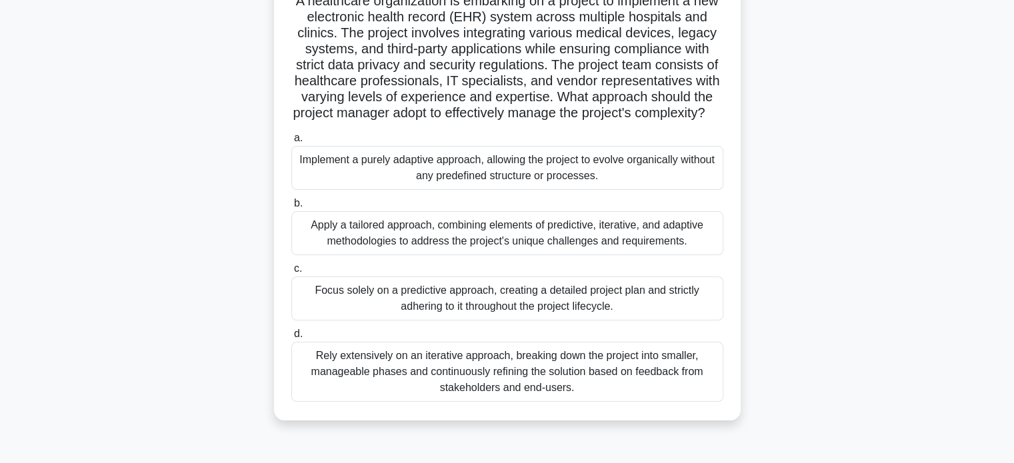
click at [471, 255] on div "Apply a tailored approach, combining elements of predictive, iterative, and ada…" at bounding box center [507, 233] width 432 height 44
click at [291, 208] on input "b. Apply a tailored approach, combining elements of predictive, iterative, and …" at bounding box center [291, 203] width 0 height 9
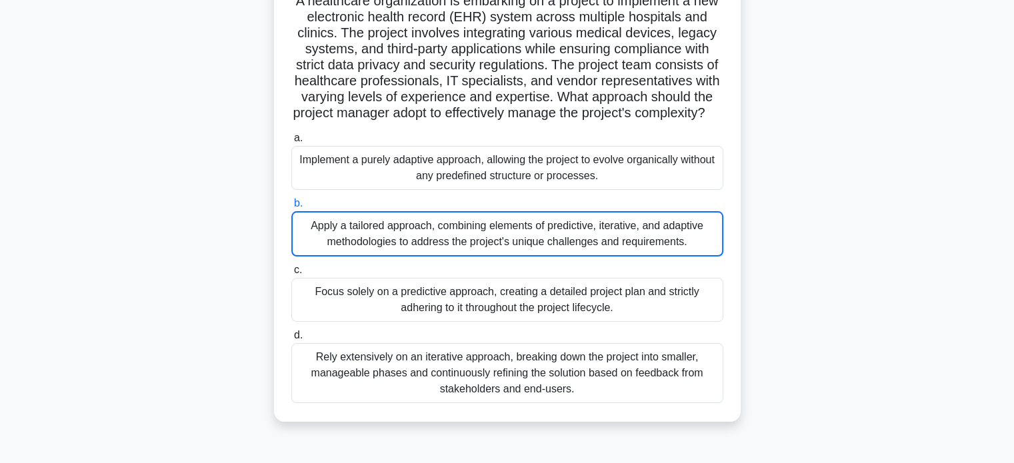
scroll to position [0, 0]
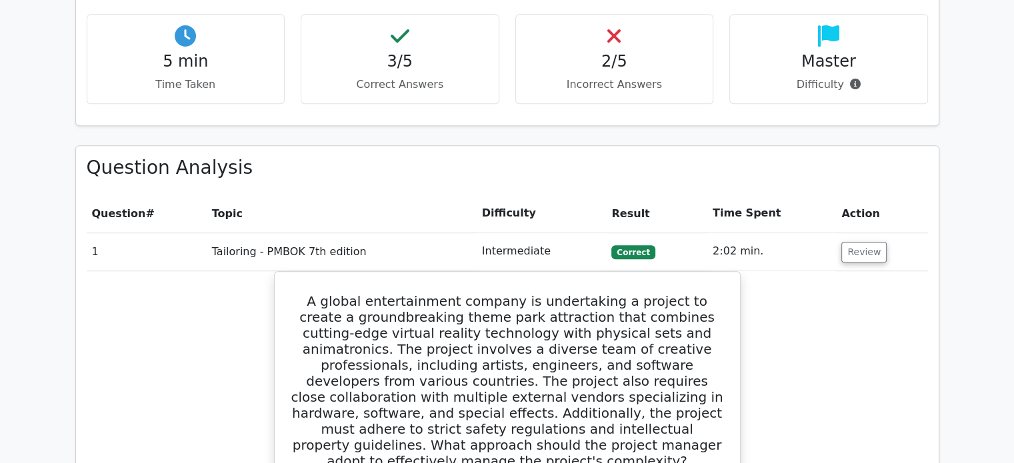
scroll to position [829, 0]
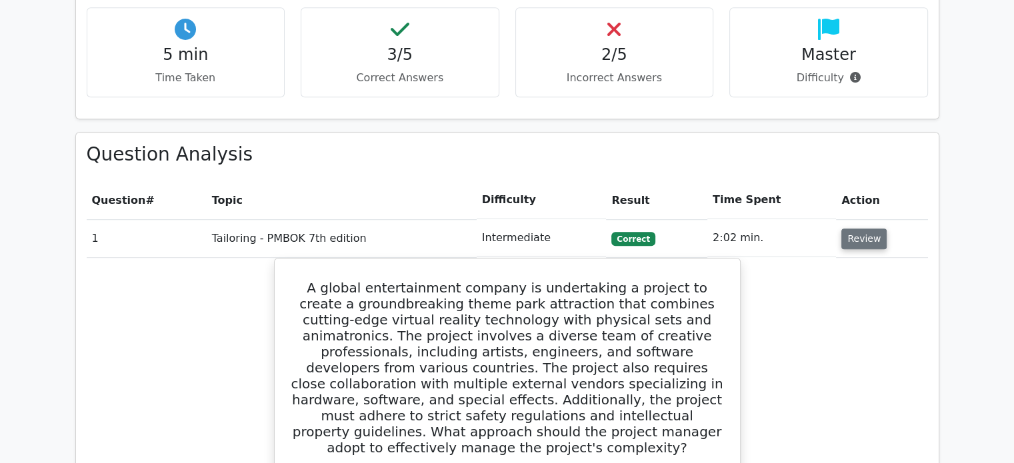
click at [864, 229] on button "Review" at bounding box center [863, 239] width 45 height 21
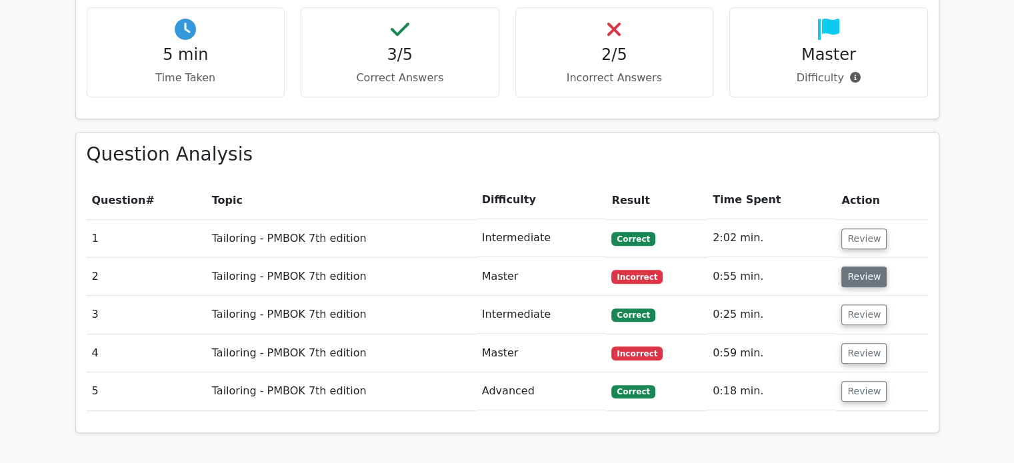
click at [854, 267] on button "Review" at bounding box center [863, 277] width 45 height 21
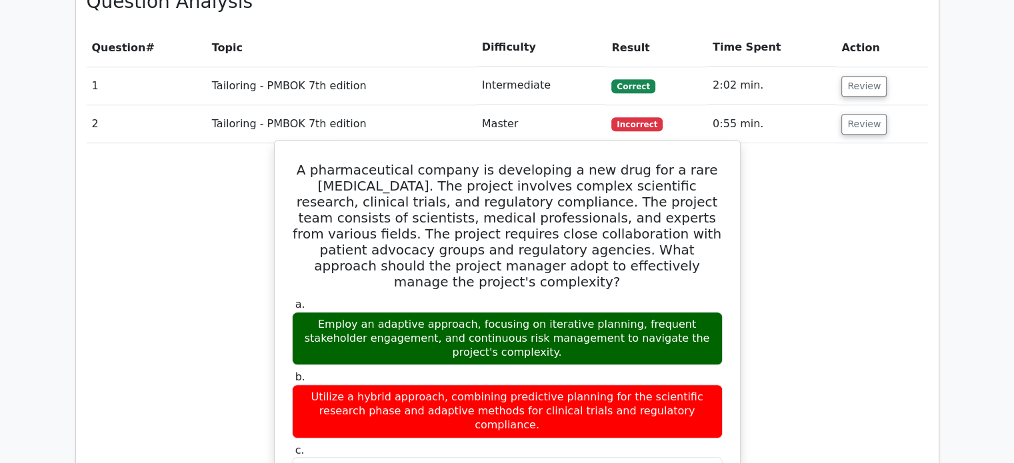
scroll to position [981, 0]
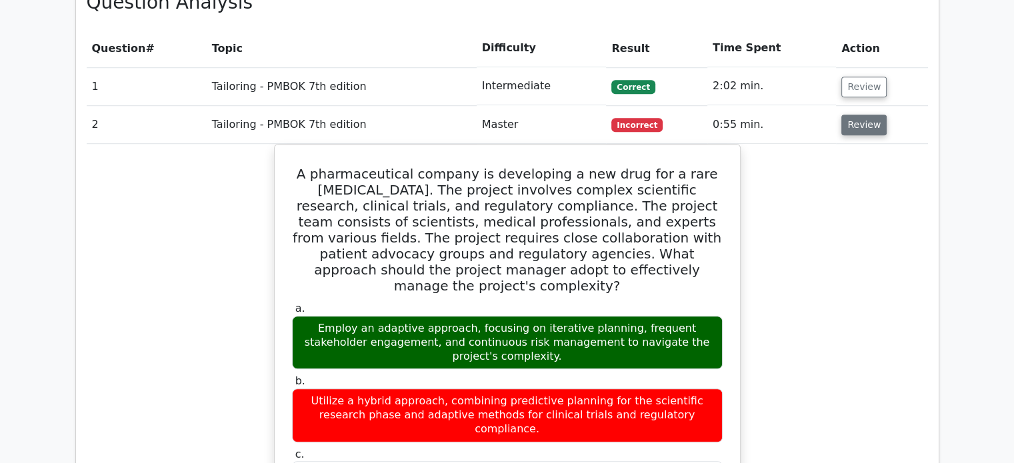
click at [851, 115] on button "Review" at bounding box center [863, 125] width 45 height 21
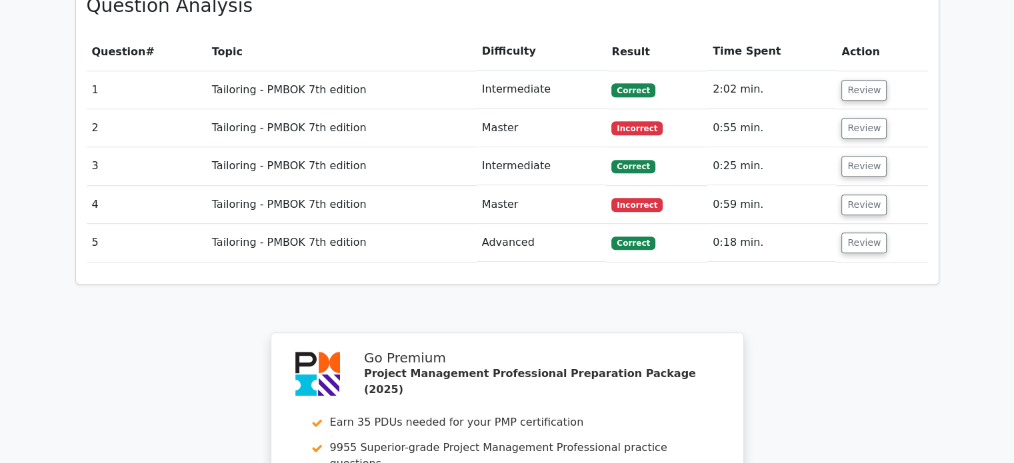
drag, startPoint x: 771, startPoint y: 233, endPoint x: 789, endPoint y: 281, distance: 51.7
click at [789, 281] on div "Your Test Results Project Management Professional - Tailoring - PMBOK 7th editi…" at bounding box center [507, 113] width 880 height 1348
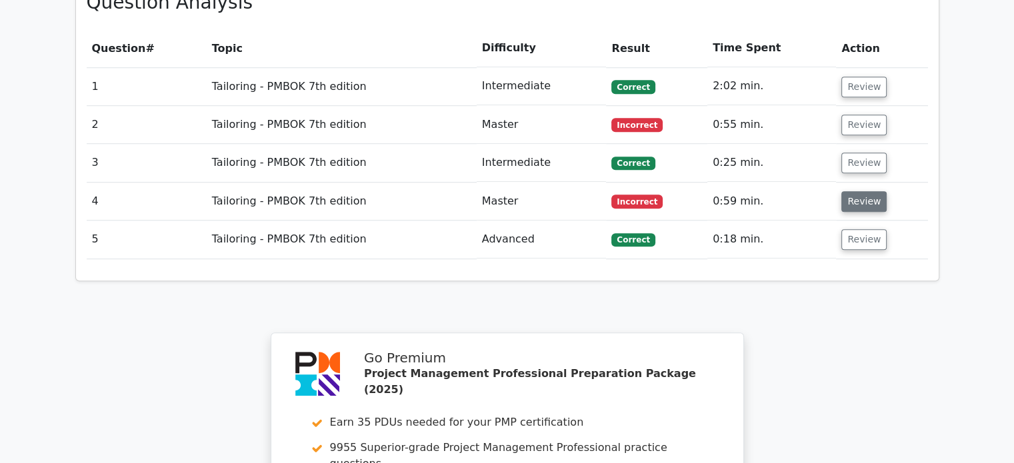
click at [861, 191] on button "Review" at bounding box center [863, 201] width 45 height 21
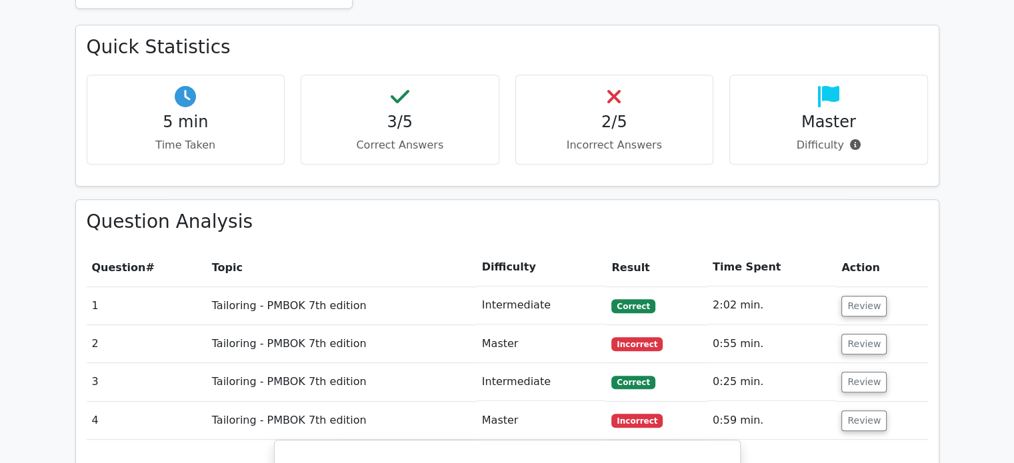
scroll to position [735, 0]
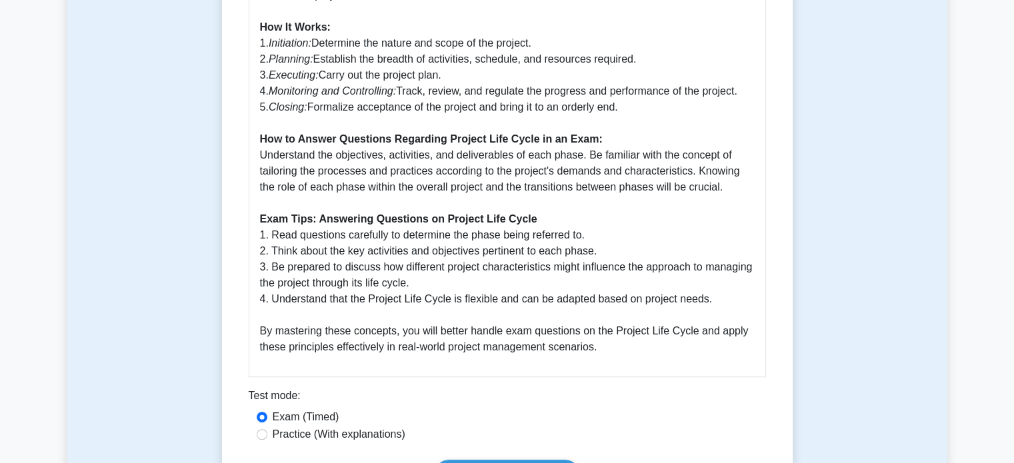
click at [340, 210] on p "The Project Life Cycle is a critical concept within the PMBOK Guide Seventh Edi…" at bounding box center [507, 51] width 495 height 608
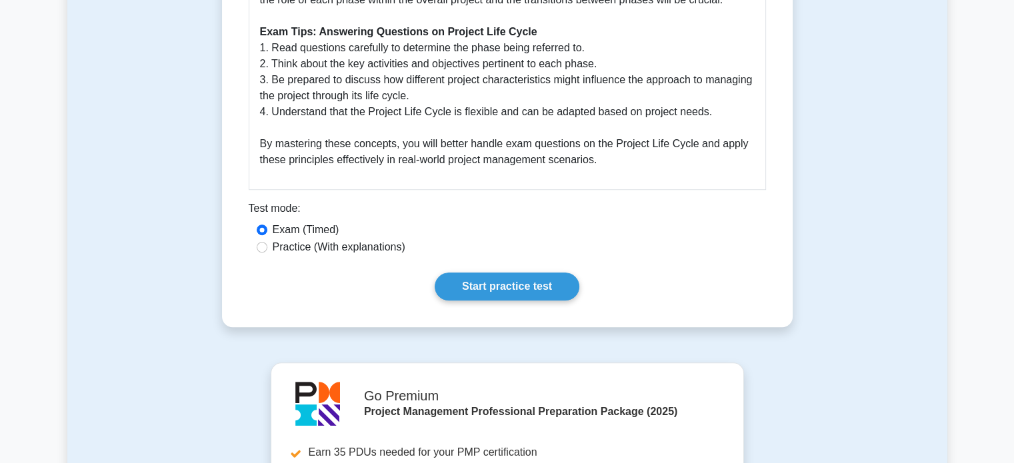
scroll to position [871, 0]
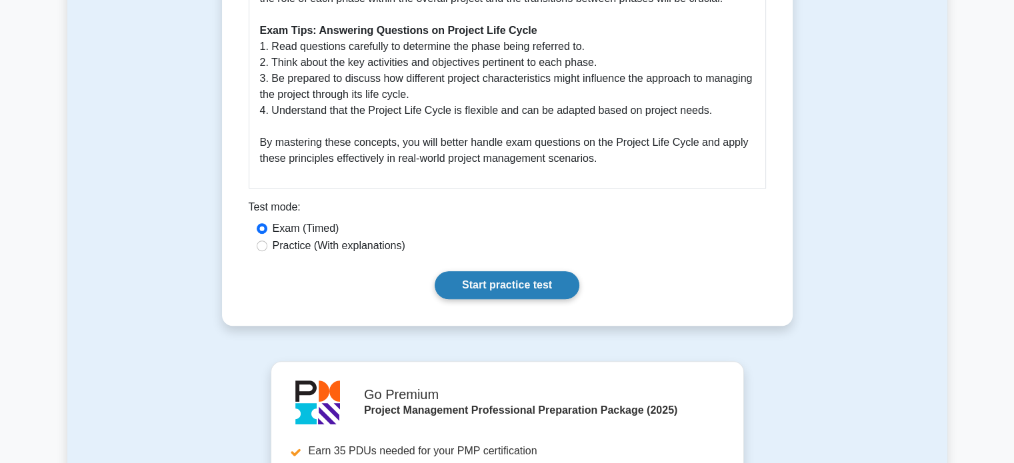
click at [483, 278] on link "Start practice test" at bounding box center [507, 285] width 145 height 28
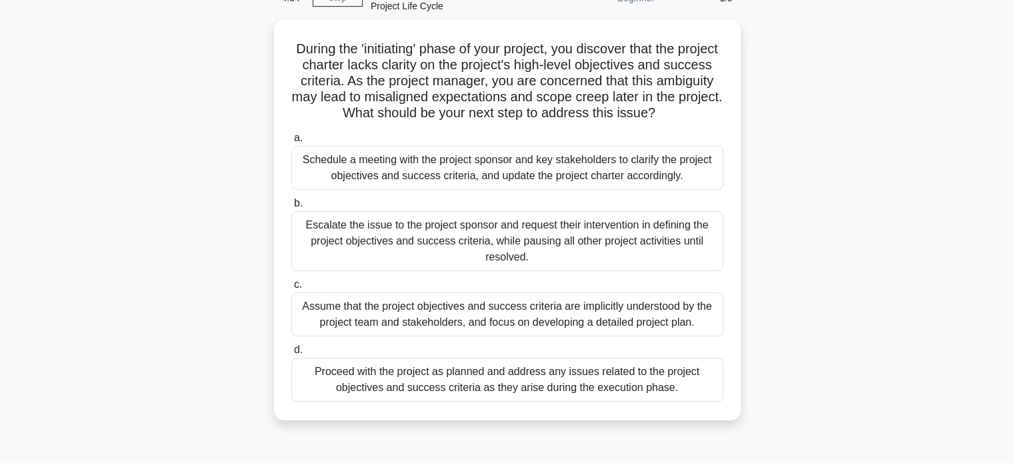
scroll to position [76, 0]
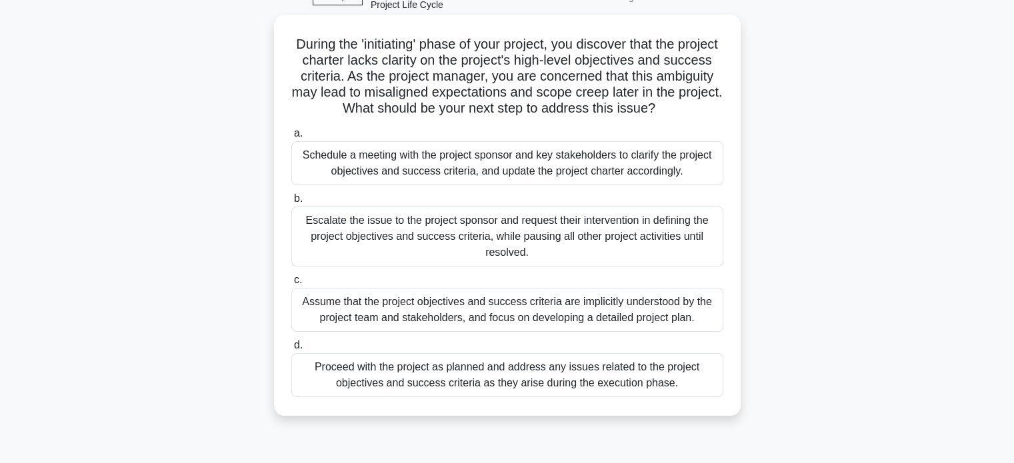
click at [472, 156] on div "Schedule a meeting with the project sponsor and key stakeholders to clarify the…" at bounding box center [507, 163] width 432 height 44
click at [291, 138] on input "a. Schedule a meeting with the project sponsor and key stakeholders to clarify …" at bounding box center [291, 133] width 0 height 9
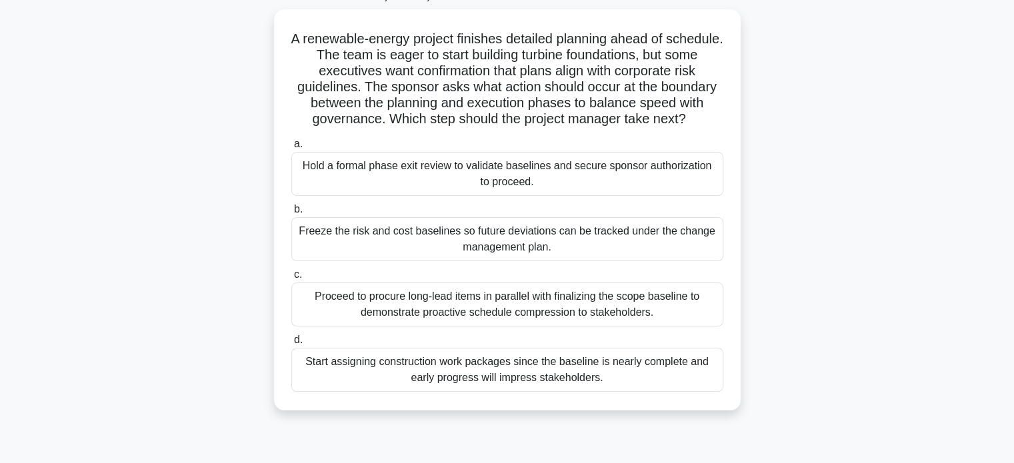
scroll to position [85, 0]
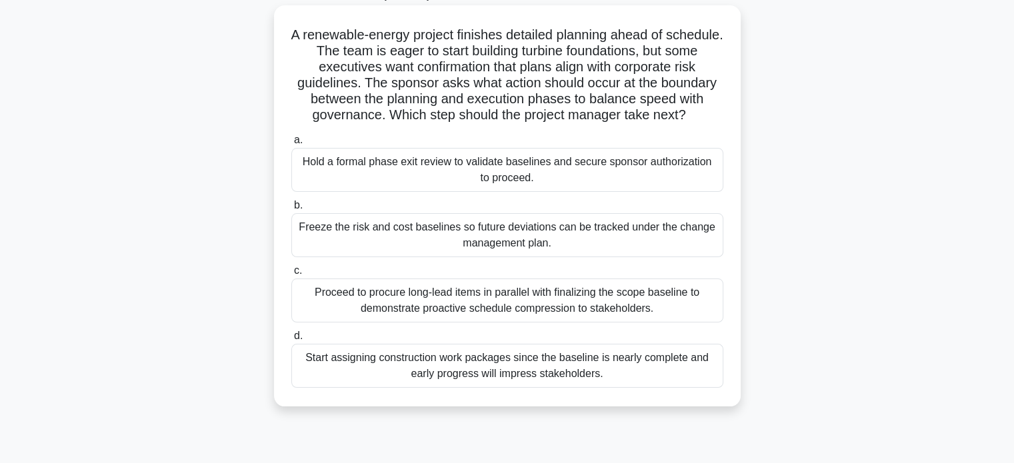
click at [479, 310] on div "Proceed to procure long-lead items in parallel with finalizing the scope baseli…" at bounding box center [507, 301] width 432 height 44
click at [291, 275] on input "c. Proceed to procure long-lead items in parallel with finalizing the scope bas…" at bounding box center [291, 271] width 0 height 9
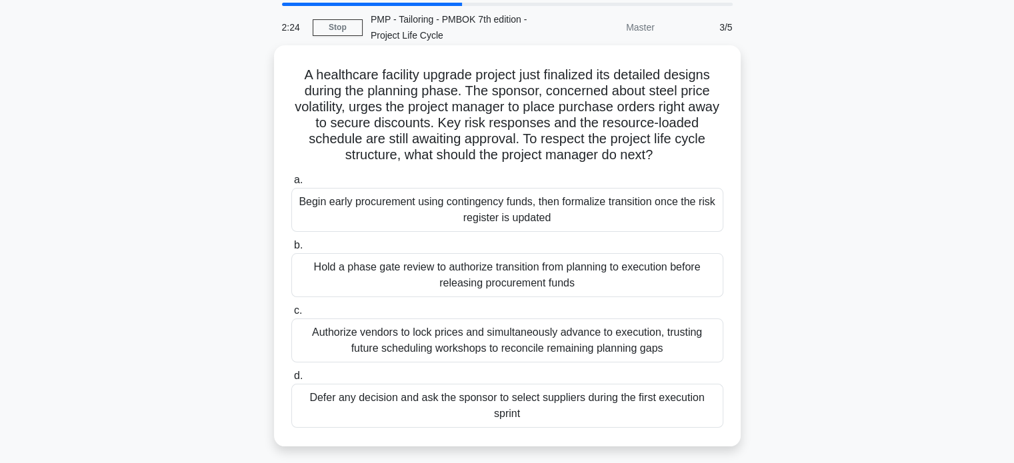
scroll to position [45, 0]
click at [534, 271] on div "Hold a phase gate review to authorize transition from planning to execution bef…" at bounding box center [507, 275] width 432 height 44
click at [291, 250] on input "b. Hold a phase gate review to authorize transition from planning to execution …" at bounding box center [291, 245] width 0 height 9
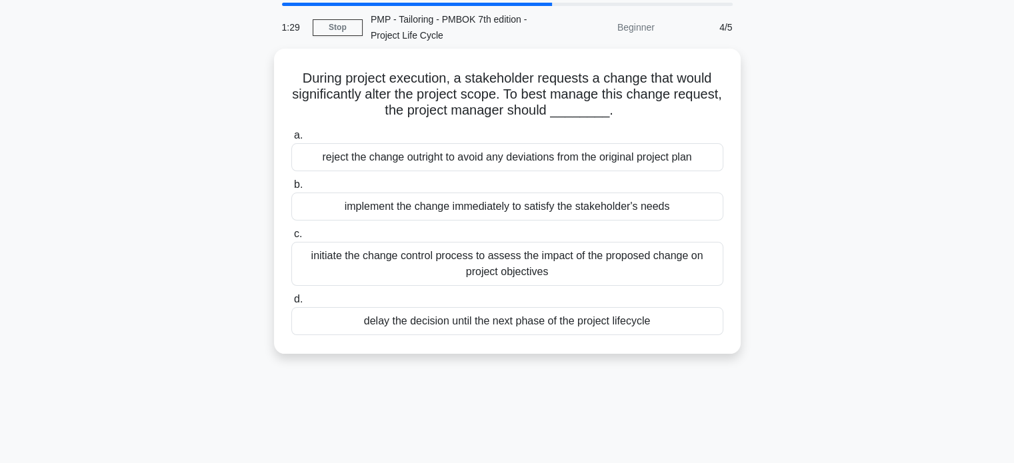
scroll to position [0, 0]
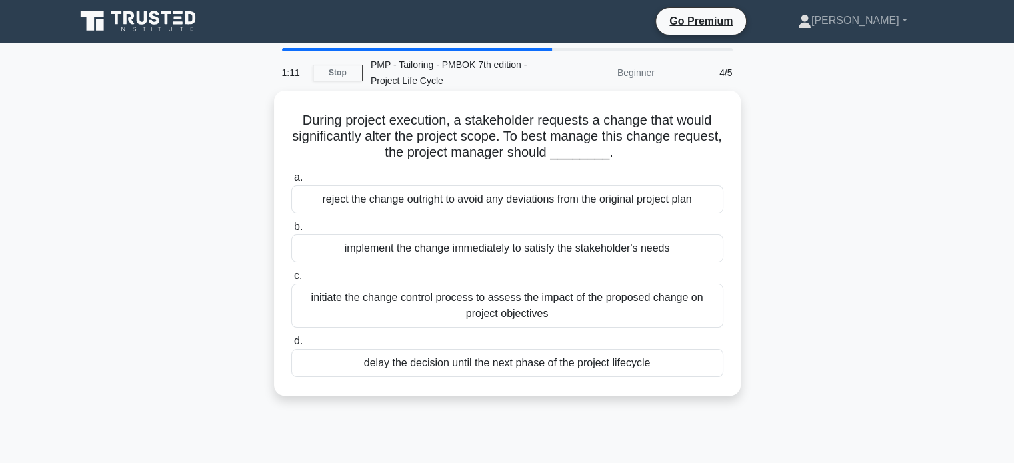
click at [496, 304] on div "initiate the change control process to assess the impact of the proposed change…" at bounding box center [507, 306] width 432 height 44
click at [291, 281] on input "c. initiate the change control process to assess the impact of the proposed cha…" at bounding box center [291, 276] width 0 height 9
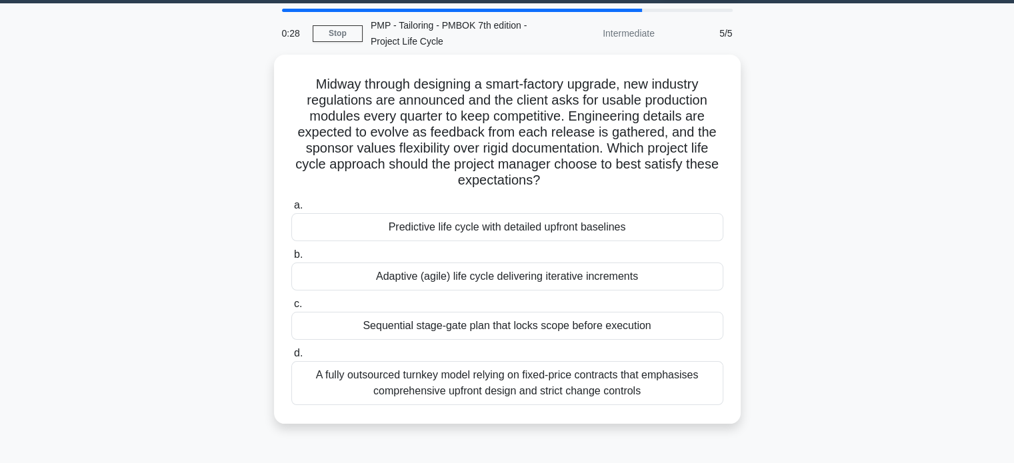
scroll to position [40, 0]
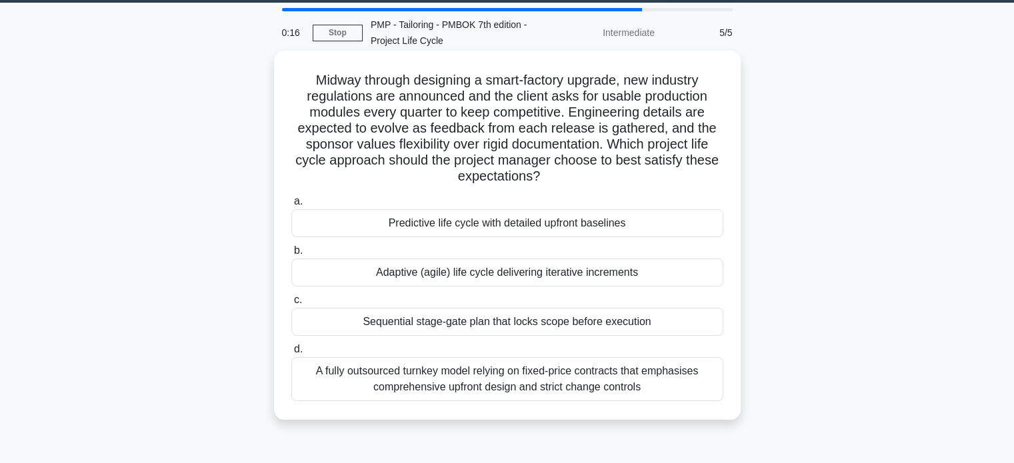
click at [483, 270] on div "Adaptive (agile) life cycle delivering iterative increments" at bounding box center [507, 273] width 432 height 28
click at [291, 255] on input "b. Adaptive (agile) life cycle delivering iterative increments" at bounding box center [291, 251] width 0 height 9
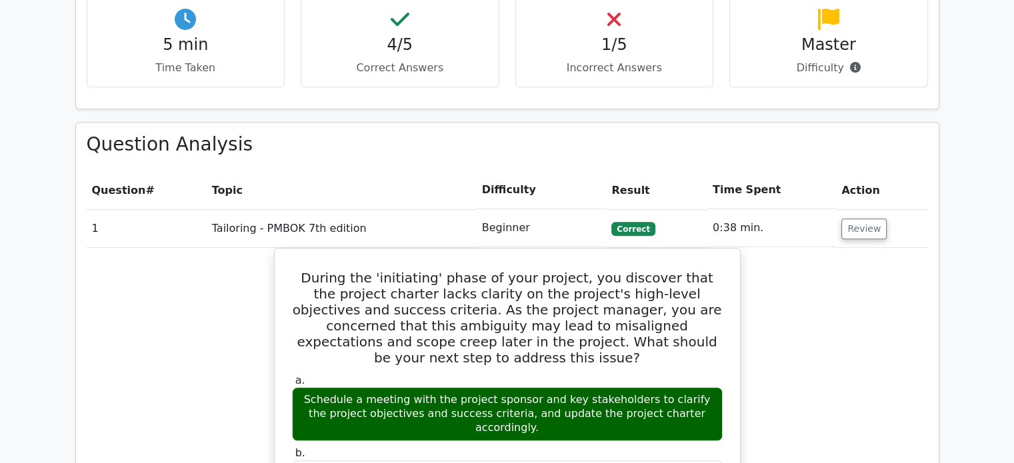
scroll to position [837, 0]
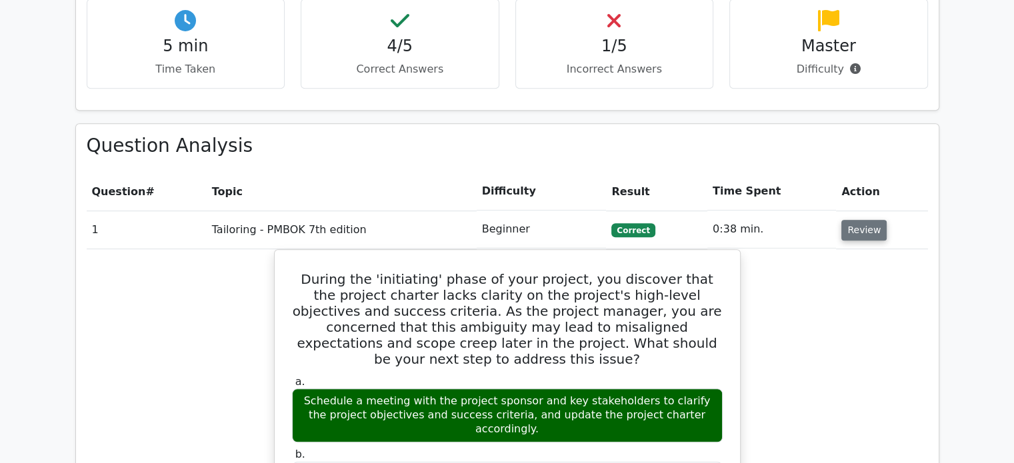
click at [852, 220] on button "Review" at bounding box center [863, 230] width 45 height 21
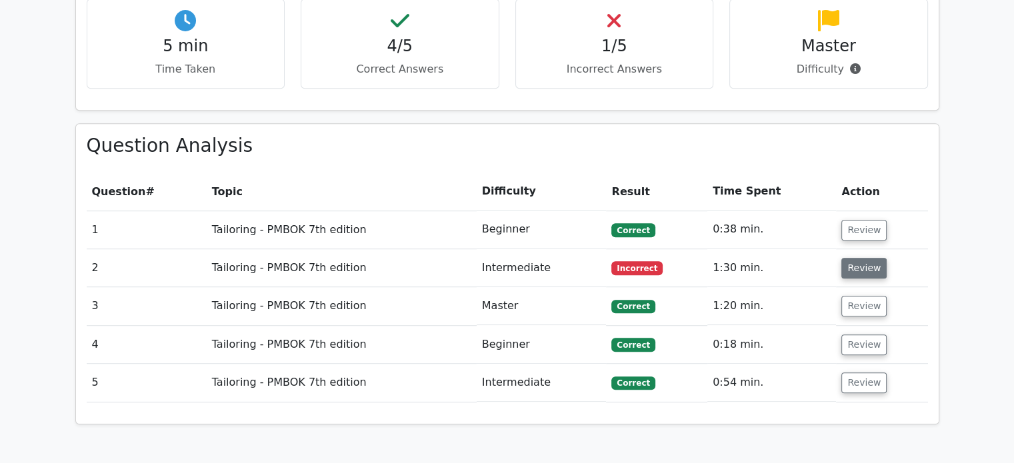
click at [856, 258] on button "Review" at bounding box center [863, 268] width 45 height 21
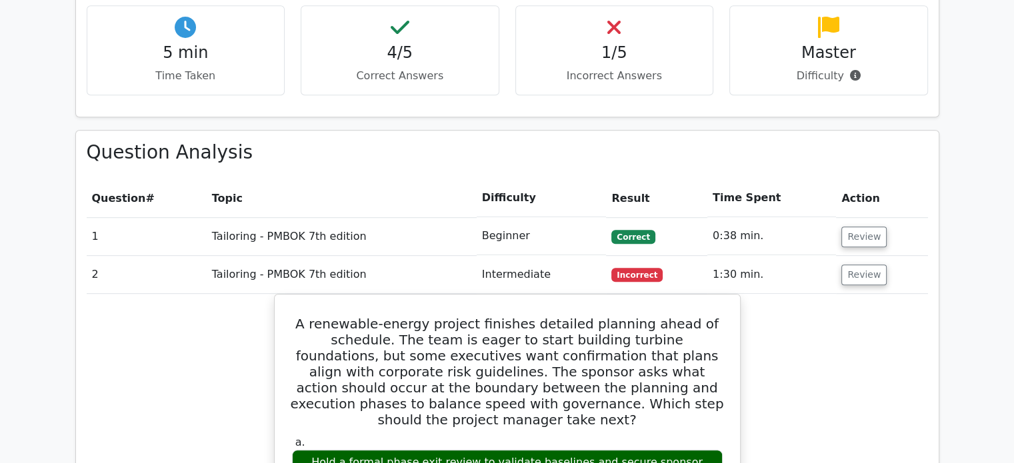
scroll to position [828, 0]
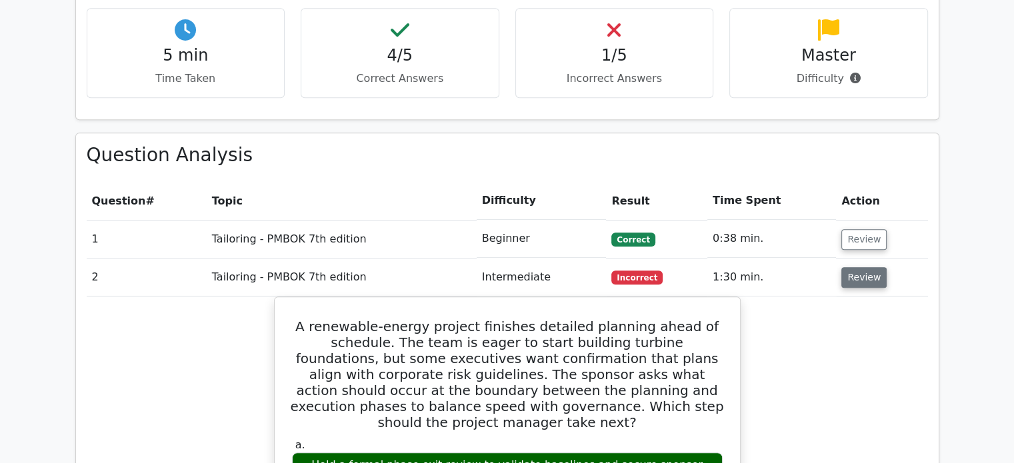
click at [871, 267] on button "Review" at bounding box center [863, 277] width 45 height 21
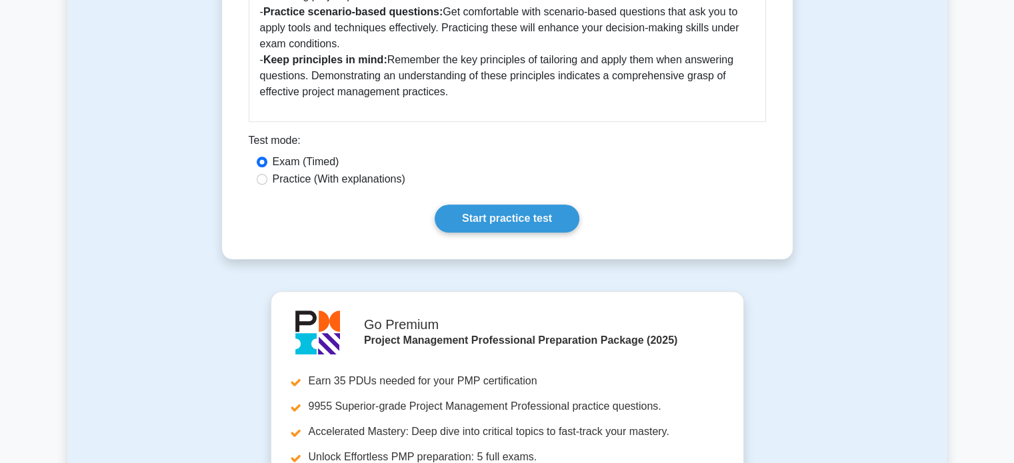
scroll to position [957, 0]
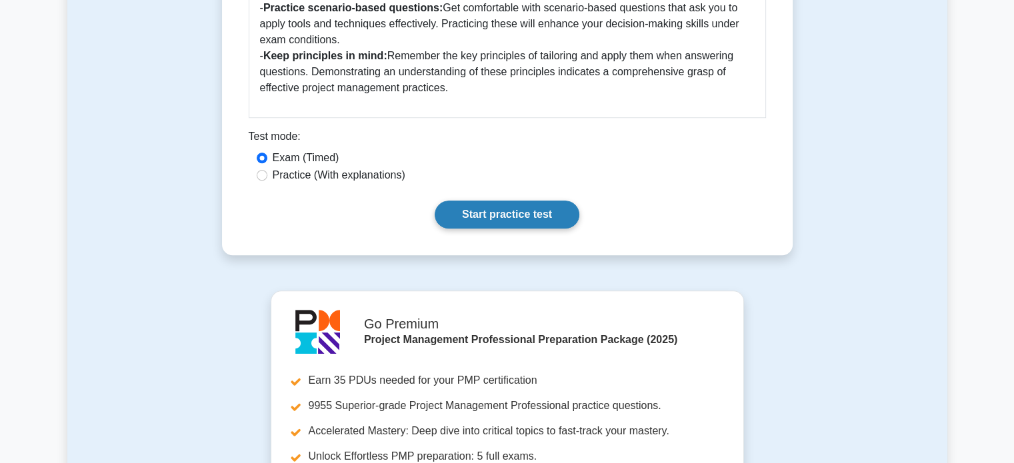
click at [481, 221] on link "Start practice test" at bounding box center [507, 215] width 145 height 28
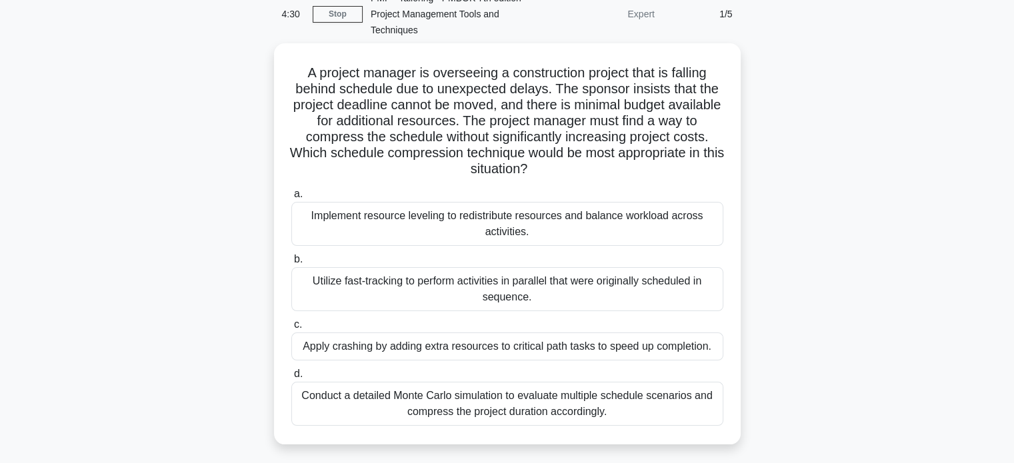
scroll to position [66, 0]
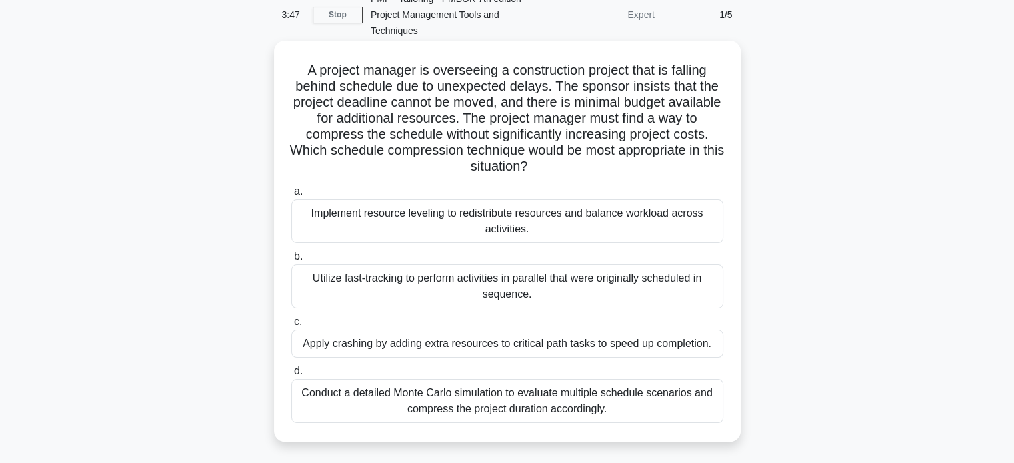
click at [630, 340] on div "Apply crashing by adding extra resources to critical path tasks to speed up com…" at bounding box center [507, 344] width 432 height 28
click at [291, 327] on input "c. Apply crashing by adding extra resources to critical path tasks to speed up …" at bounding box center [291, 322] width 0 height 9
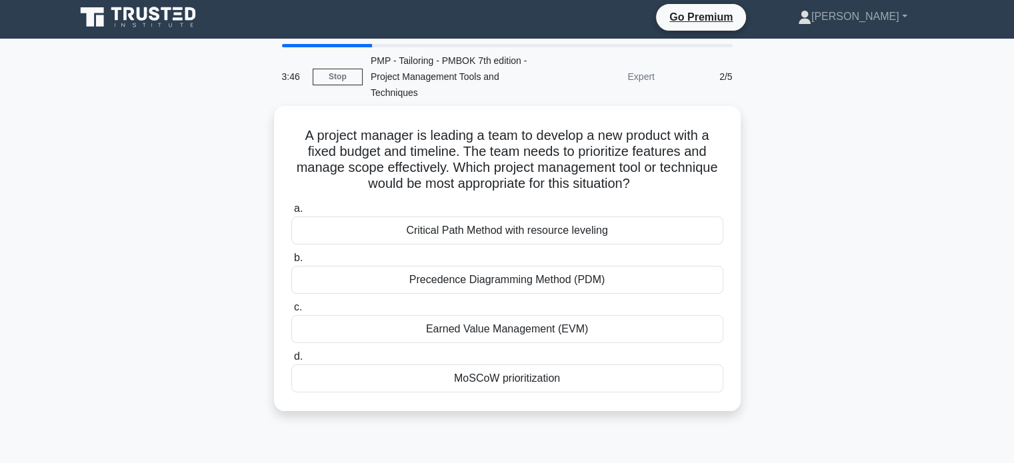
scroll to position [0, 0]
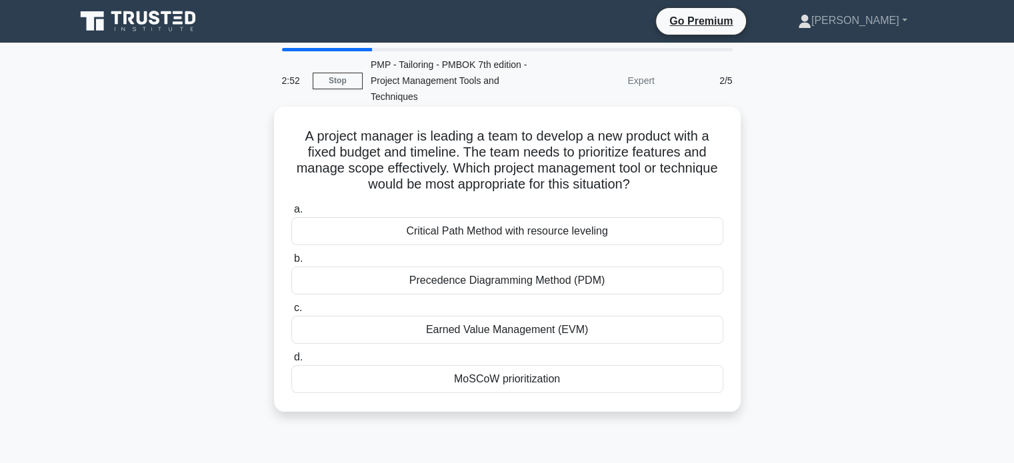
click at [646, 331] on div "Earned Value Management (EVM)" at bounding box center [507, 330] width 432 height 28
click at [291, 313] on input "c. Earned Value Management (EVM)" at bounding box center [291, 308] width 0 height 9
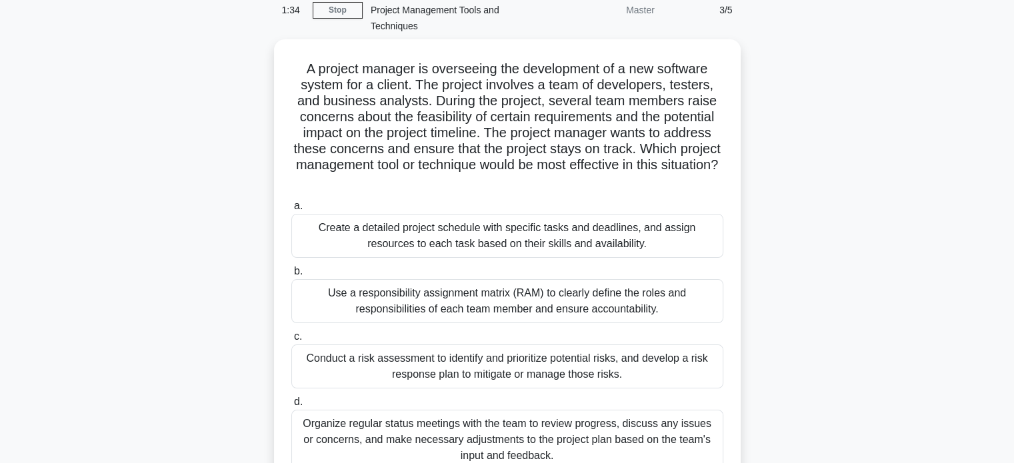
scroll to position [71, 0]
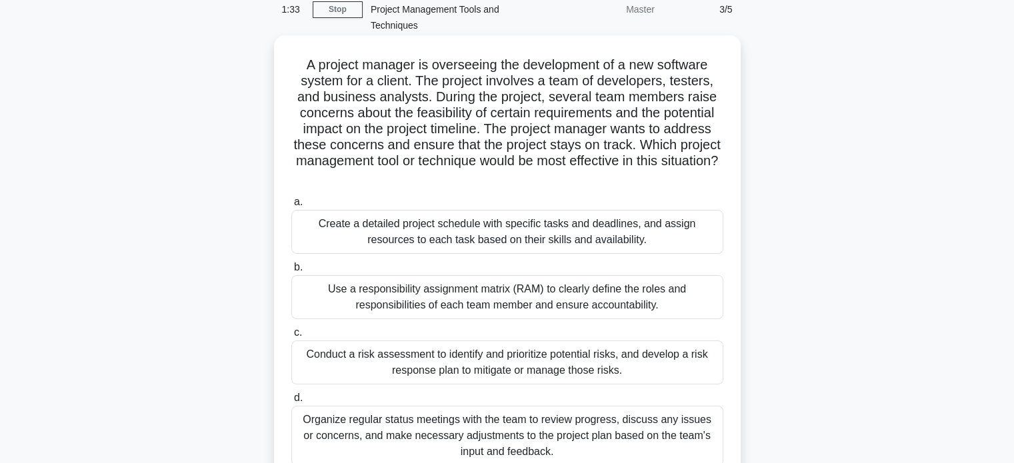
click at [697, 297] on div "Use a responsibility assignment matrix (RAM) to clearly define the roles and re…" at bounding box center [507, 297] width 432 height 44
click at [291, 272] on input "b. Use a responsibility assignment matrix (RAM) to clearly define the roles and…" at bounding box center [291, 267] width 0 height 9
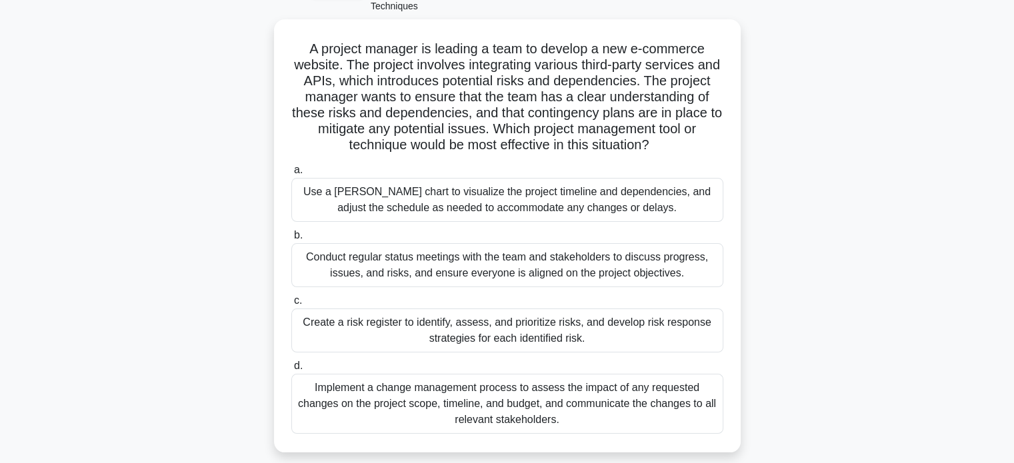
scroll to position [90, 0]
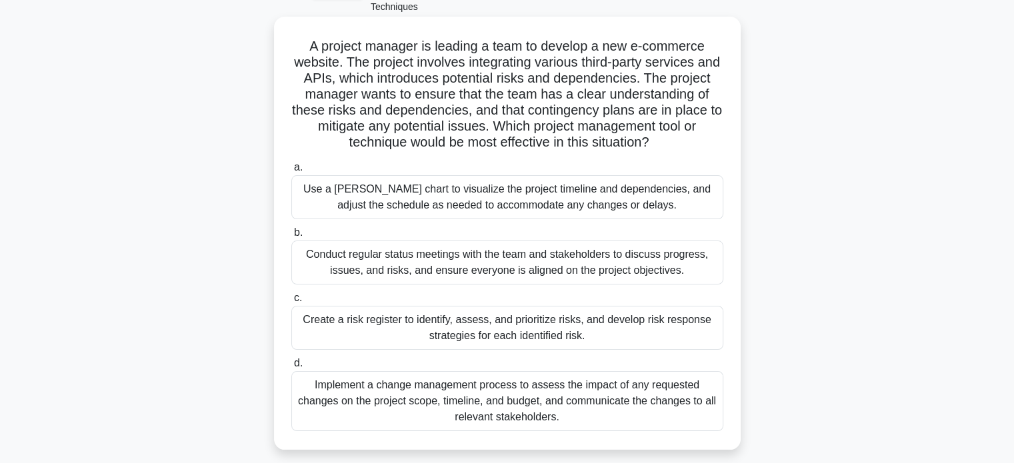
click at [667, 344] on div "Create a risk register to identify, assess, and prioritize risks, and develop r…" at bounding box center [507, 328] width 432 height 44
click at [291, 303] on input "c. Create a risk register to identify, assess, and prioritize risks, and develo…" at bounding box center [291, 298] width 0 height 9
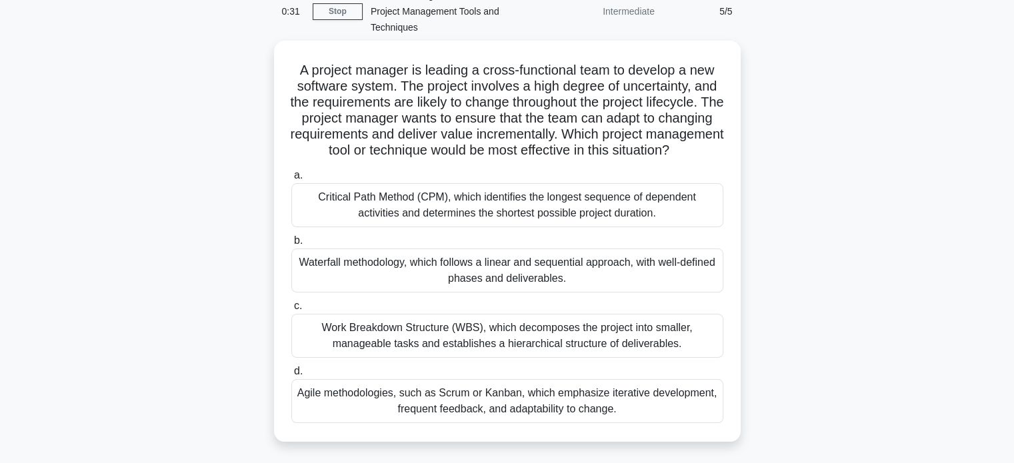
scroll to position [71, 0]
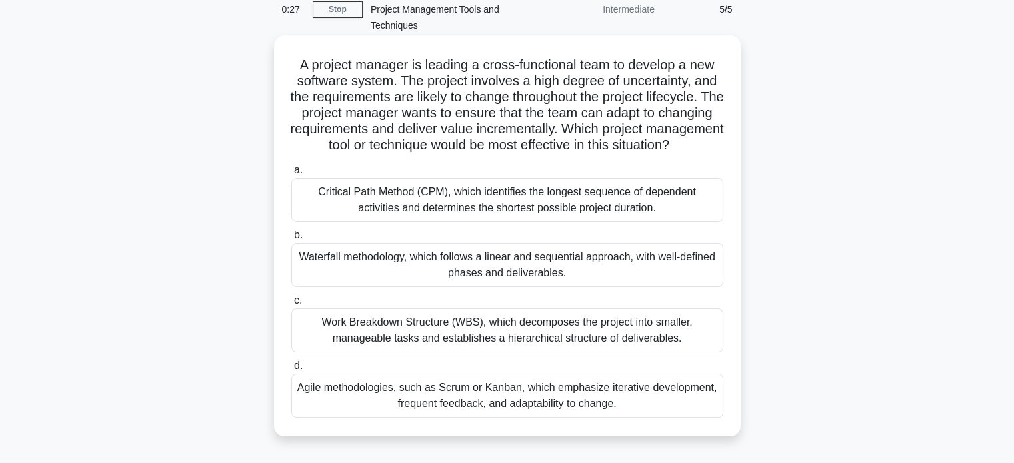
click at [696, 413] on div "Agile methodologies, such as Scrum or Kanban, which emphasize iterative develop…" at bounding box center [507, 396] width 432 height 44
click at [291, 371] on input "d. Agile methodologies, such as Scrum or Kanban, which emphasize iterative deve…" at bounding box center [291, 366] width 0 height 9
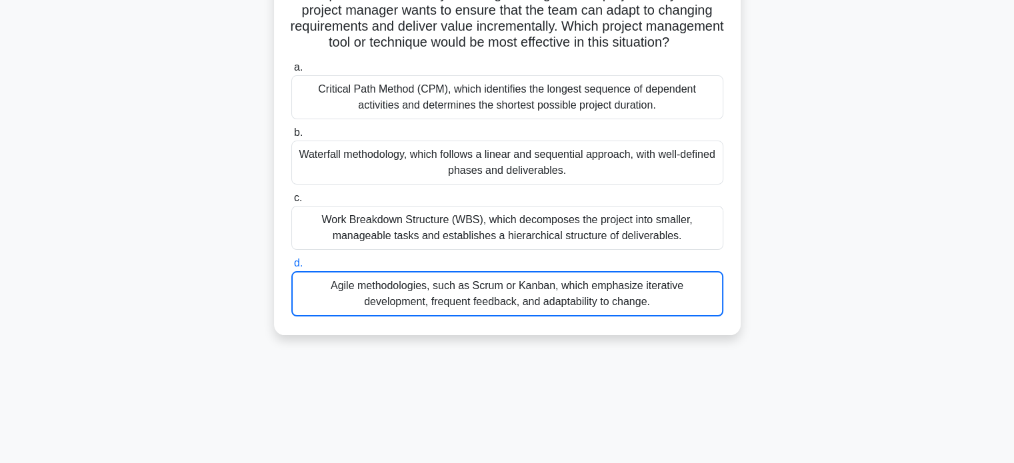
scroll to position [181, 0]
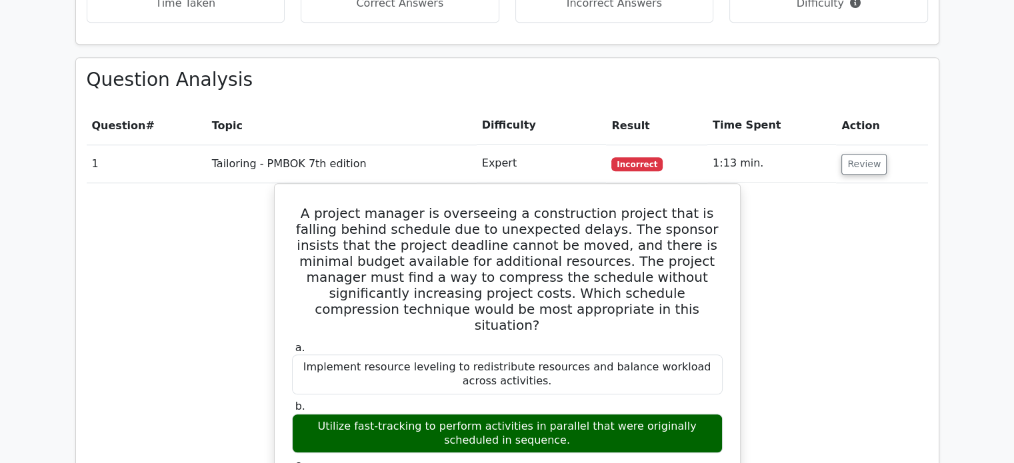
scroll to position [903, 0]
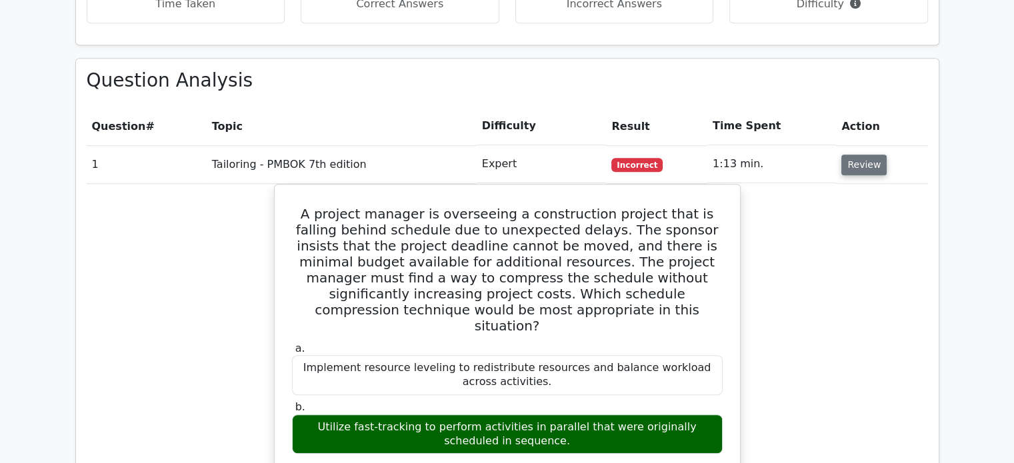
click at [869, 155] on button "Review" at bounding box center [863, 165] width 45 height 21
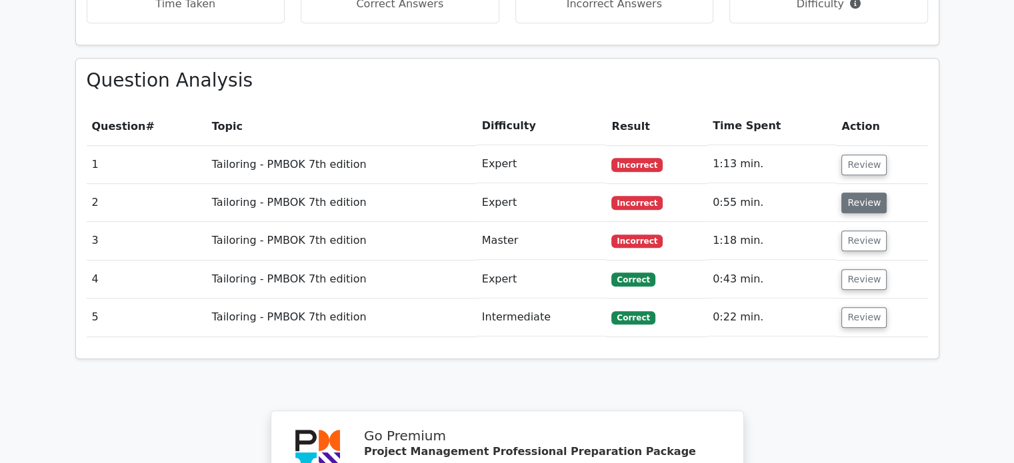
click at [858, 193] on button "Review" at bounding box center [863, 203] width 45 height 21
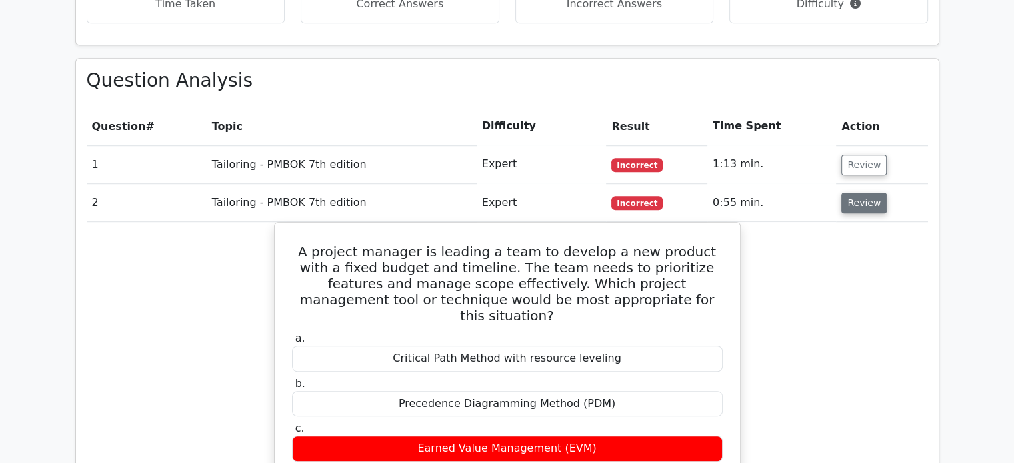
click at [858, 193] on button "Review" at bounding box center [863, 203] width 45 height 21
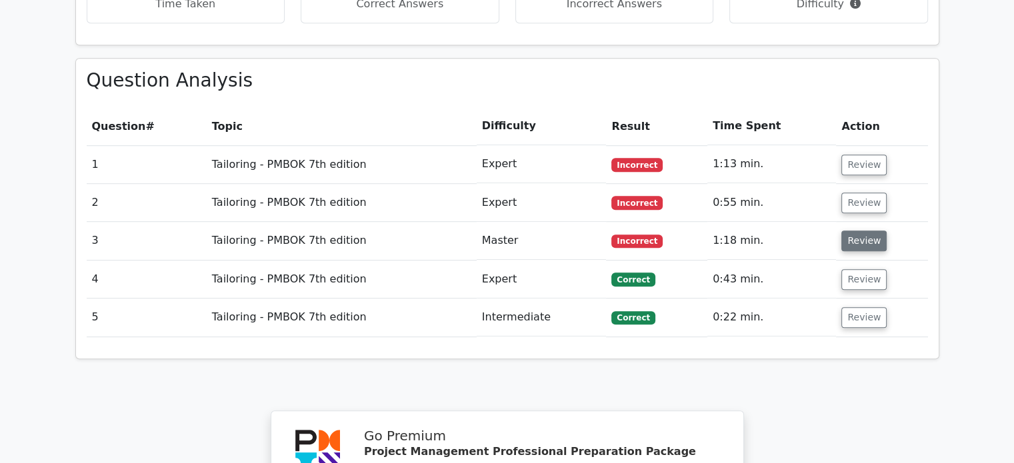
click at [862, 231] on button "Review" at bounding box center [863, 241] width 45 height 21
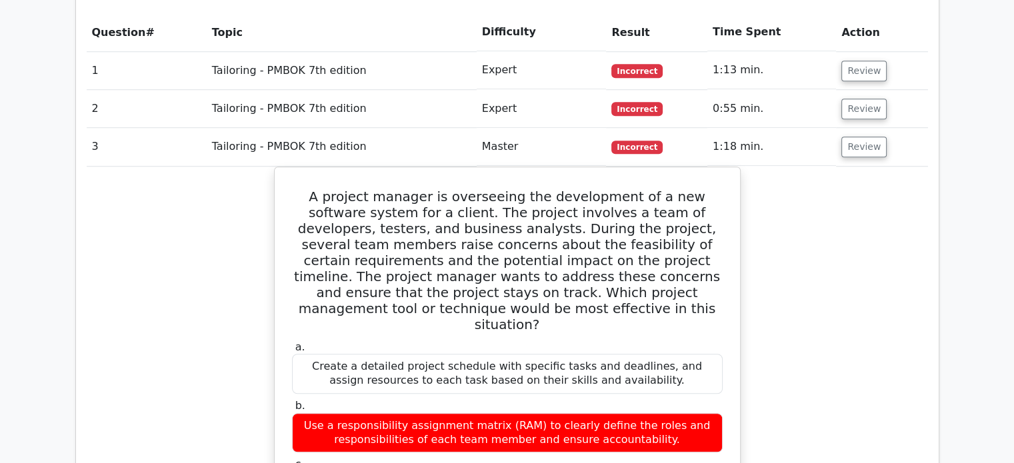
scroll to position [996, 0]
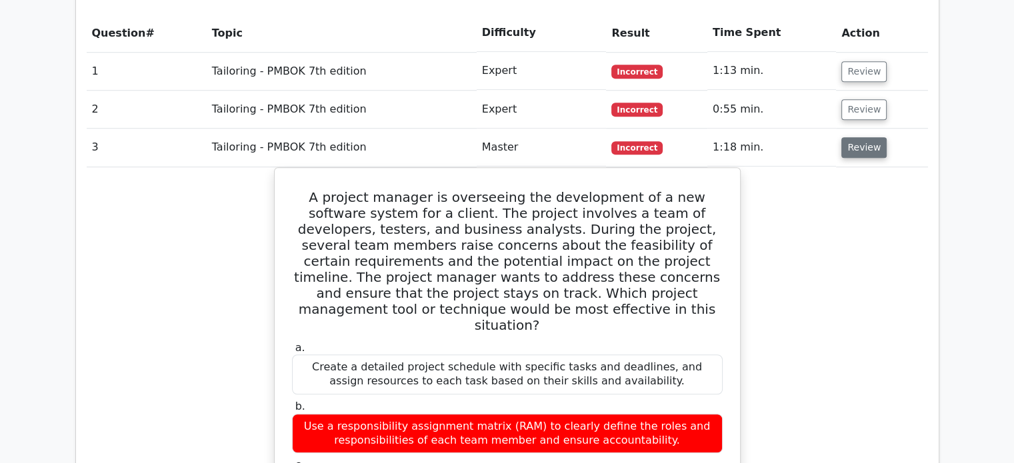
click at [861, 137] on button "Review" at bounding box center [863, 147] width 45 height 21
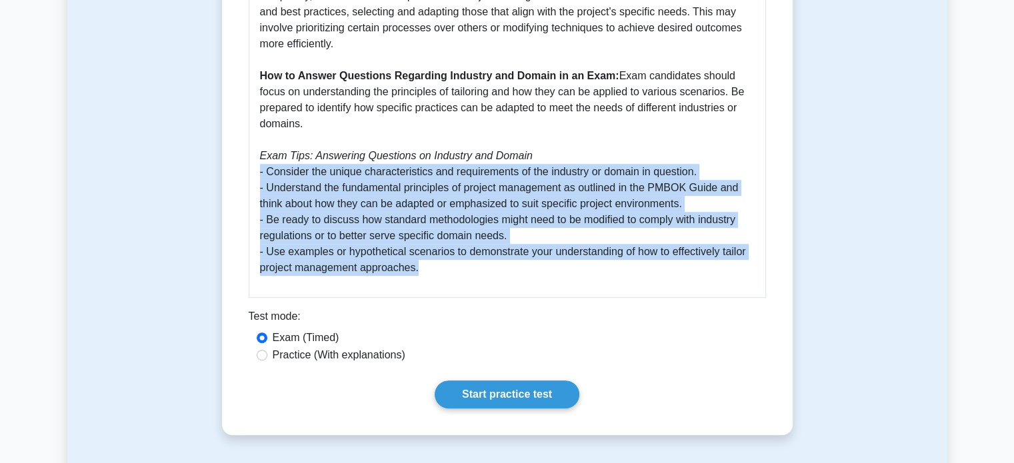
scroll to position [791, 0]
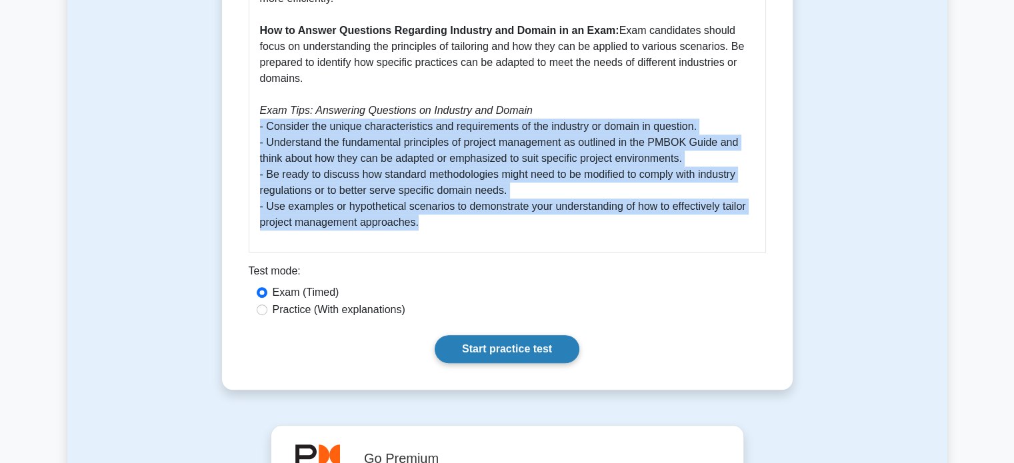
click at [503, 335] on link "Start practice test" at bounding box center [507, 349] width 145 height 28
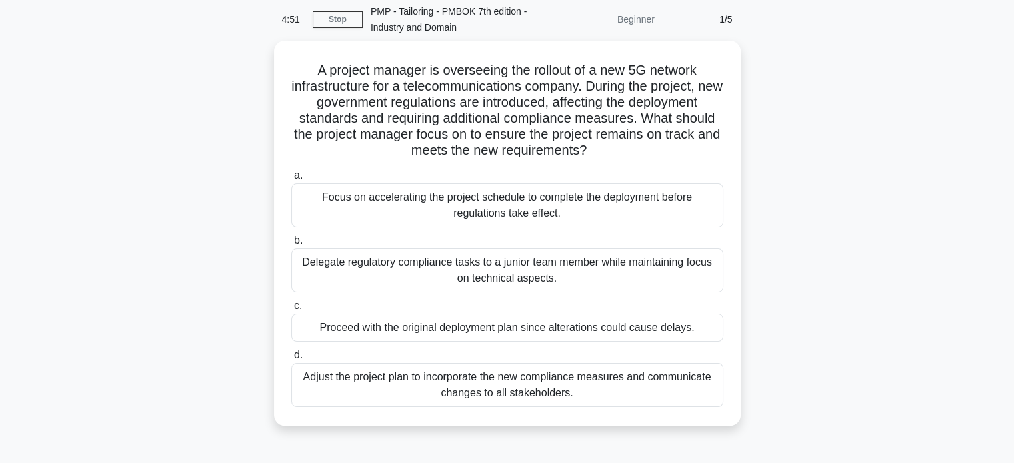
scroll to position [55, 0]
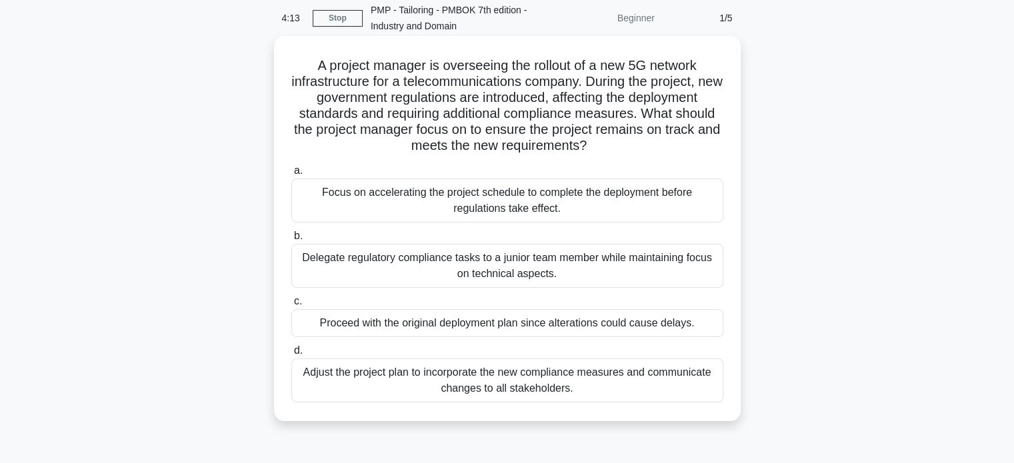
click at [536, 373] on div "Adjust the project plan to incorporate the new compliance measures and communic…" at bounding box center [507, 381] width 432 height 44
click at [291, 355] on input "d. Adjust the project plan to incorporate the new compliance measures and commu…" at bounding box center [291, 351] width 0 height 9
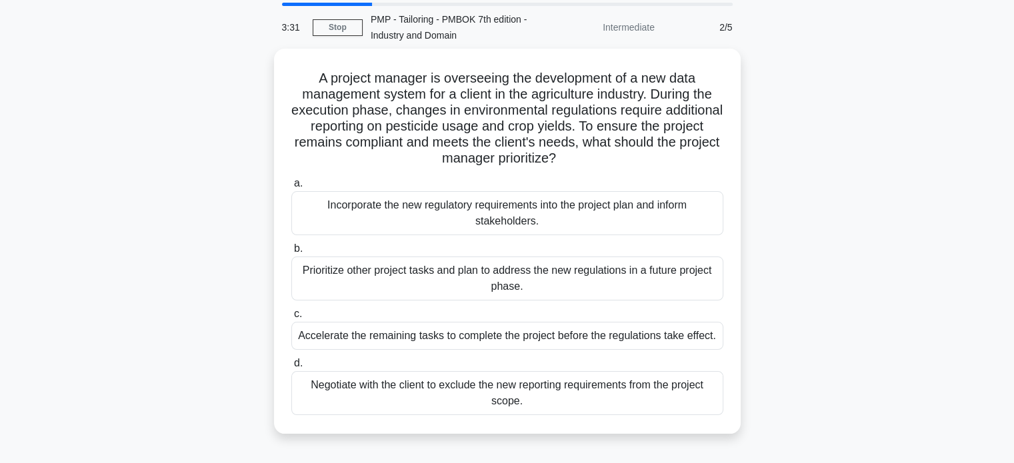
scroll to position [45, 0]
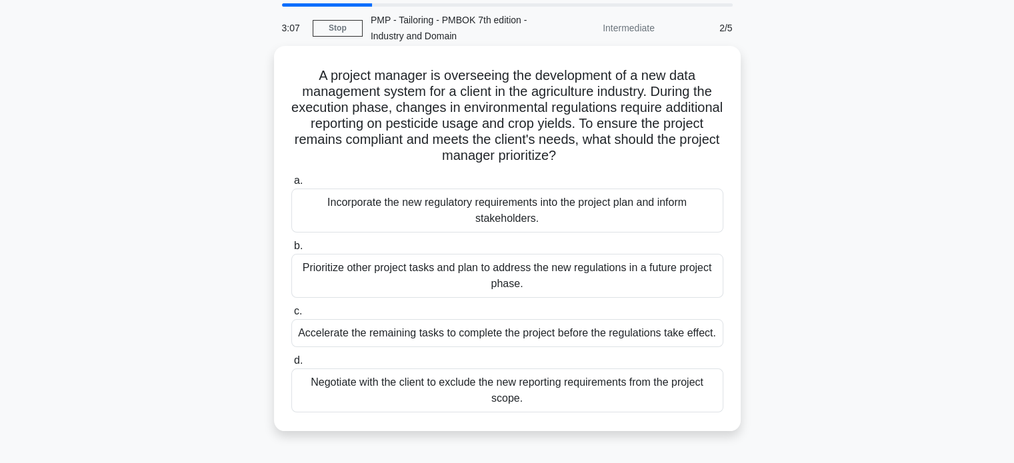
click at [632, 214] on div "Incorporate the new regulatory requirements into the project plan and inform st…" at bounding box center [507, 211] width 432 height 44
click at [291, 185] on input "a. Incorporate the new regulatory requirements into the project plan and inform…" at bounding box center [291, 181] width 0 height 9
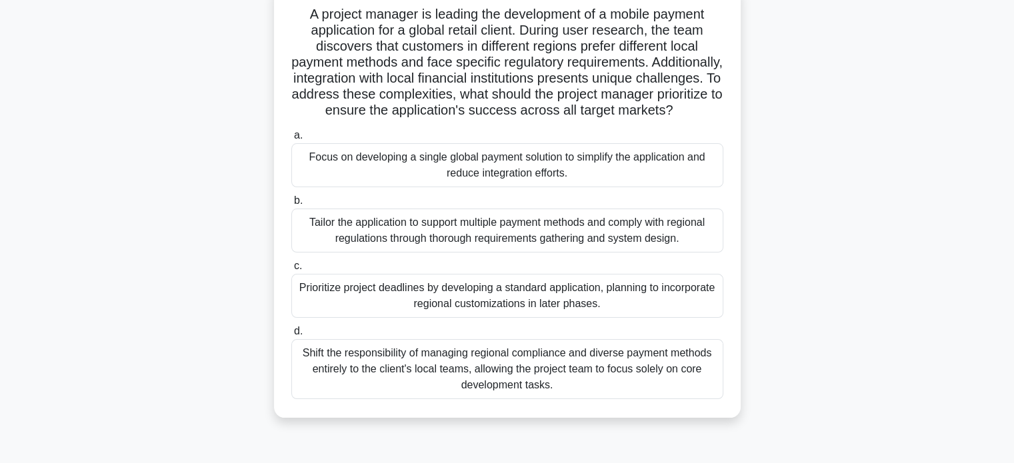
scroll to position [111, 0]
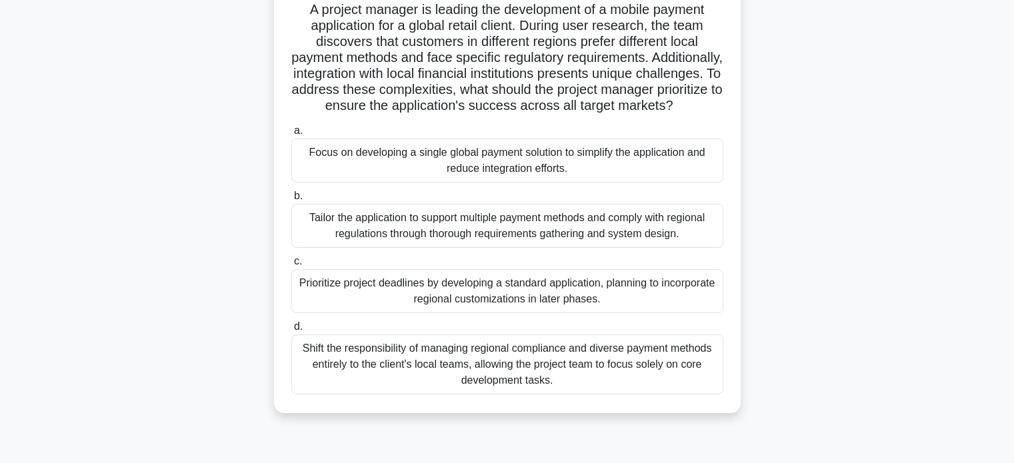
click at [596, 242] on div "Tailor the application to support multiple payment methods and comply with regi…" at bounding box center [507, 226] width 432 height 44
click at [291, 201] on input "b. Tailor the application to support multiple payment methods and comply with r…" at bounding box center [291, 196] width 0 height 9
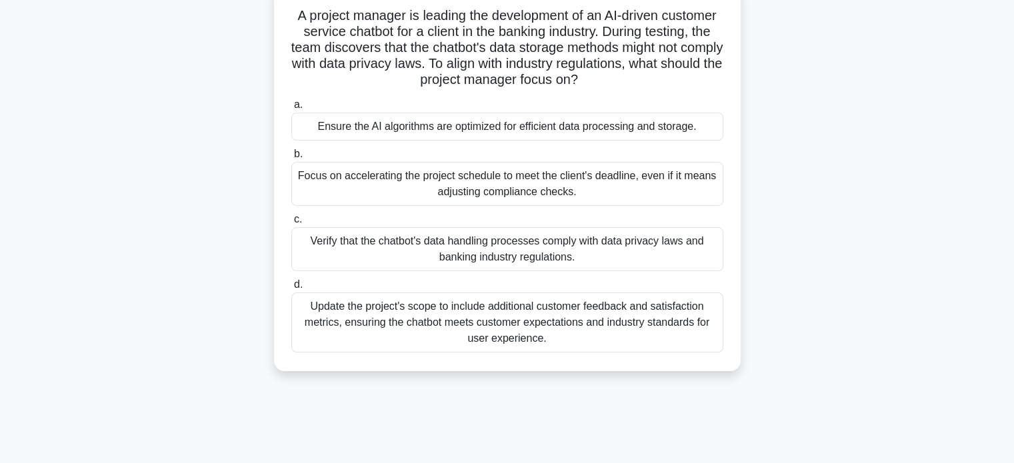
scroll to position [109, 0]
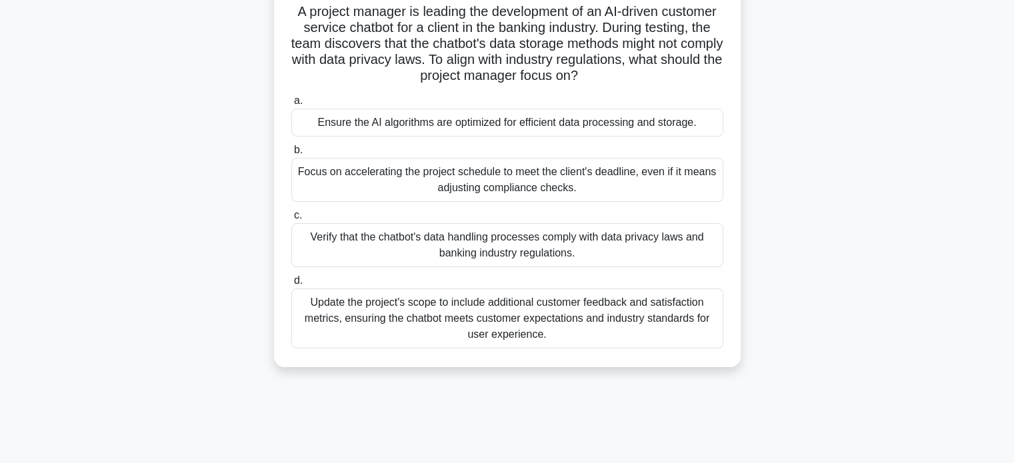
click at [545, 322] on div "Update the project's scope to include additional customer feedback and satisfac…" at bounding box center [507, 319] width 432 height 60
click at [291, 285] on input "d. Update the project's scope to include additional customer feedback and satis…" at bounding box center [291, 281] width 0 height 9
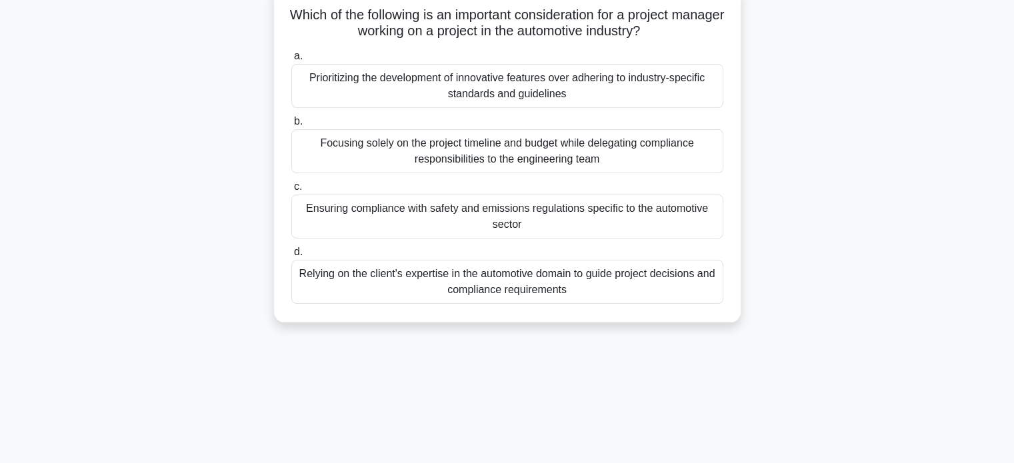
scroll to position [0, 0]
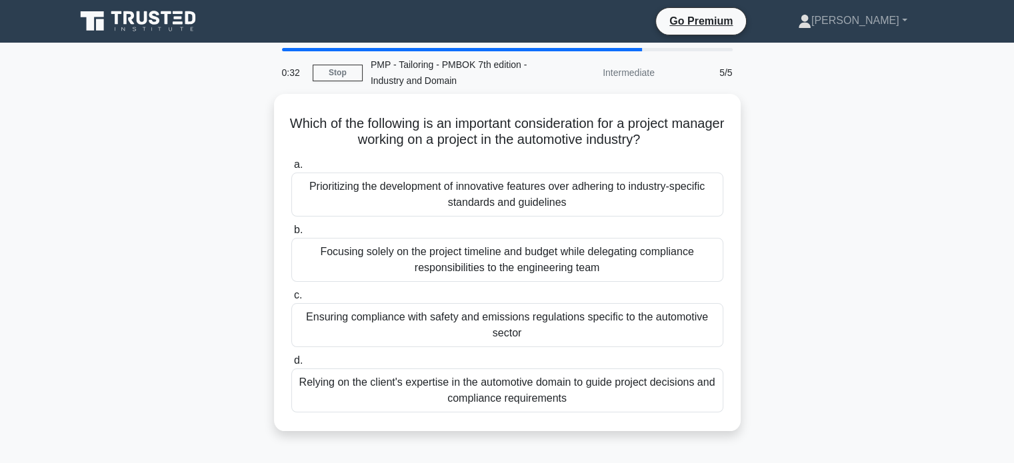
click at [545, 322] on div "Ensuring compliance with safety and emissions regulations specific to the autom…" at bounding box center [507, 325] width 432 height 44
click at [291, 300] on input "c. Ensuring compliance with safety and emissions regulations specific to the au…" at bounding box center [291, 295] width 0 height 9
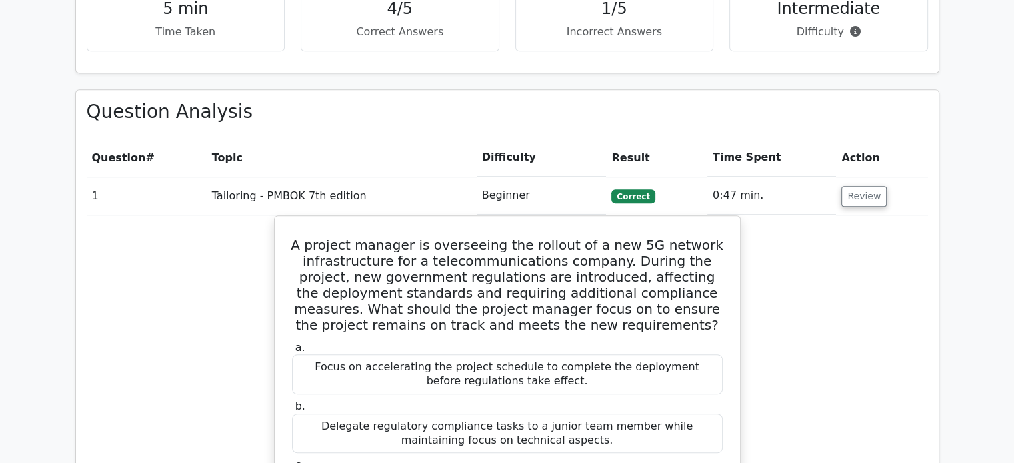
scroll to position [869, 0]
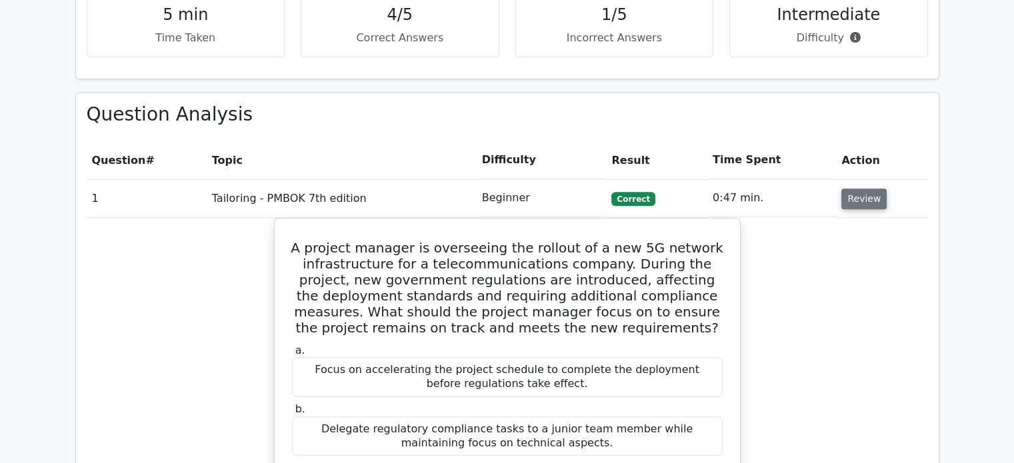
click at [863, 189] on button "Review" at bounding box center [863, 199] width 45 height 21
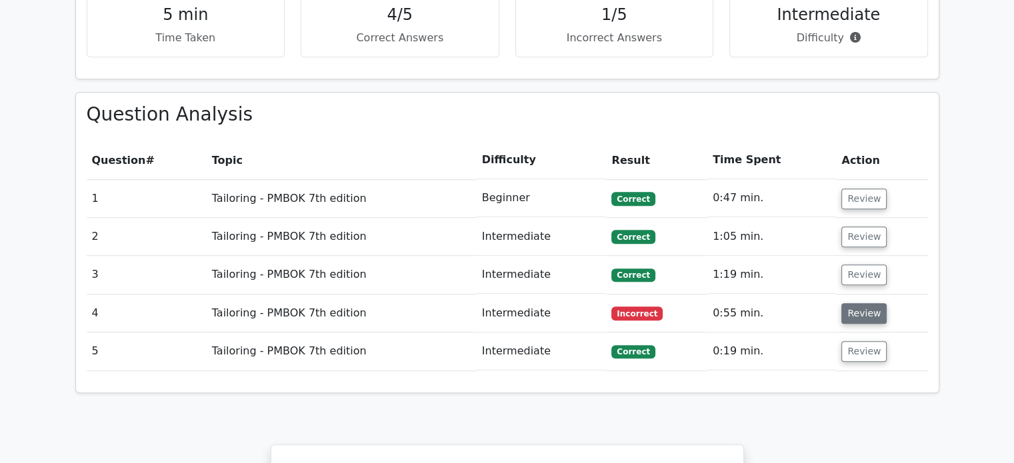
click at [859, 303] on button "Review" at bounding box center [863, 313] width 45 height 21
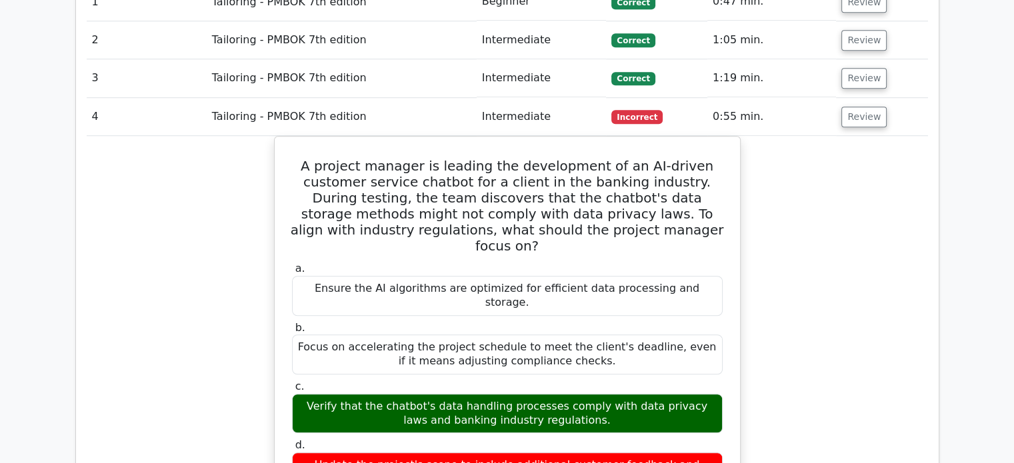
scroll to position [1066, 0]
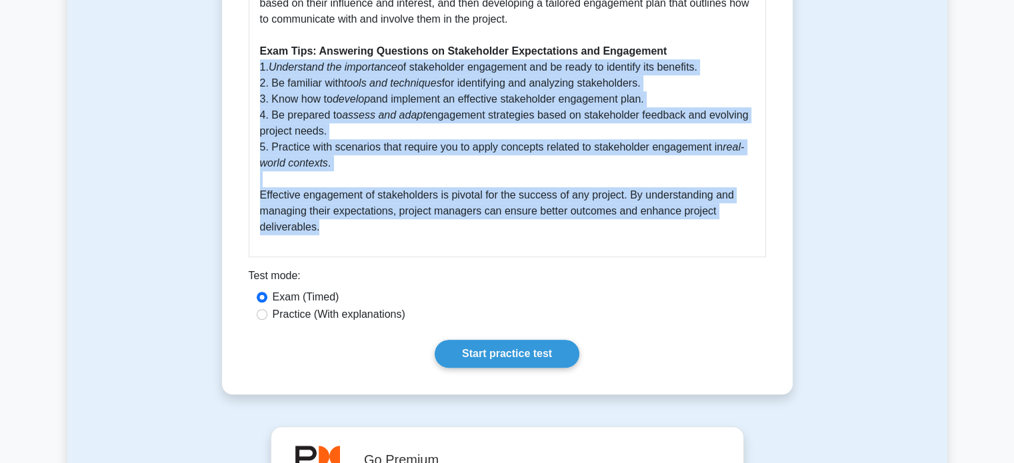
scroll to position [869, 0]
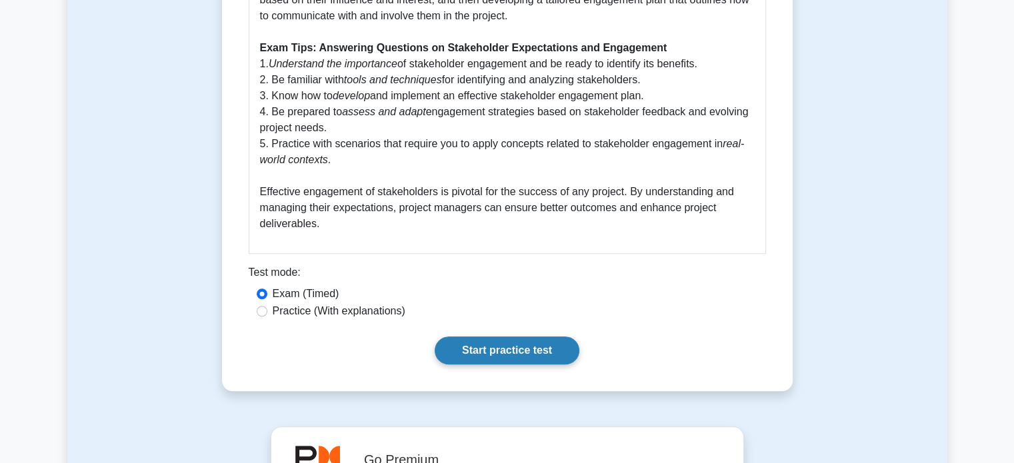
click at [515, 345] on link "Start practice test" at bounding box center [507, 351] width 145 height 28
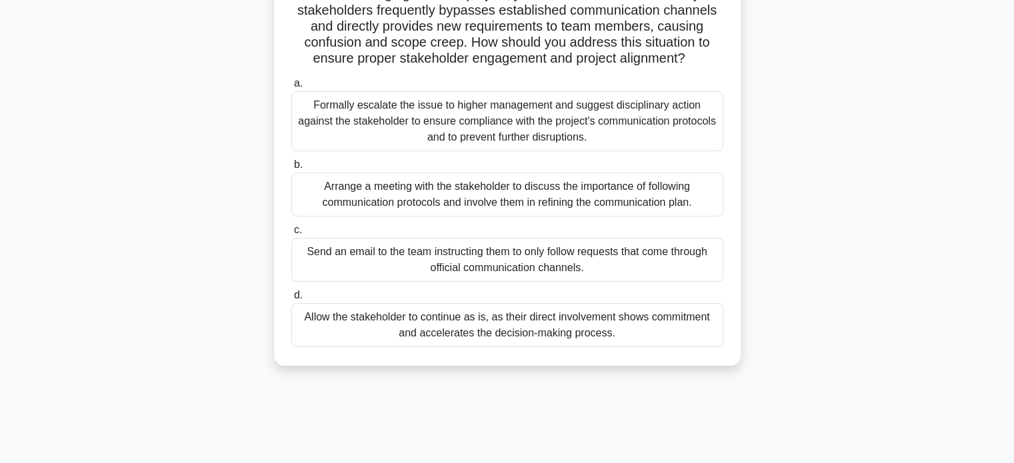
scroll to position [146, 0]
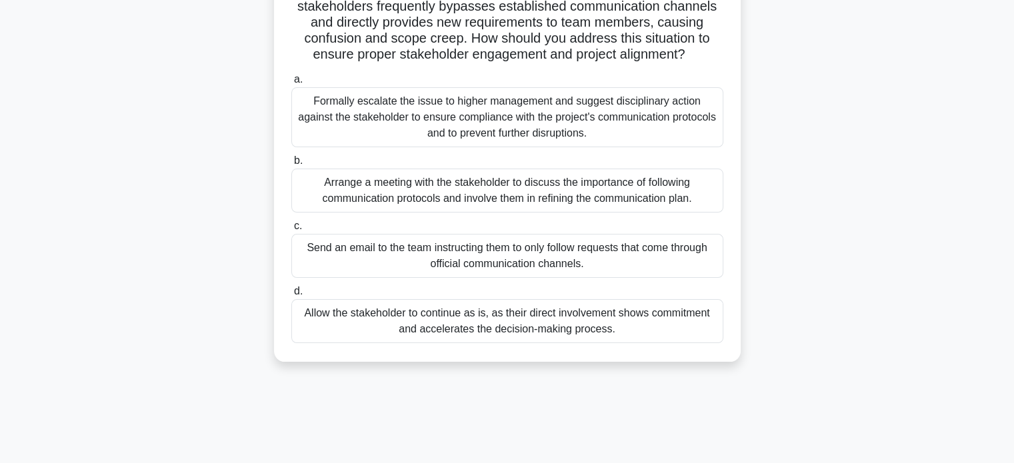
click at [552, 192] on div "Arrange a meeting with the stakeholder to discuss the importance of following c…" at bounding box center [507, 191] width 432 height 44
click at [291, 165] on input "b. Arrange a meeting with the stakeholder to discuss the importance of followin…" at bounding box center [291, 161] width 0 height 9
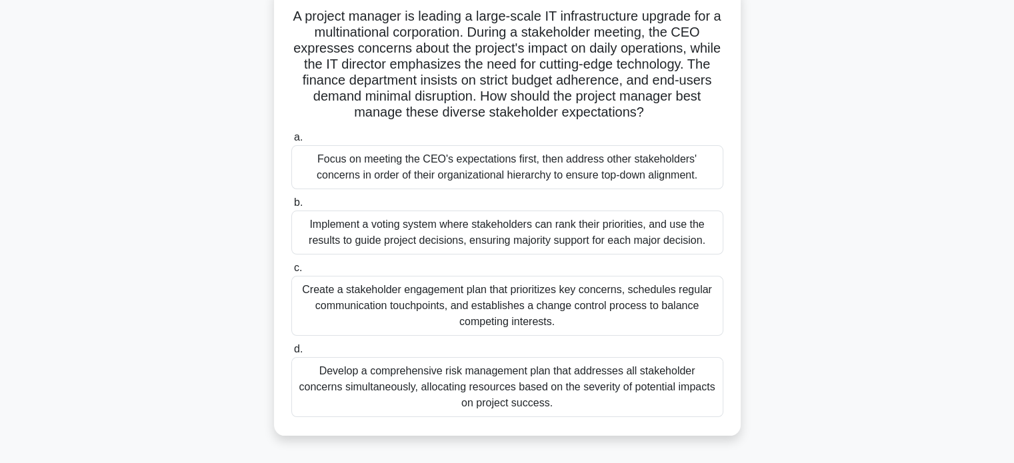
scroll to position [120, 0]
click at [535, 293] on div "Create a stakeholder engagement plan that prioritizes key concerns, schedules r…" at bounding box center [507, 306] width 432 height 60
click at [291, 273] on input "c. Create a stakeholder engagement plan that prioritizes key concerns, schedule…" at bounding box center [291, 268] width 0 height 9
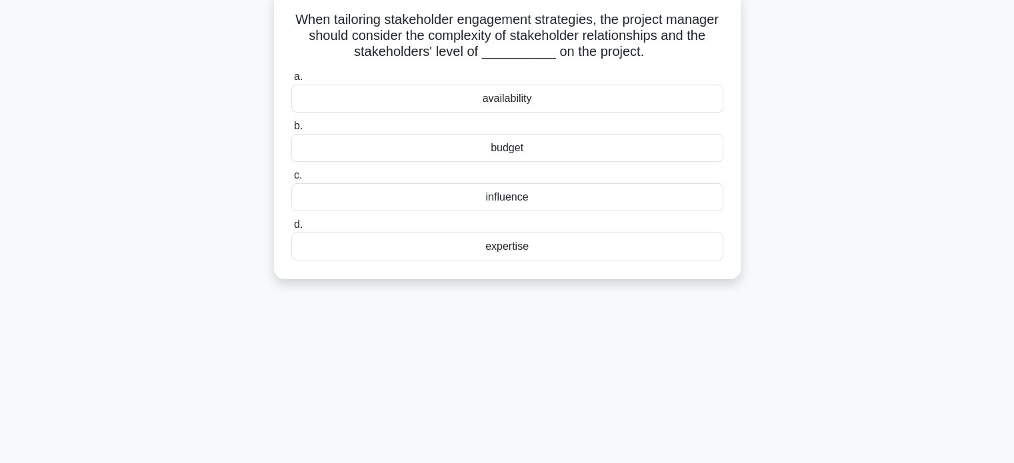
scroll to position [0, 0]
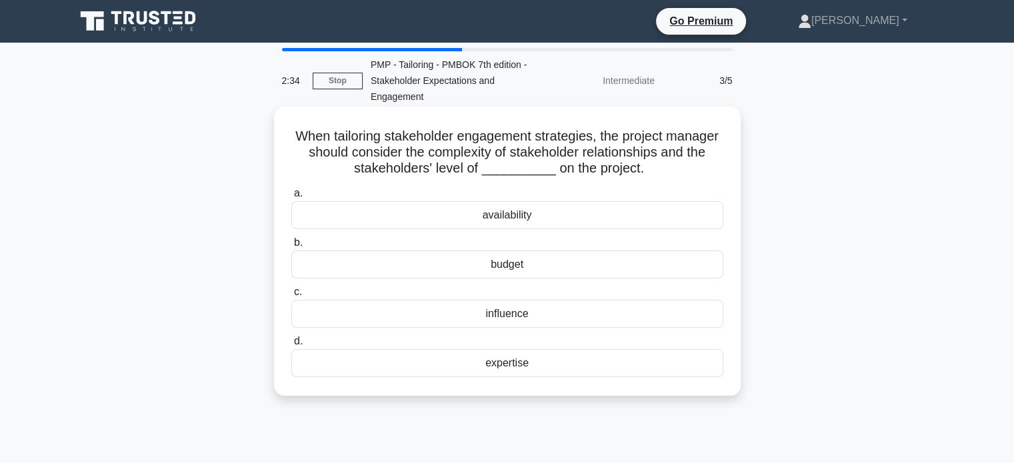
click at [557, 318] on div "influence" at bounding box center [507, 314] width 432 height 28
click at [291, 297] on input "c. influence" at bounding box center [291, 292] width 0 height 9
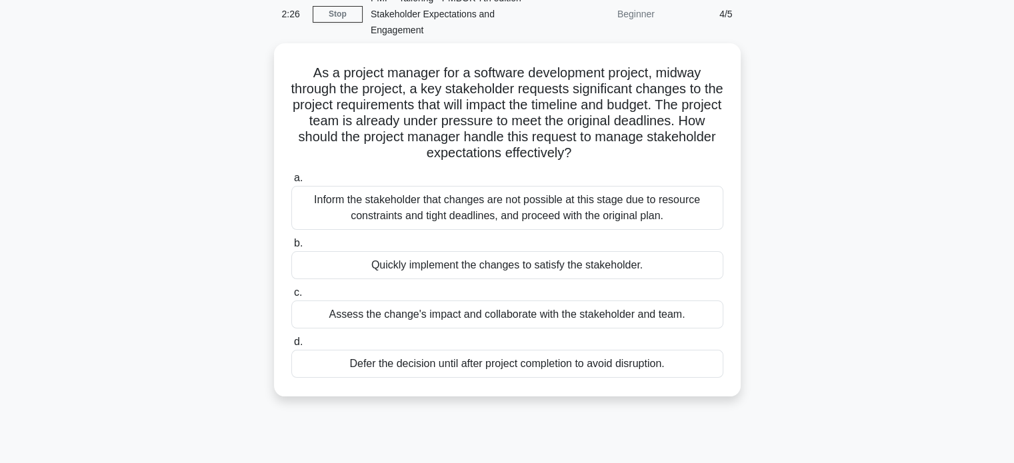
scroll to position [76, 0]
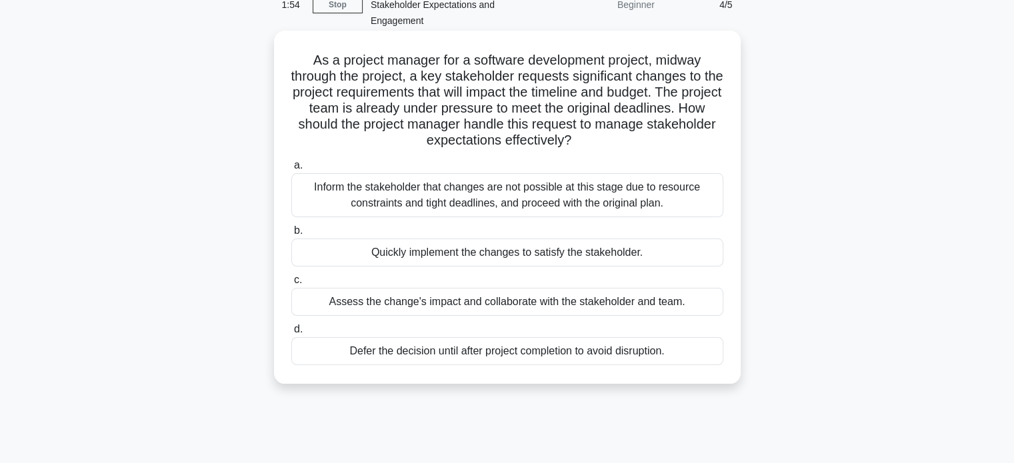
click at [573, 301] on div "Assess the change's impact and collaborate with the stakeholder and team." at bounding box center [507, 302] width 432 height 28
click at [291, 285] on input "c. Assess the change's impact and collaborate with the stakeholder and team." at bounding box center [291, 280] width 0 height 9
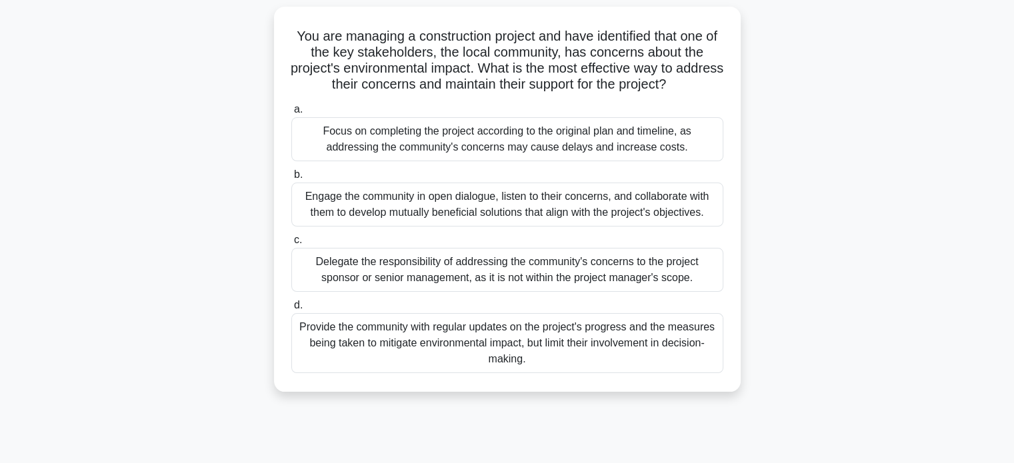
scroll to position [104, 0]
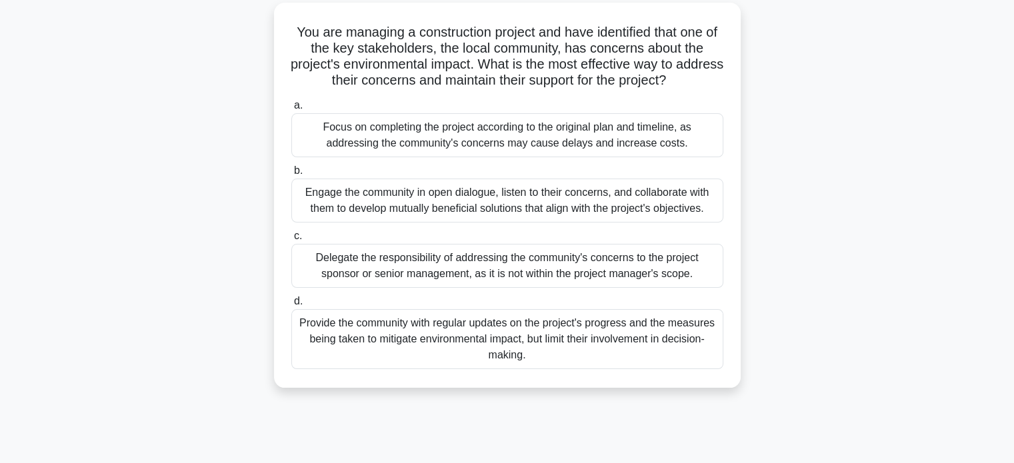
click at [557, 203] on div "Engage the community in open dialogue, listen to their concerns, and collaborat…" at bounding box center [507, 201] width 432 height 44
click at [291, 175] on input "b. Engage the community in open dialogue, listen to their concerns, and collabo…" at bounding box center [291, 171] width 0 height 9
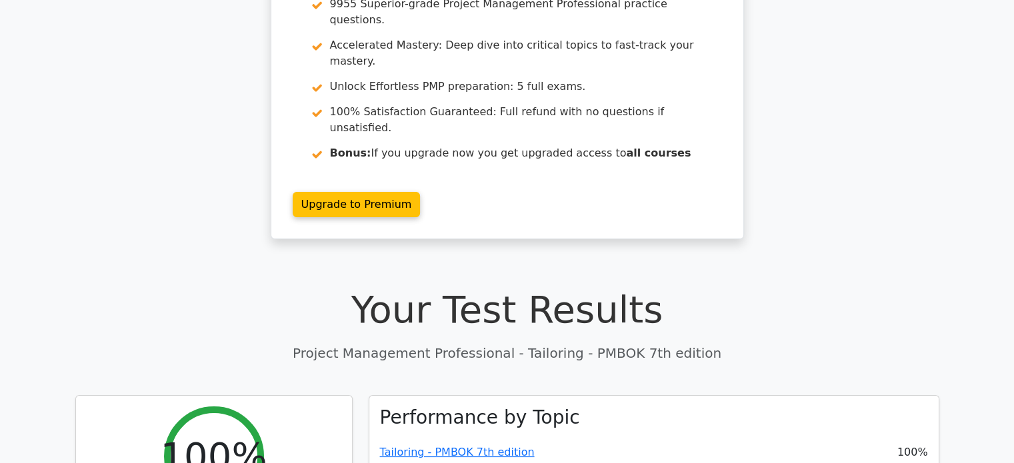
scroll to position [165, 0]
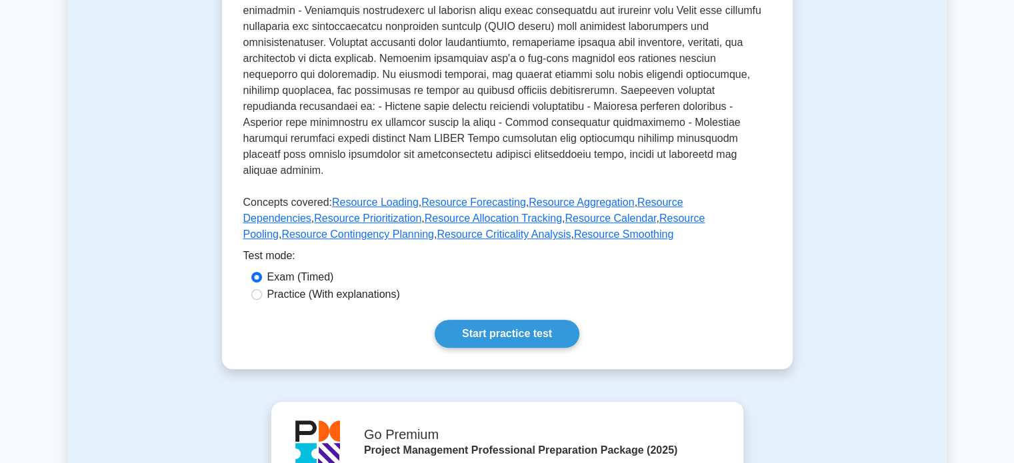
scroll to position [472, 0]
